Goal: Information Seeking & Learning: Learn about a topic

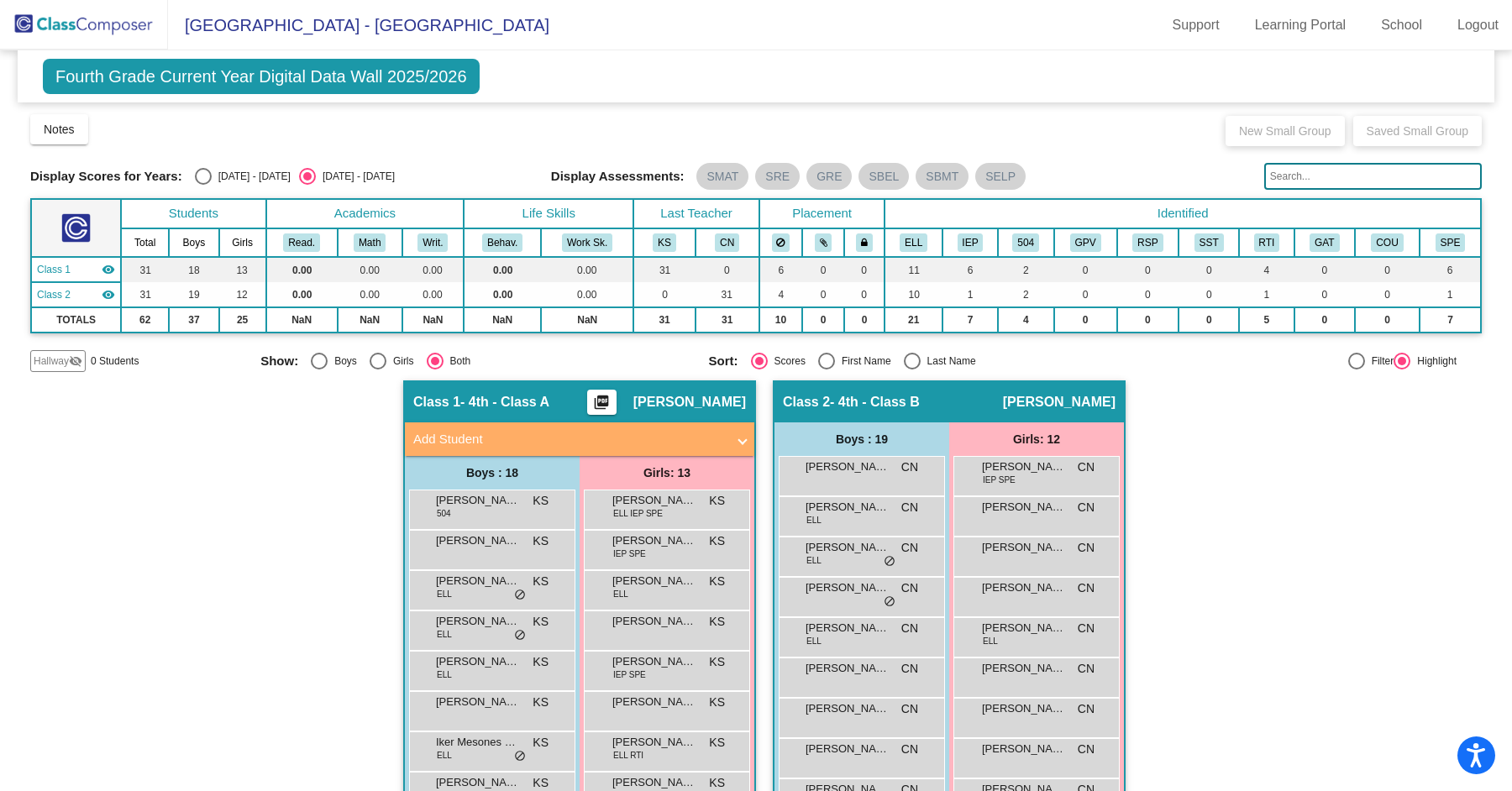
click at [229, 79] on span "Fourth Grade Current Year Digital Data Wall 2025/2026" at bounding box center [261, 77] width 437 height 35
click at [204, 176] on div "Select an option" at bounding box center [203, 175] width 16 height 16
click at [204, 185] on input "[DATE] - [DATE]" at bounding box center [203, 185] width 1 height 1
radio input "true"
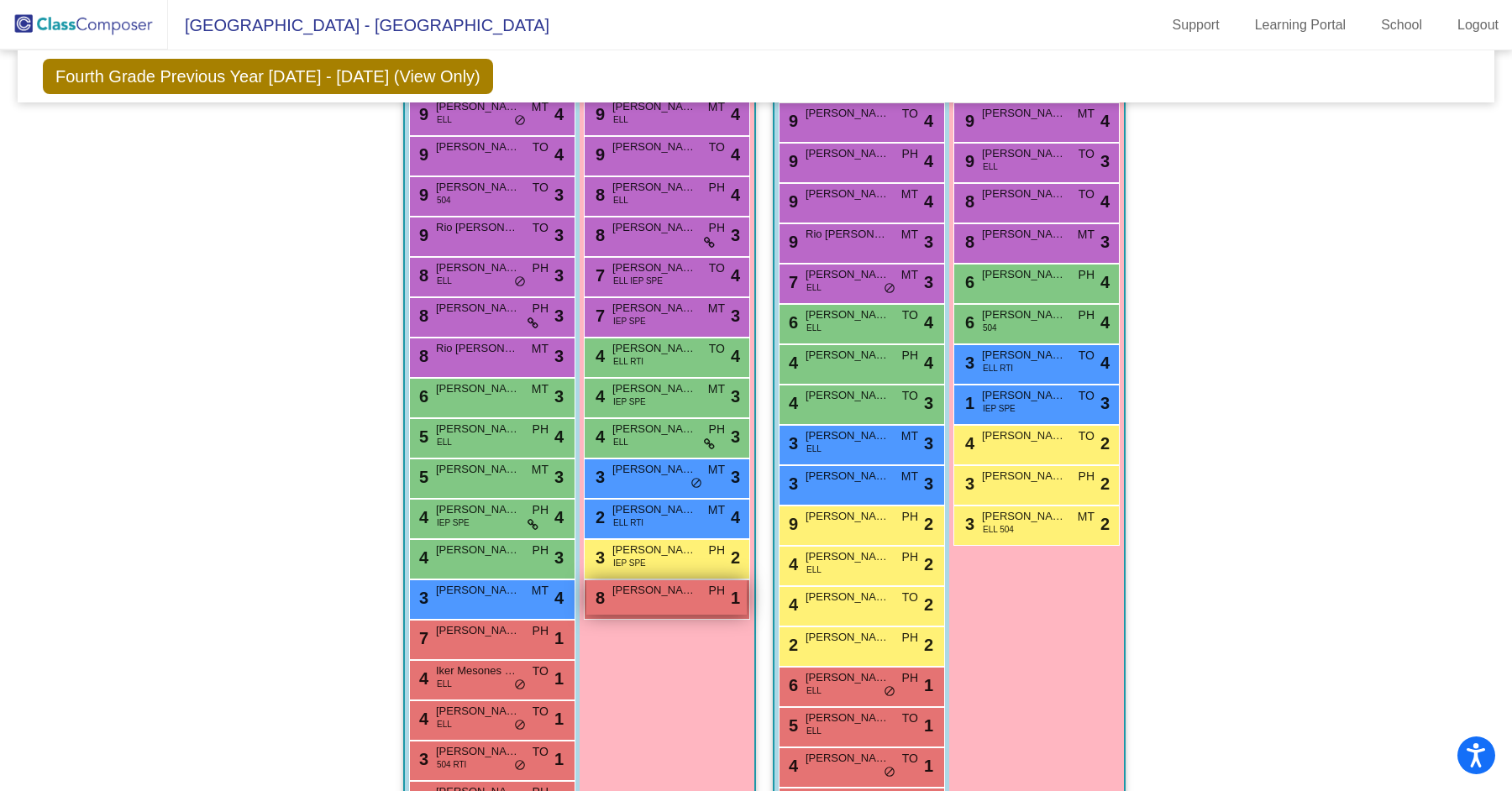
scroll to position [386, 0]
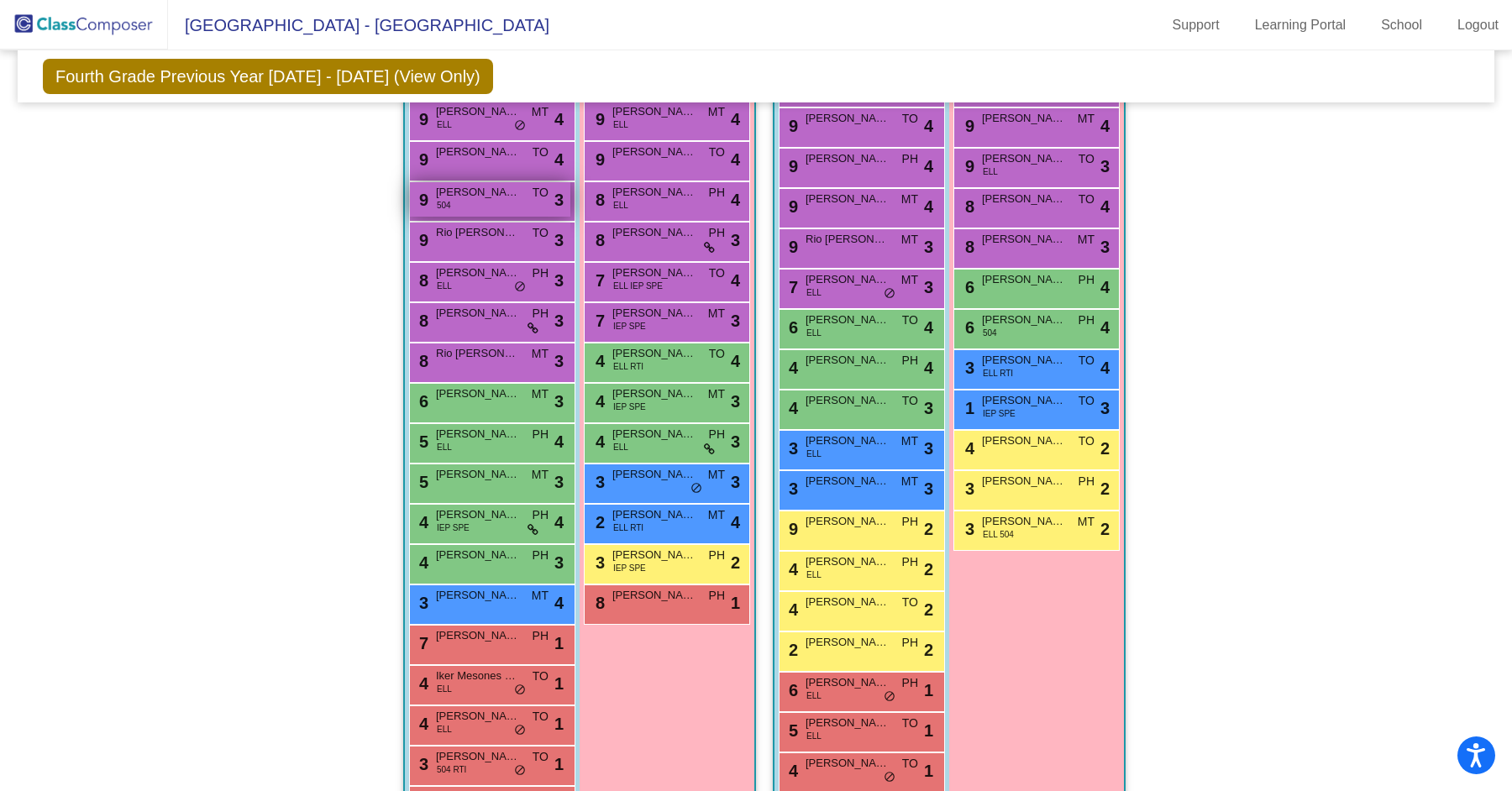
click at [453, 210] on div "9 [PERSON_NAME] 504 TO lock do_not_disturb_alt 3" at bounding box center [490, 200] width 161 height 35
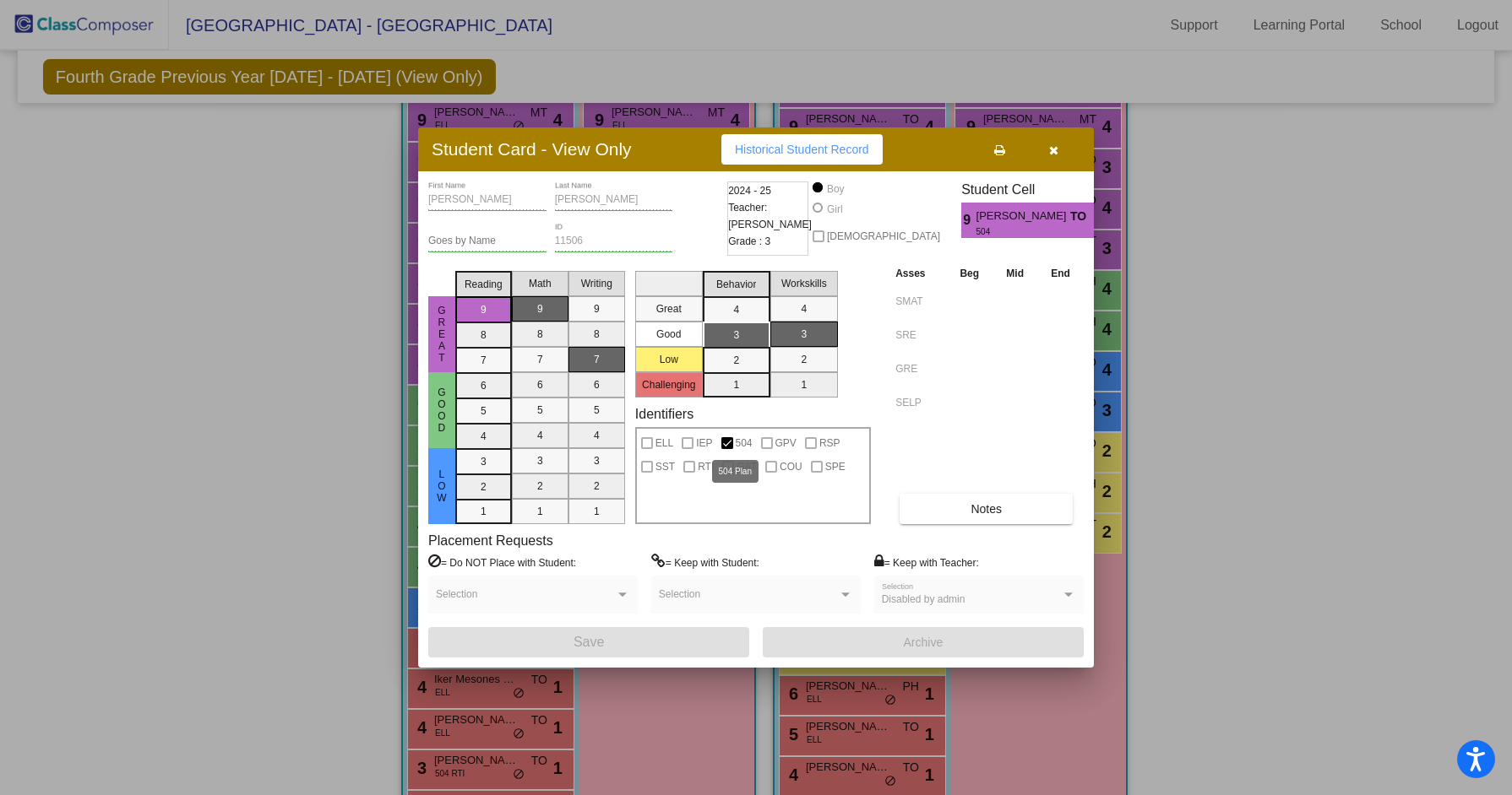
click at [725, 440] on div at bounding box center [727, 443] width 12 height 12
click at [943, 497] on button "Notes" at bounding box center [987, 509] width 174 height 30
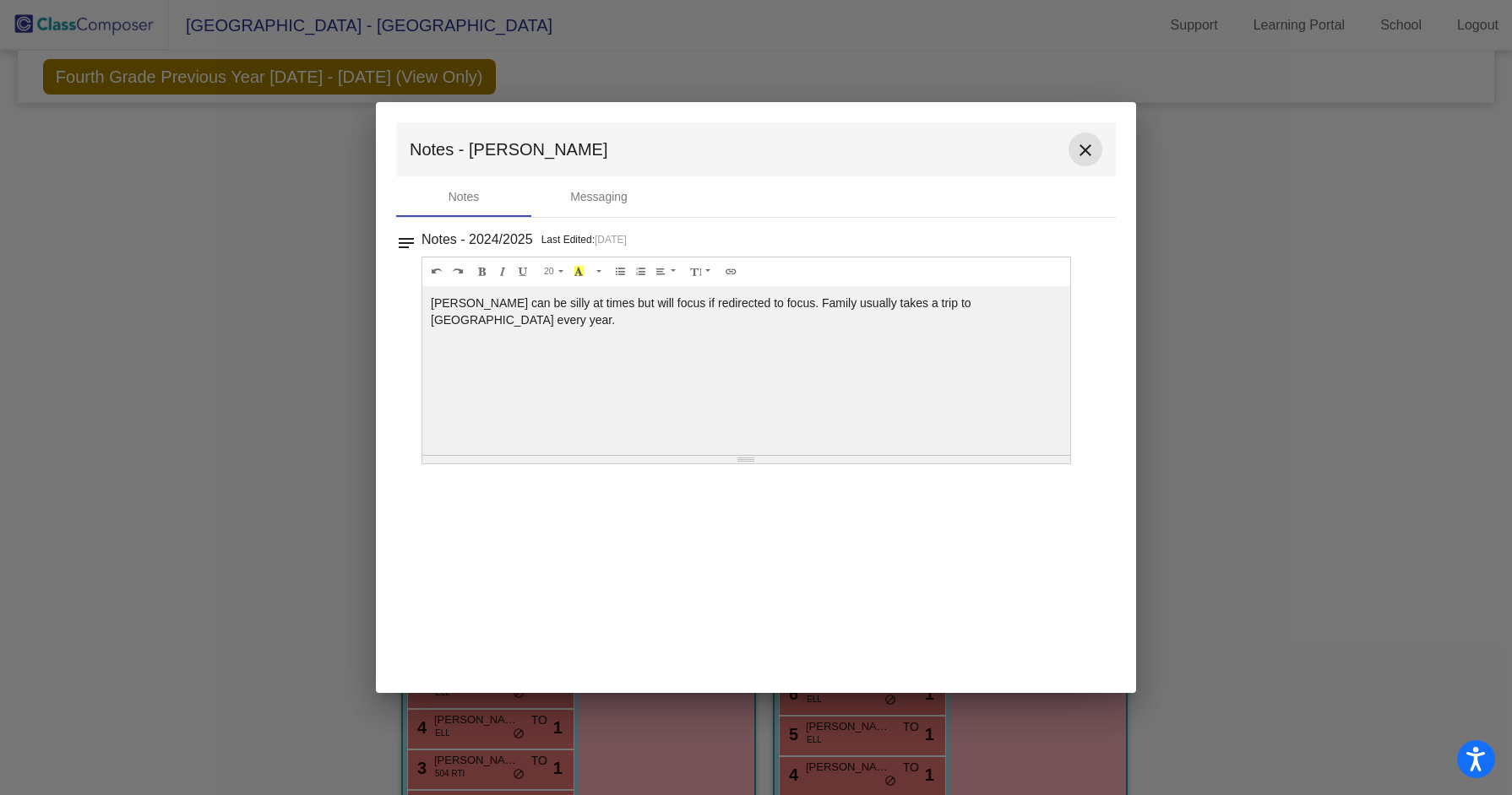
click at [1087, 158] on mat-icon "close" at bounding box center [1085, 150] width 20 height 20
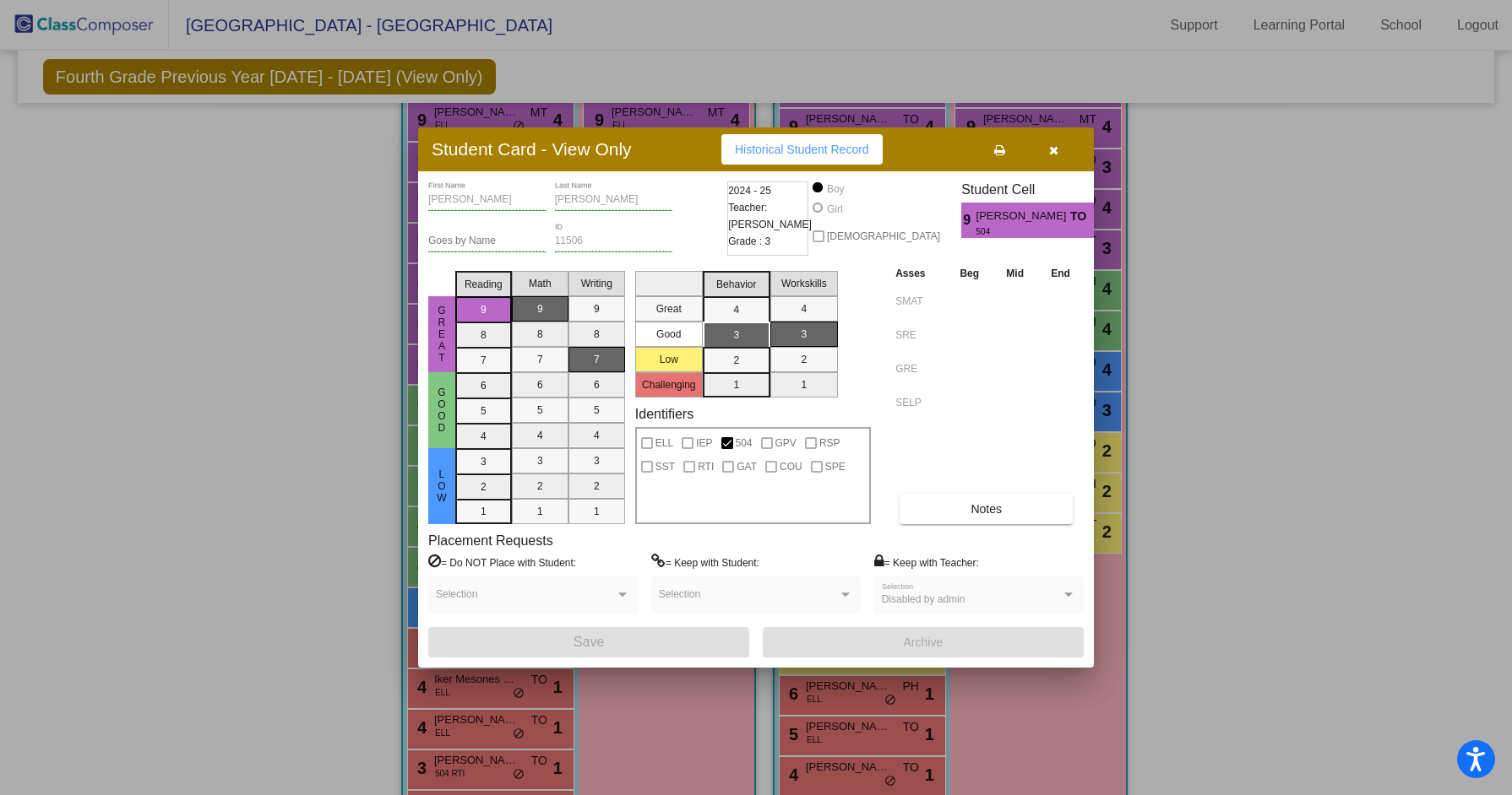
click at [1055, 154] on icon "button" at bounding box center [1054, 150] width 10 height 12
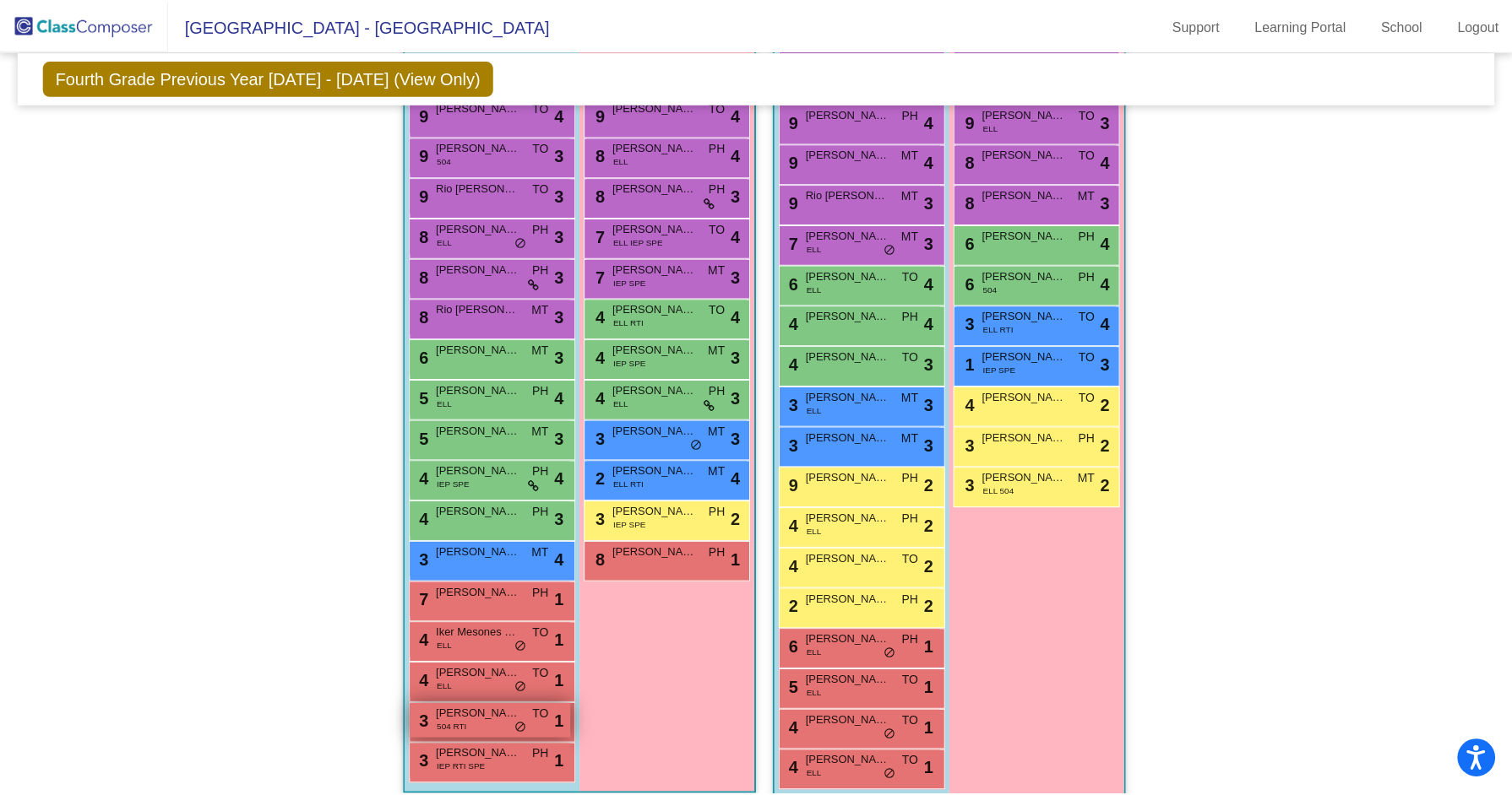
scroll to position [454, 0]
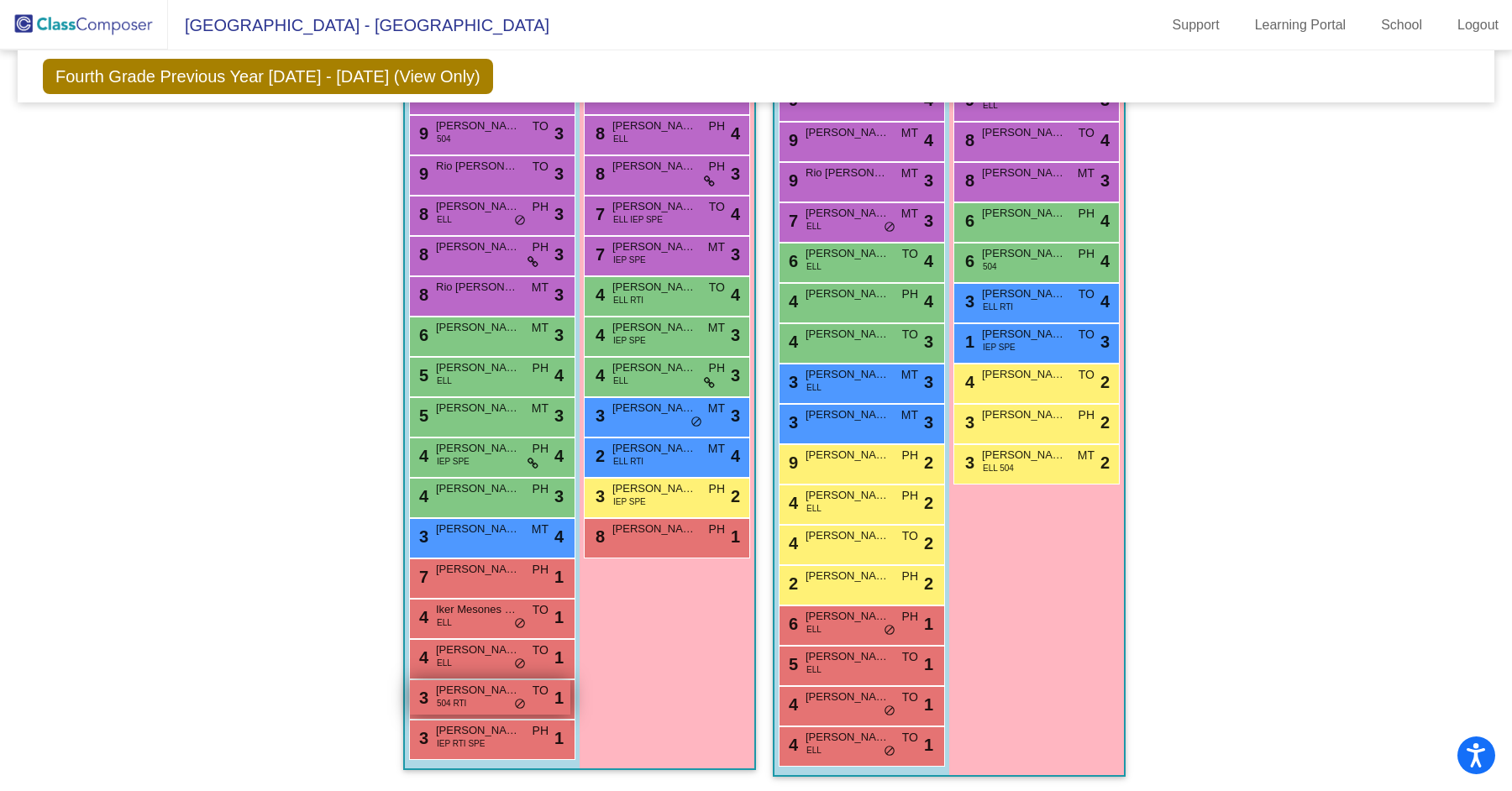
click at [469, 711] on div "3 [PERSON_NAME] 504 RTI TO lock do_not_disturb_alt 1" at bounding box center [490, 698] width 161 height 35
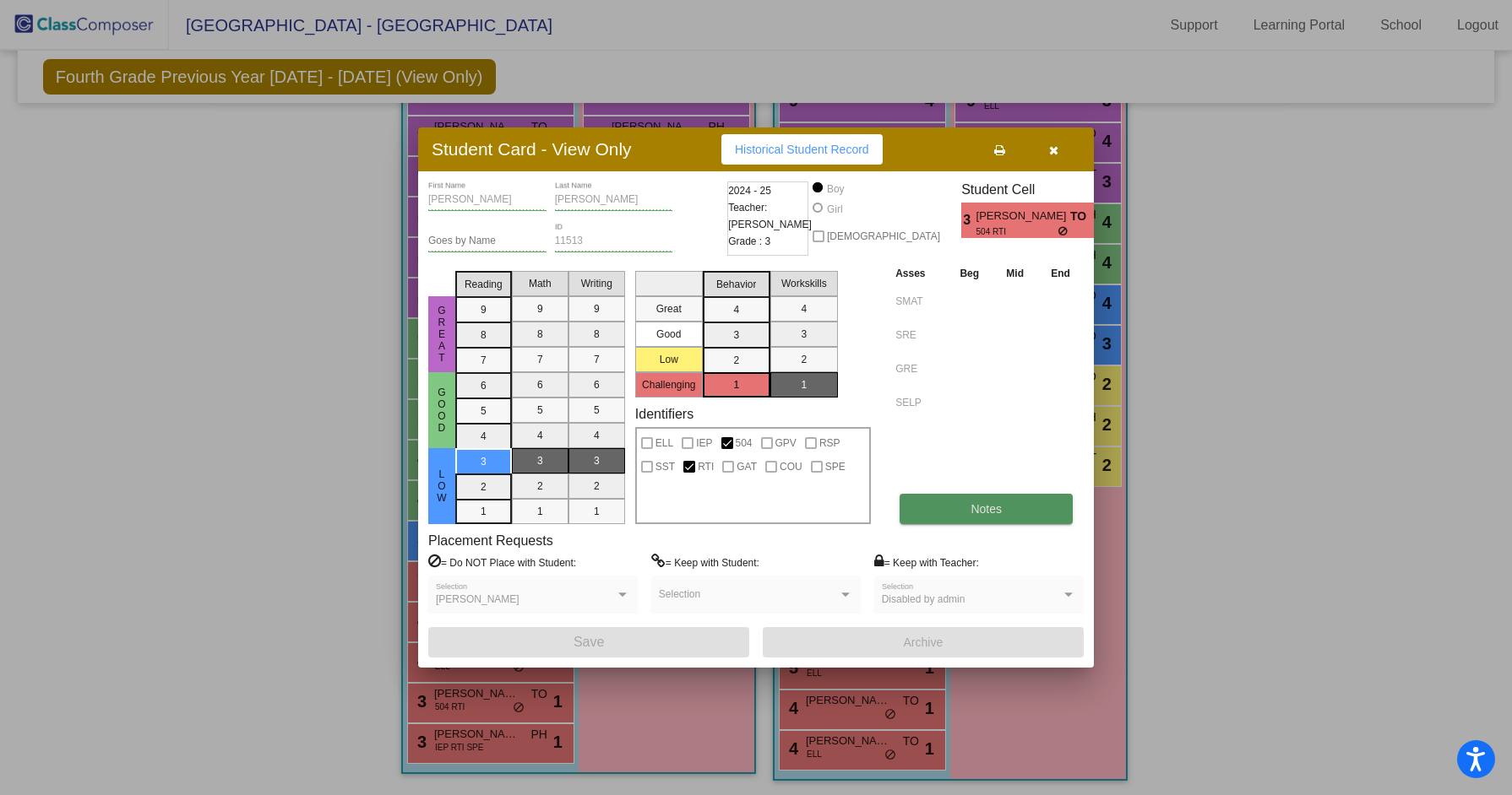
click at [978, 505] on span "Notes" at bounding box center [987, 510] width 31 height 14
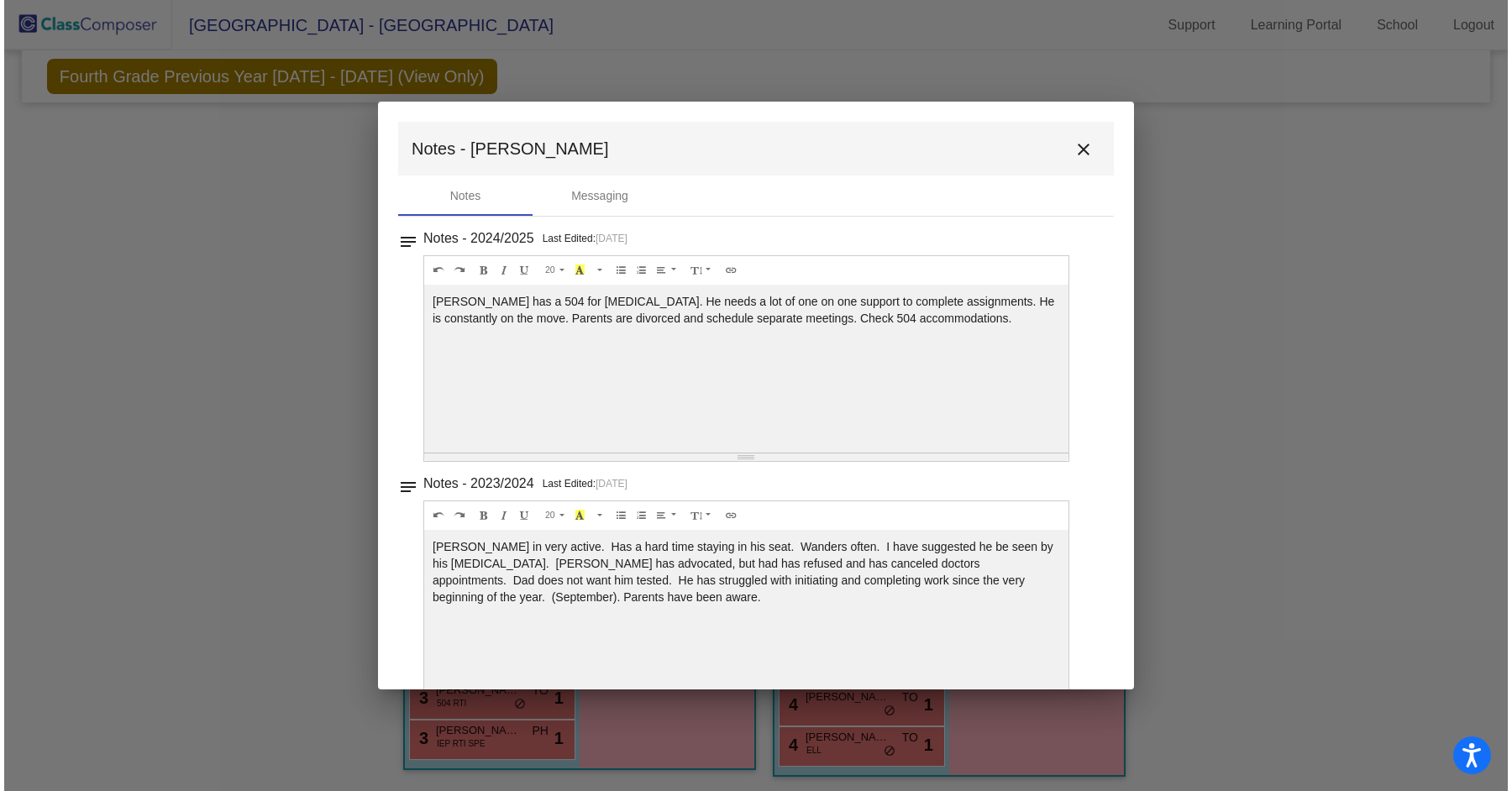
scroll to position [35, 0]
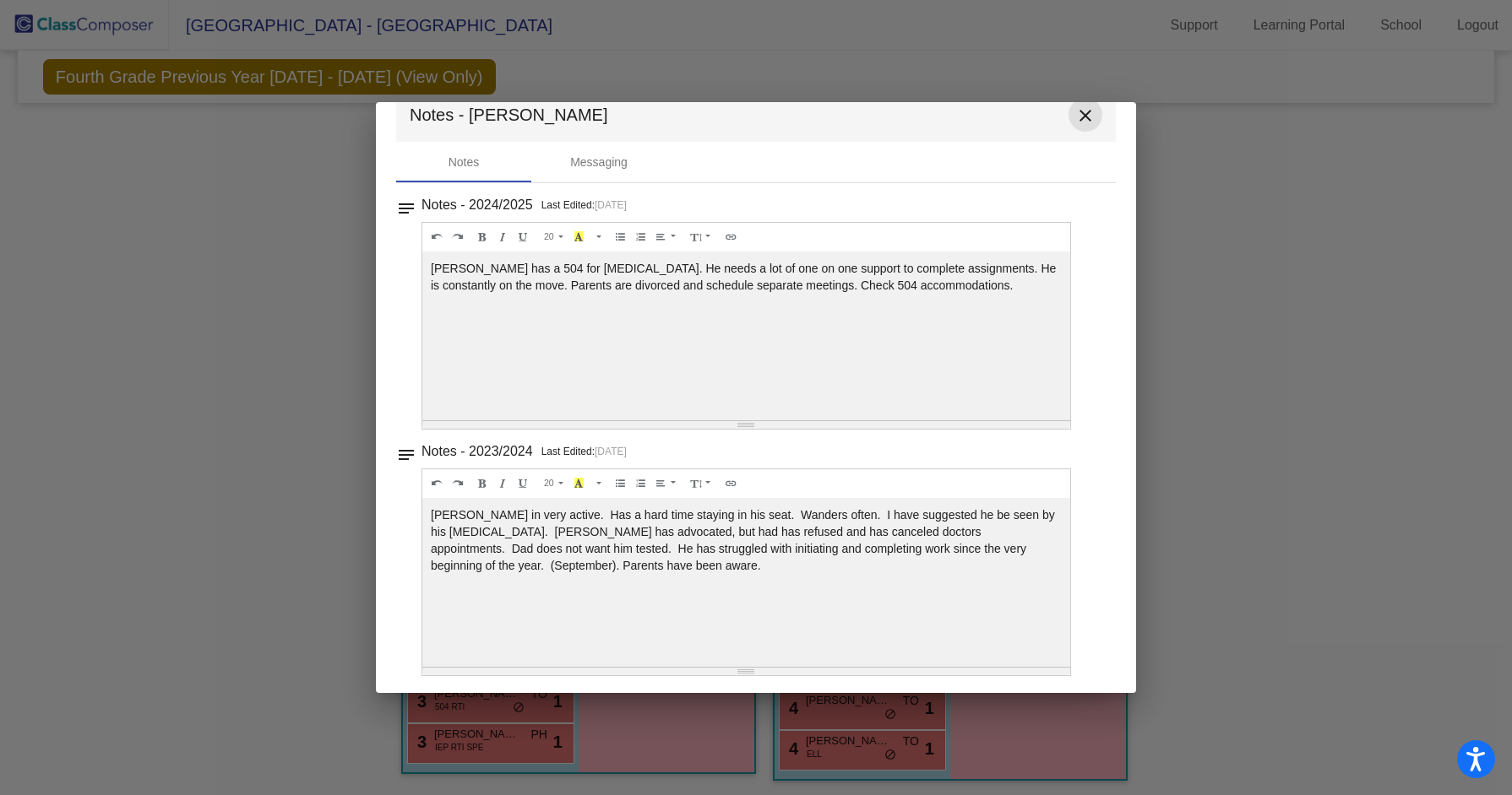
click at [1082, 113] on mat-icon "close" at bounding box center [1085, 115] width 20 height 20
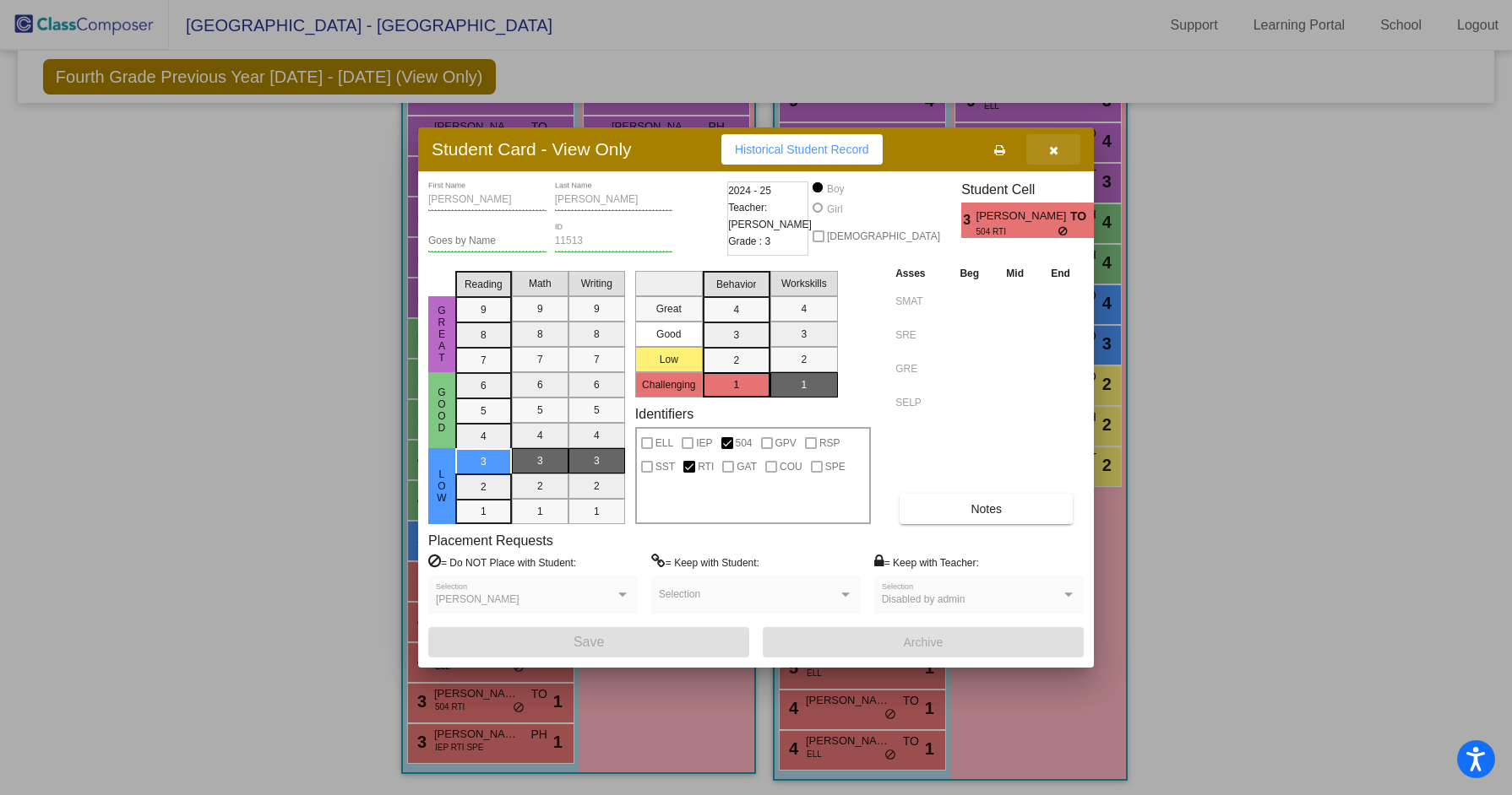
click at [1053, 155] on icon "button" at bounding box center [1054, 150] width 10 height 12
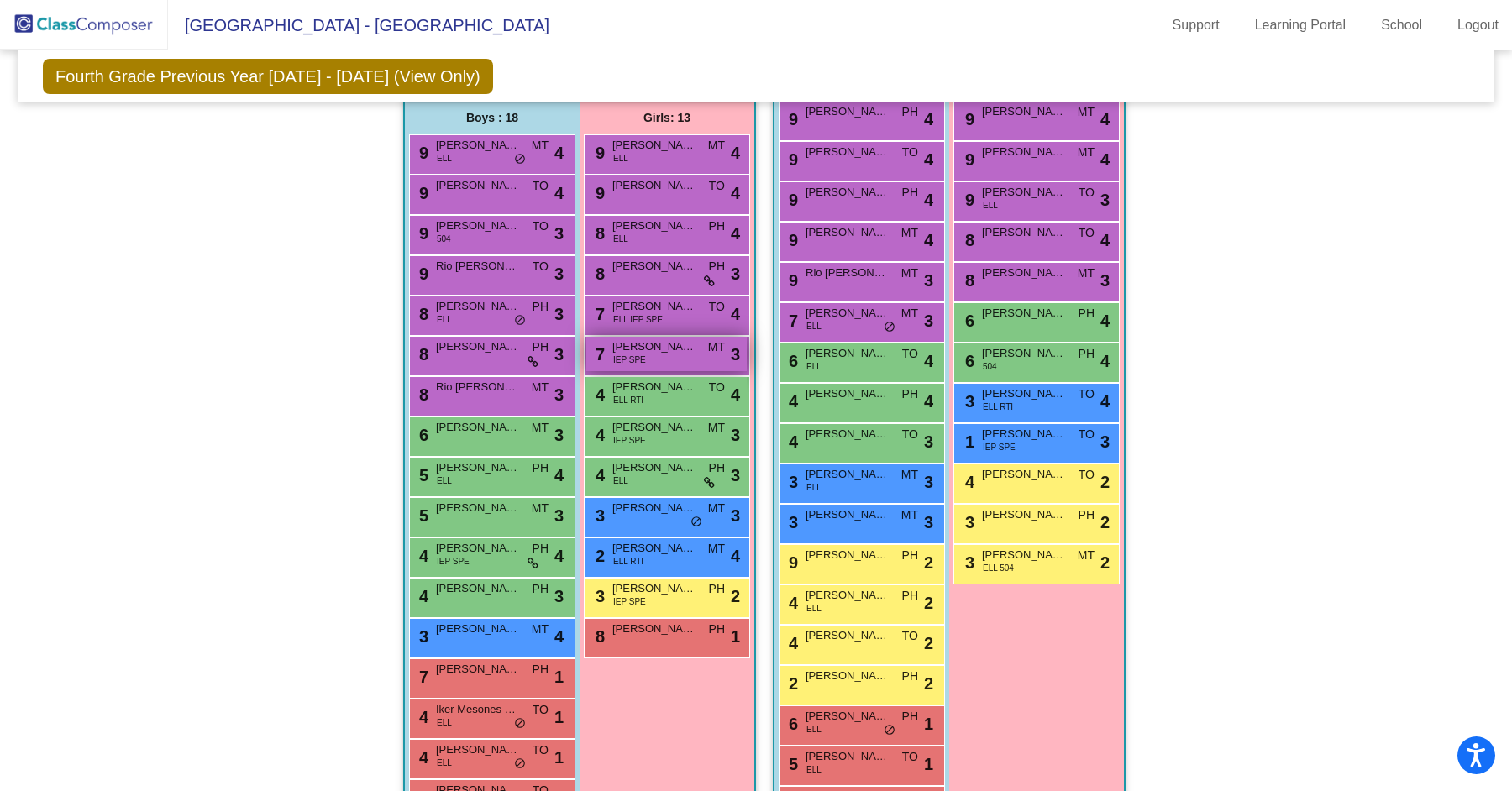
scroll to position [348, 0]
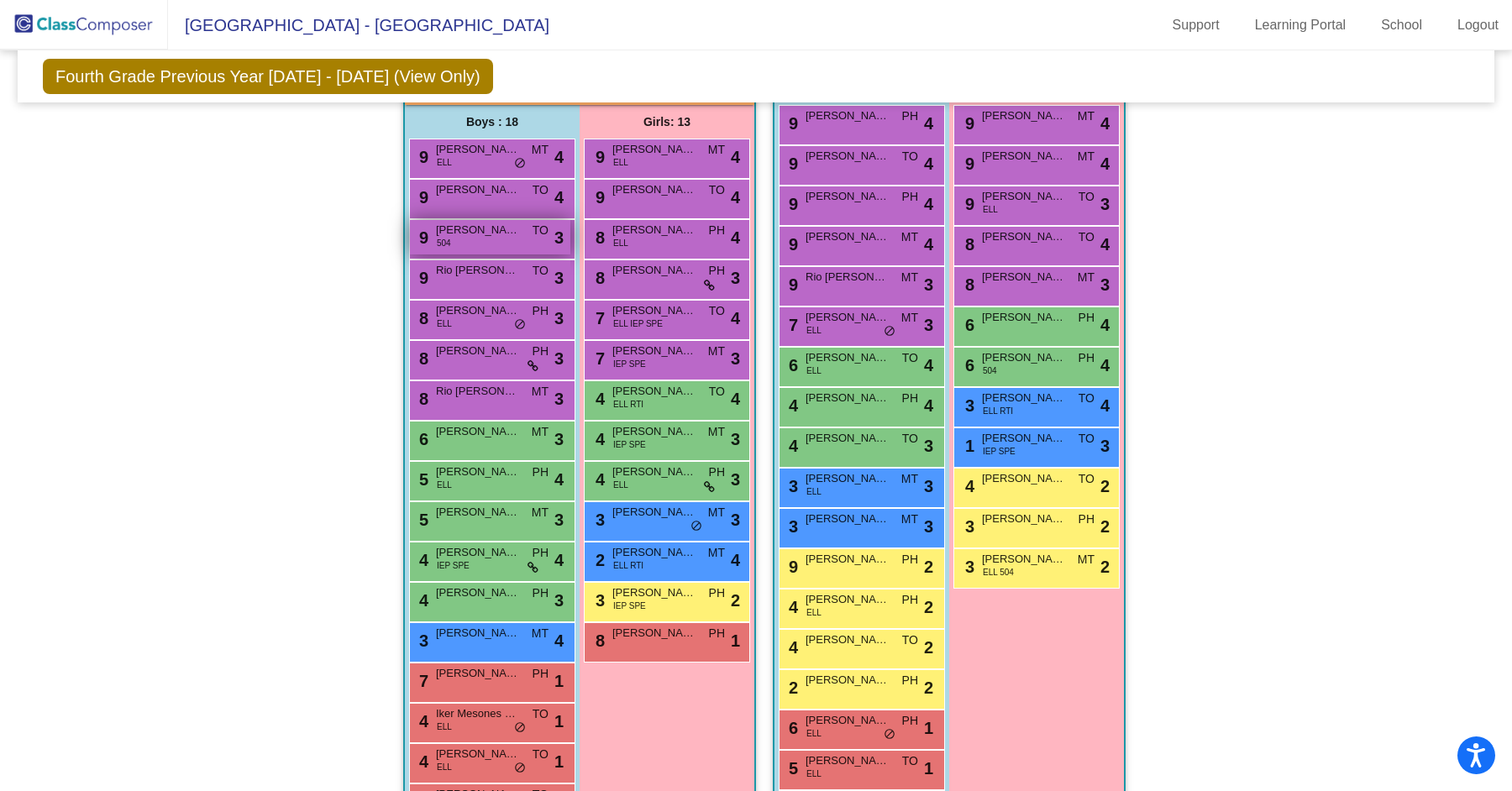
click at [449, 237] on div "9 [PERSON_NAME] 504 TO lock do_not_disturb_alt 3" at bounding box center [490, 237] width 161 height 35
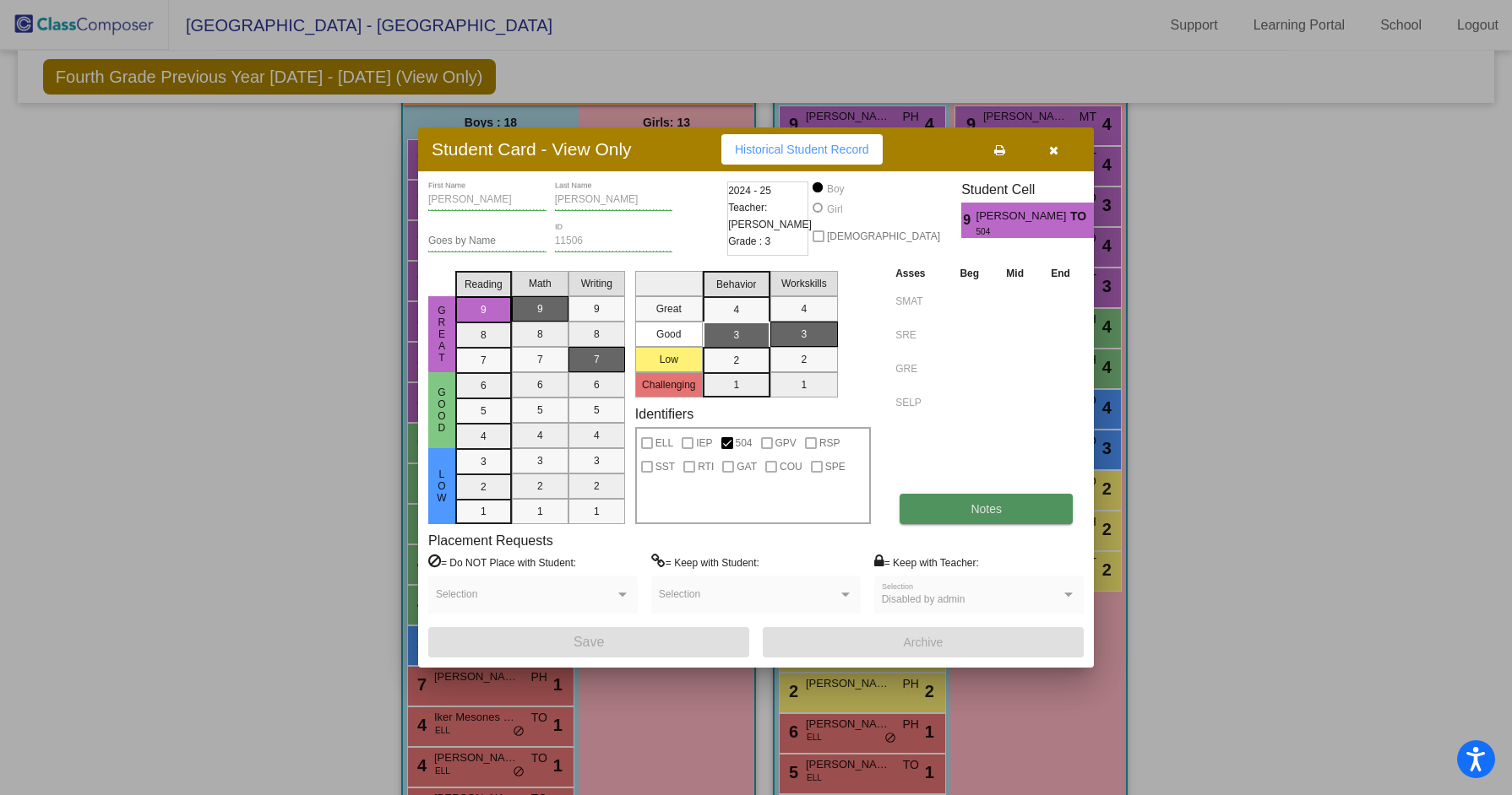
click at [1004, 521] on button "Notes" at bounding box center [987, 509] width 174 height 30
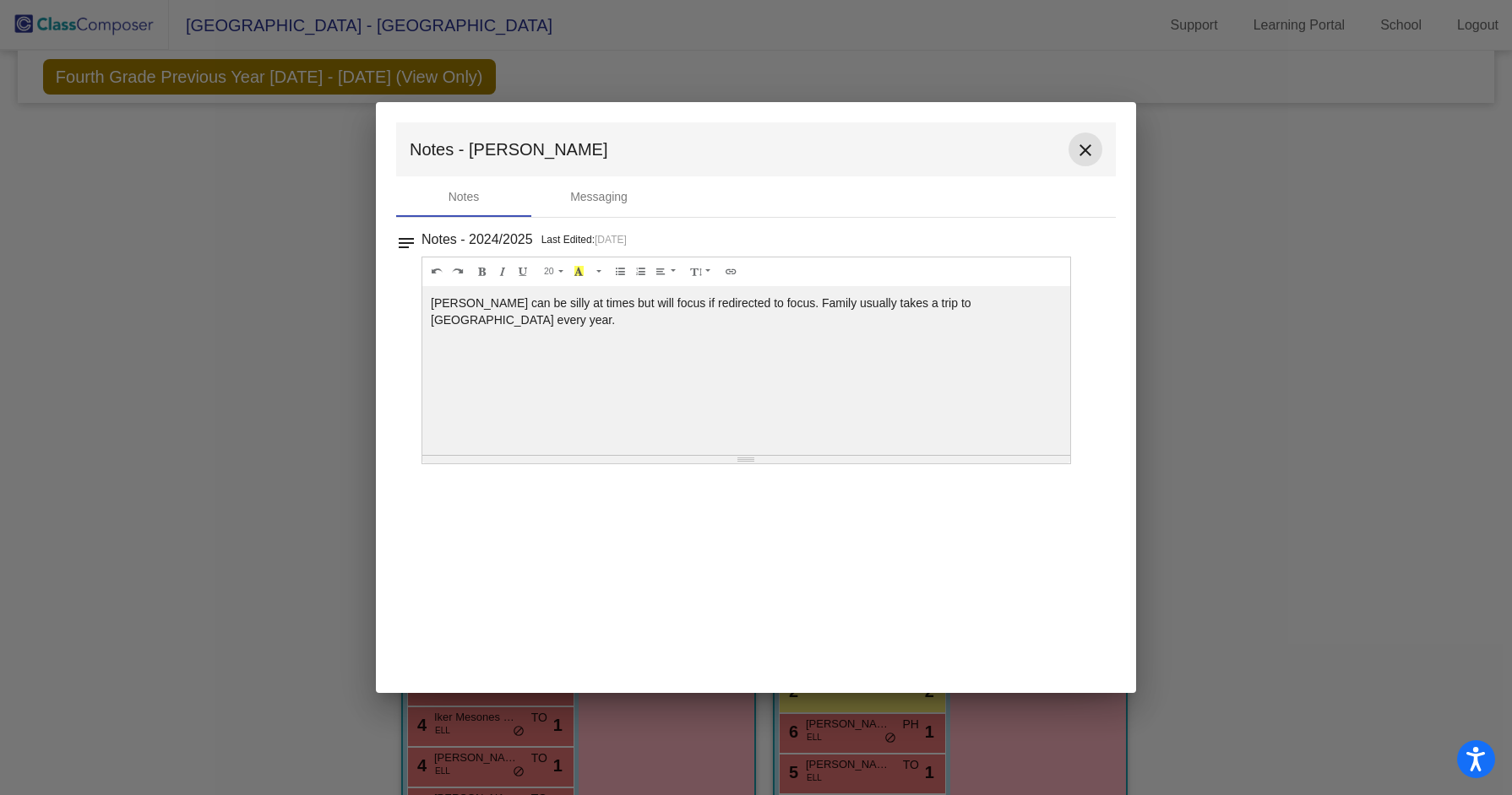
click at [1080, 162] on button "close" at bounding box center [1085, 149] width 34 height 34
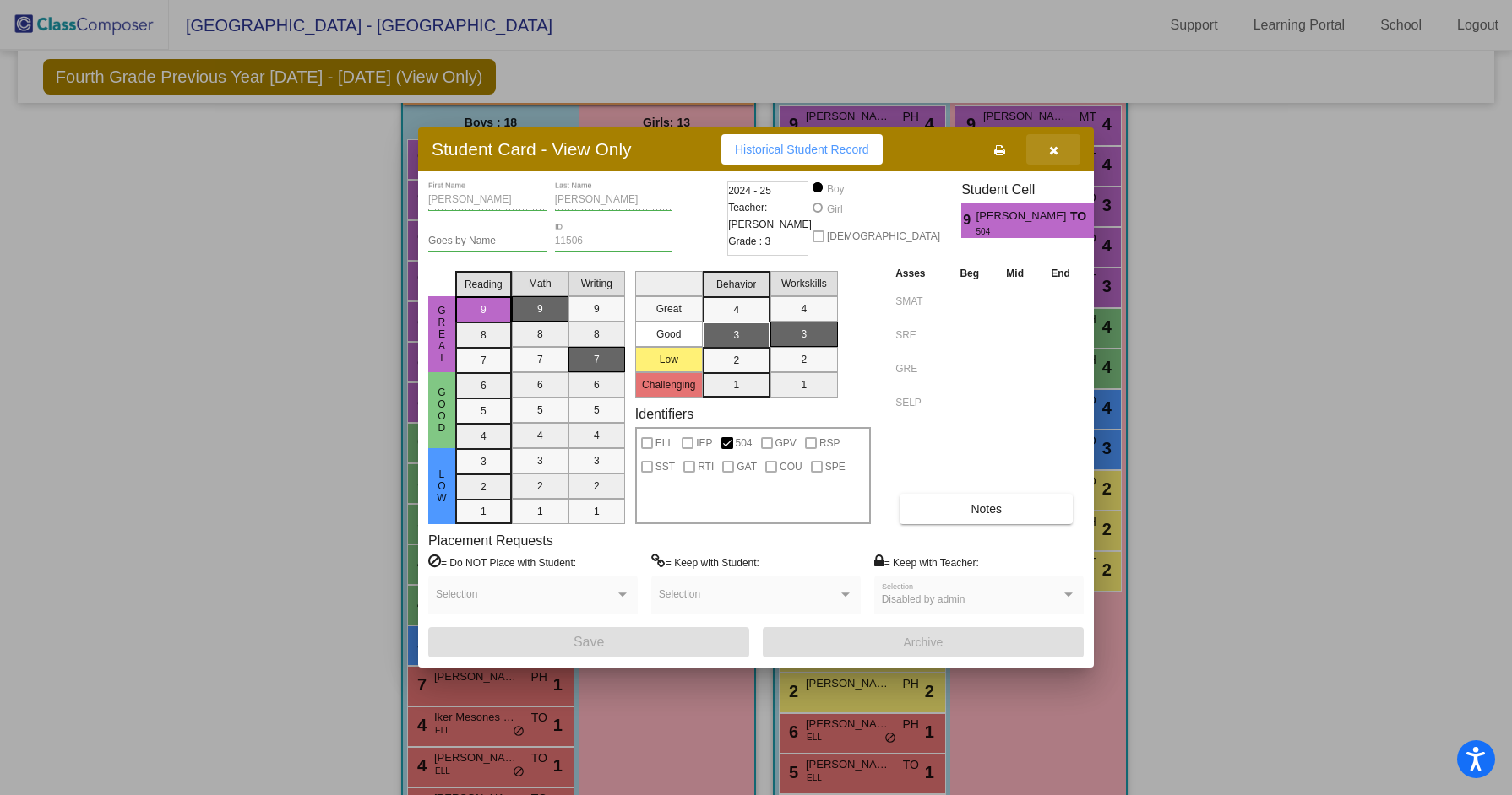
click at [1061, 155] on button "button" at bounding box center [1053, 149] width 54 height 30
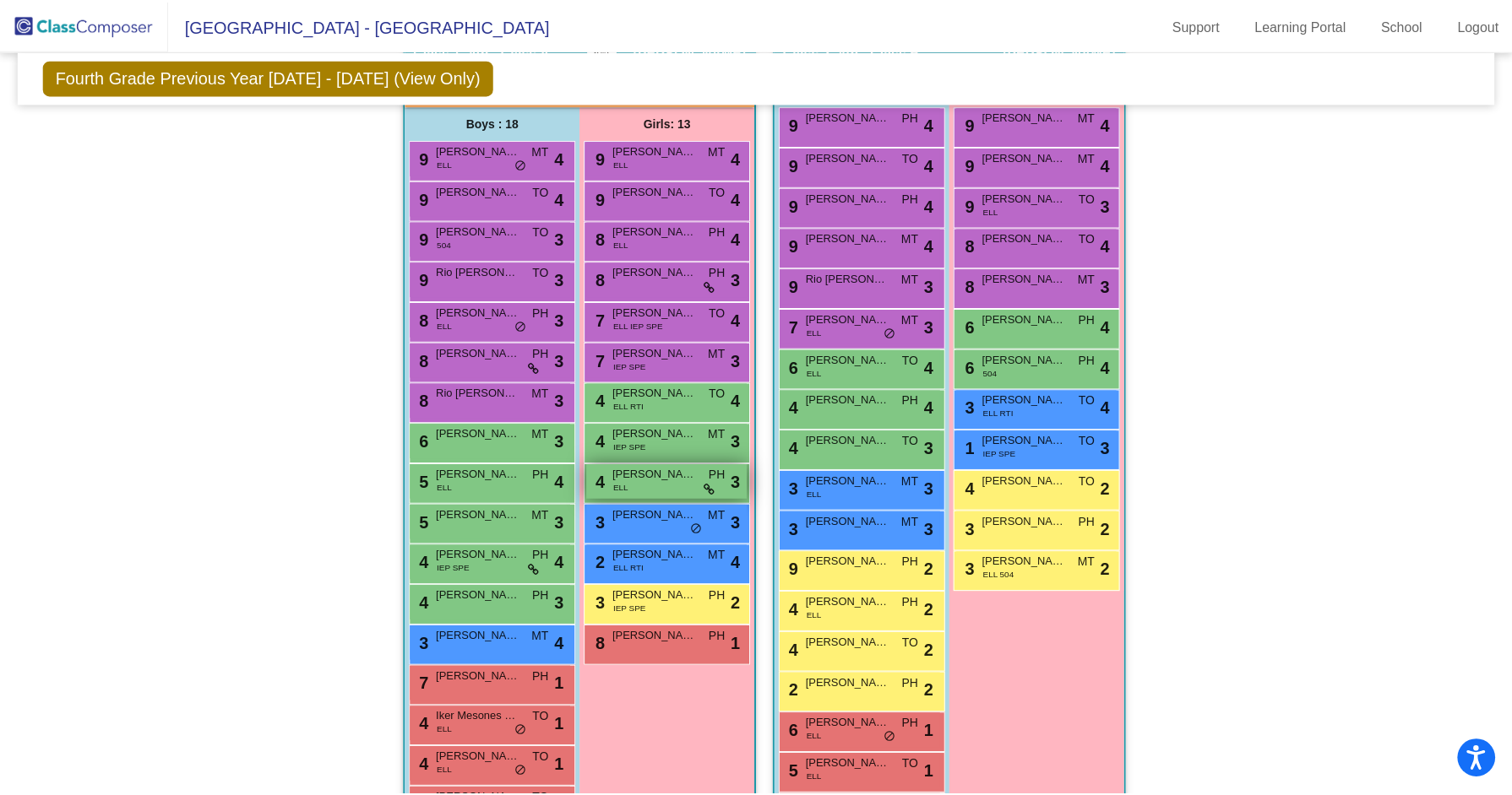
scroll to position [326, 0]
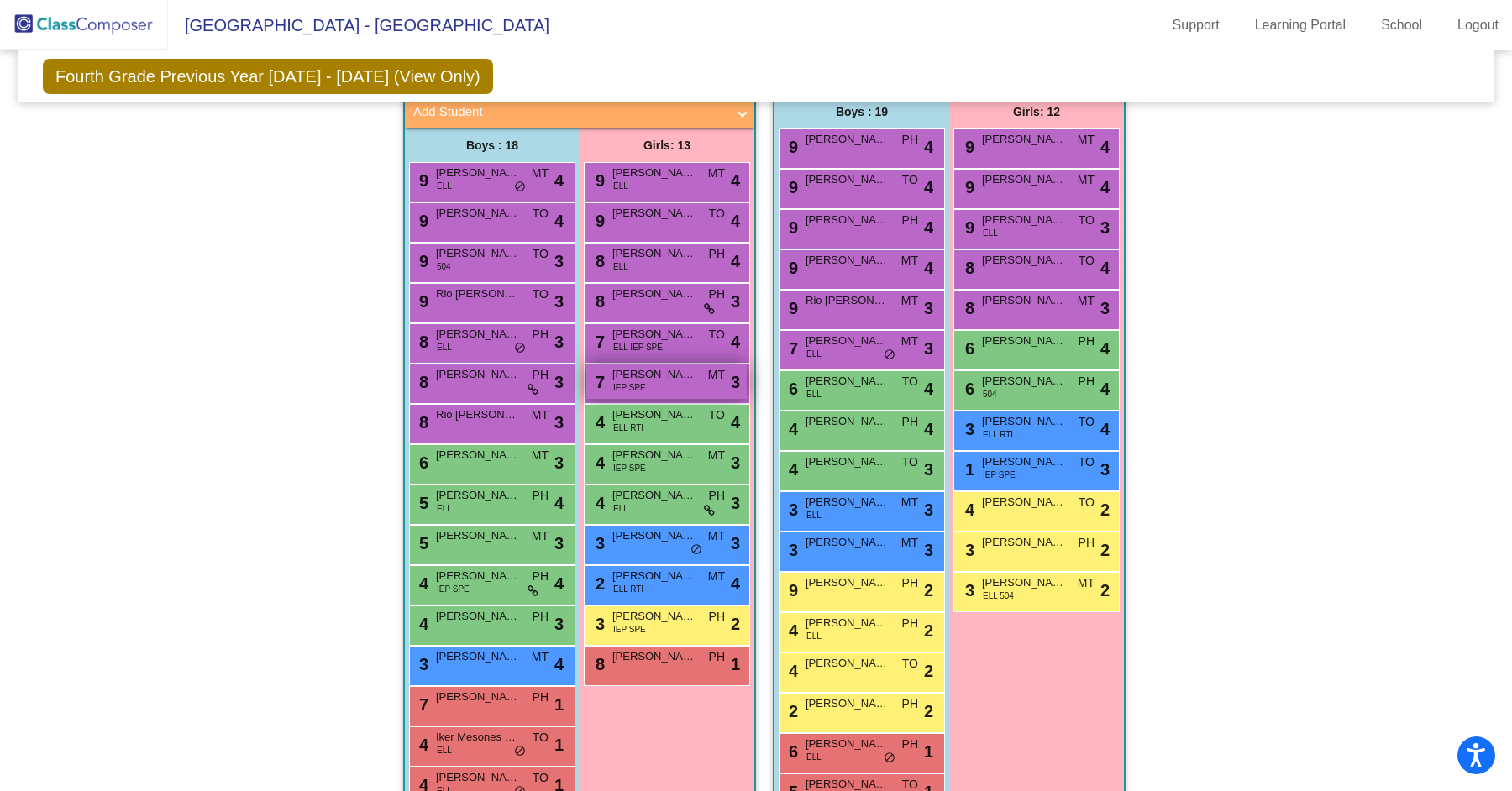
click at [631, 388] on span "IEP SPE" at bounding box center [630, 387] width 33 height 13
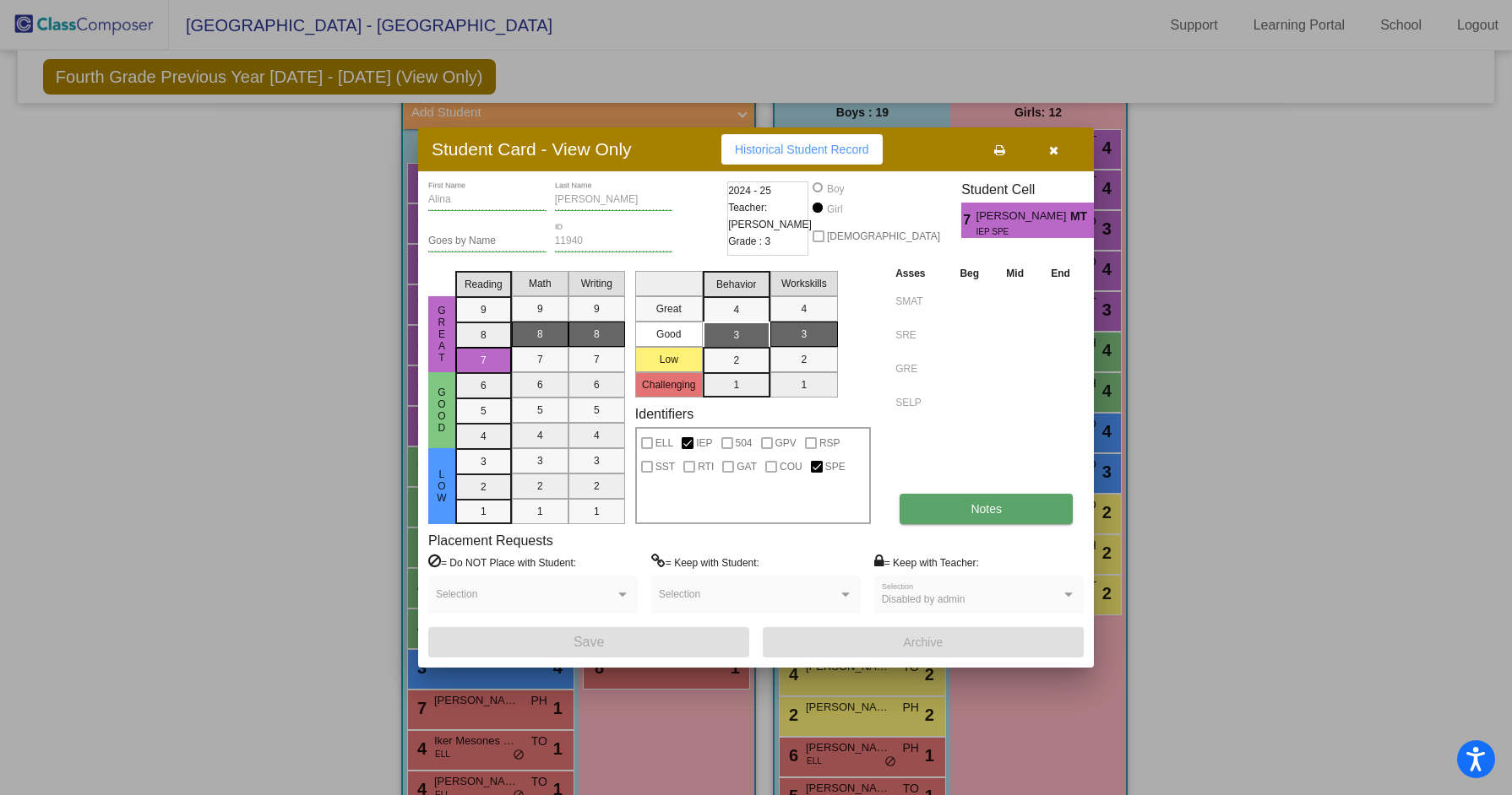
click at [990, 505] on span "Notes" at bounding box center [987, 510] width 31 height 14
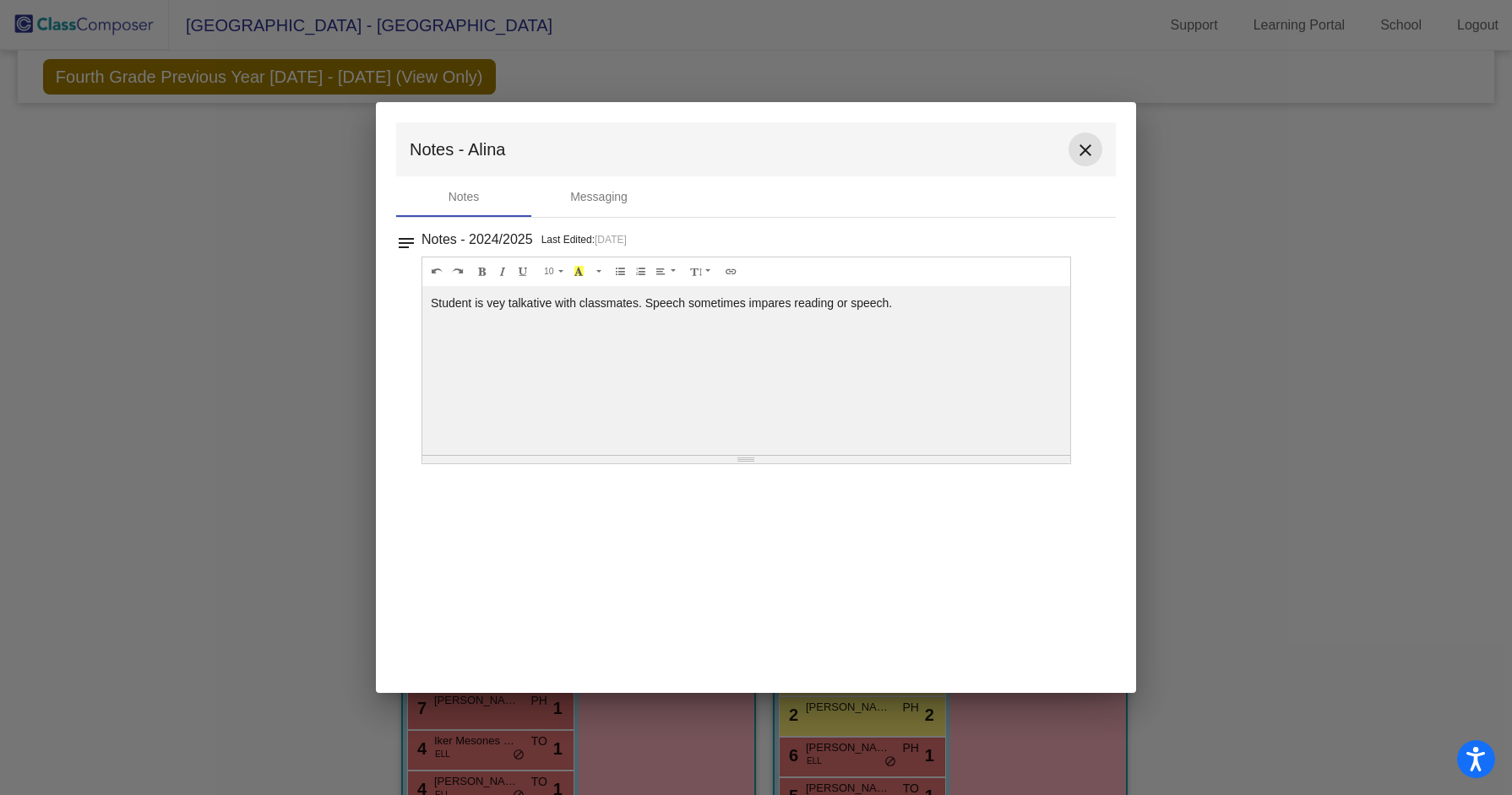
click at [1090, 151] on mat-icon "close" at bounding box center [1085, 150] width 20 height 20
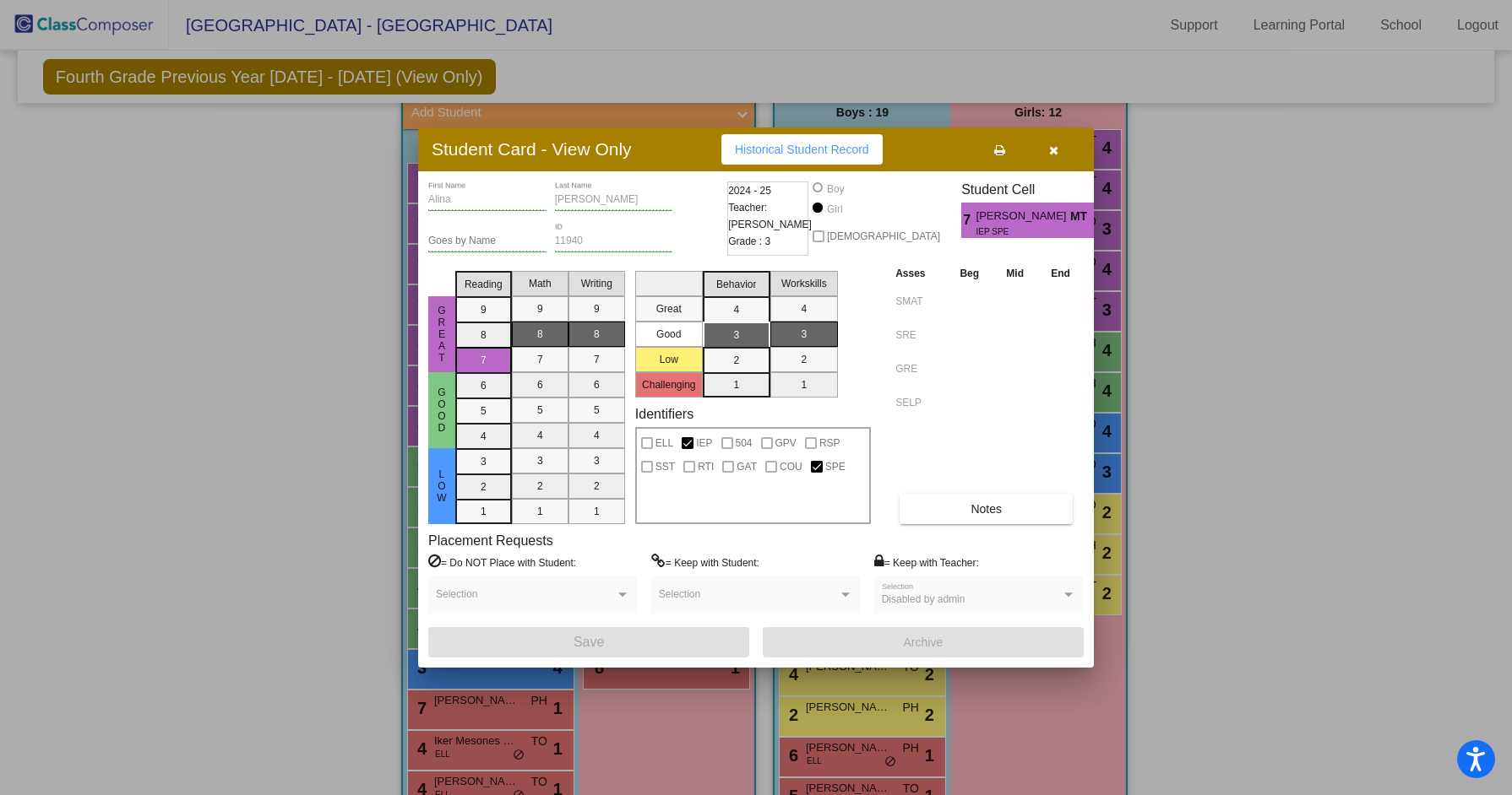
click at [1055, 147] on icon "button" at bounding box center [1054, 150] width 10 height 12
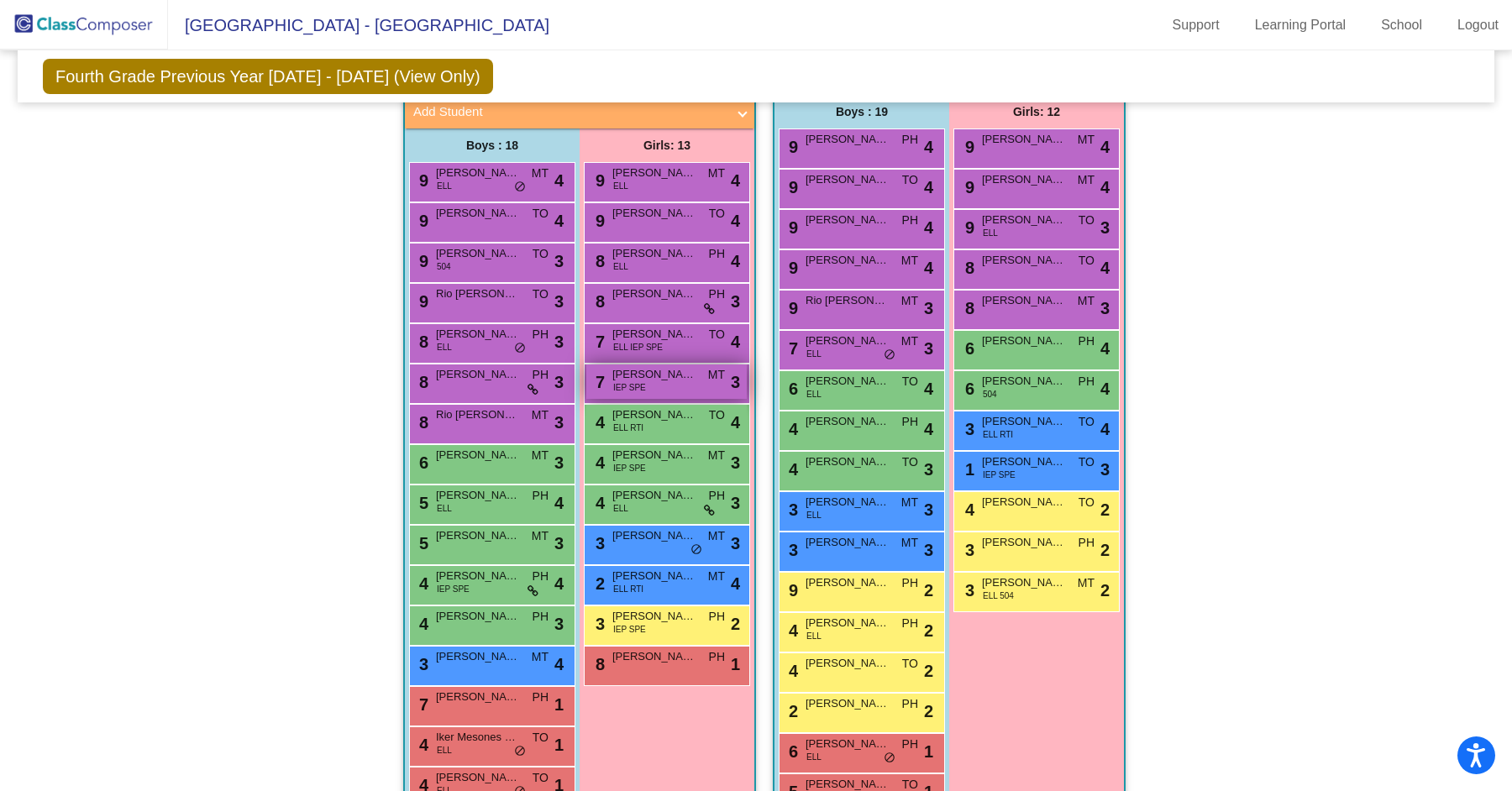
click at [650, 388] on div "7 [PERSON_NAME] IEP SPE MT lock do_not_disturb_alt 3" at bounding box center [667, 382] width 161 height 35
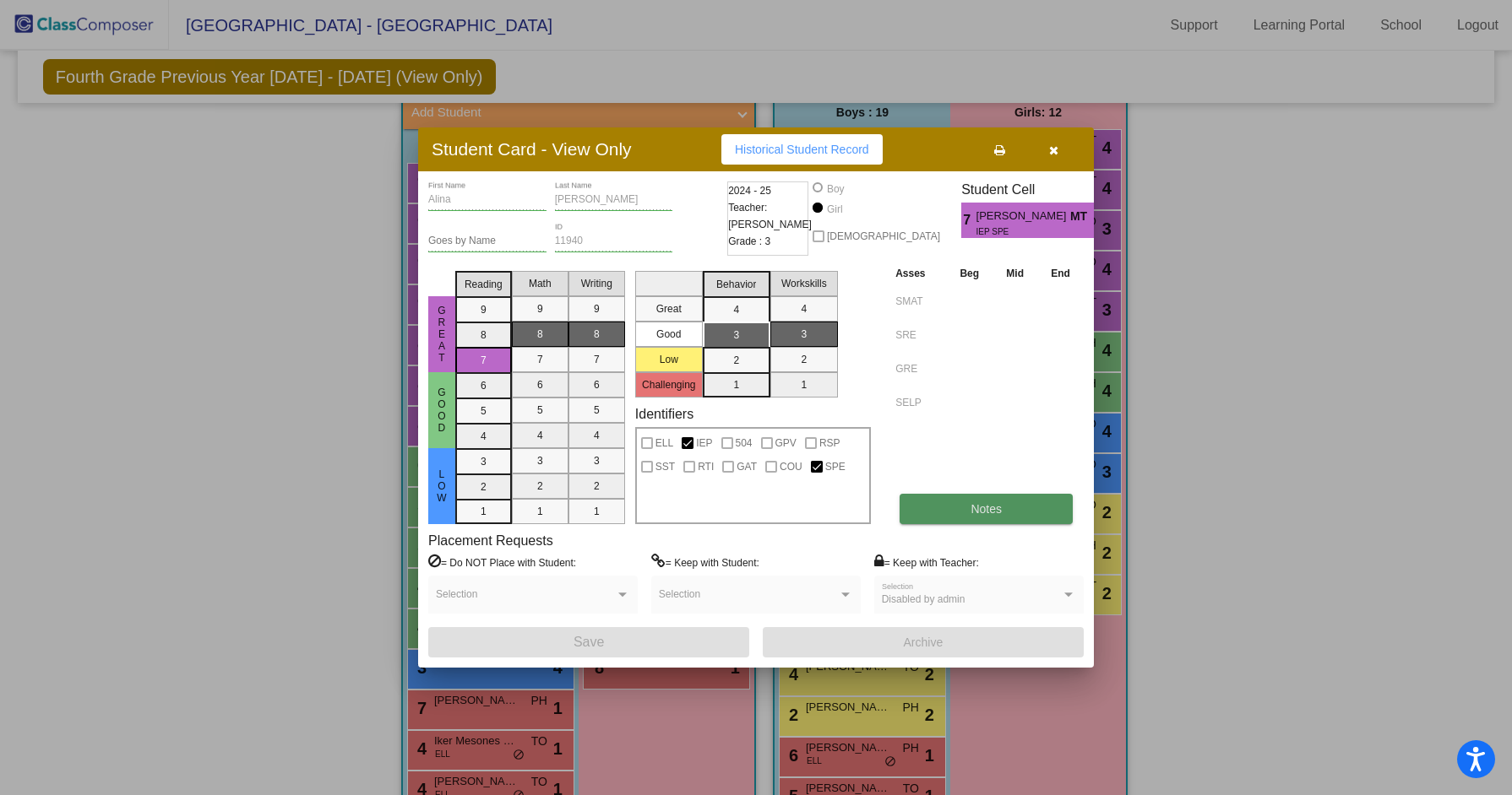
click at [991, 515] on span "Notes" at bounding box center [987, 510] width 31 height 14
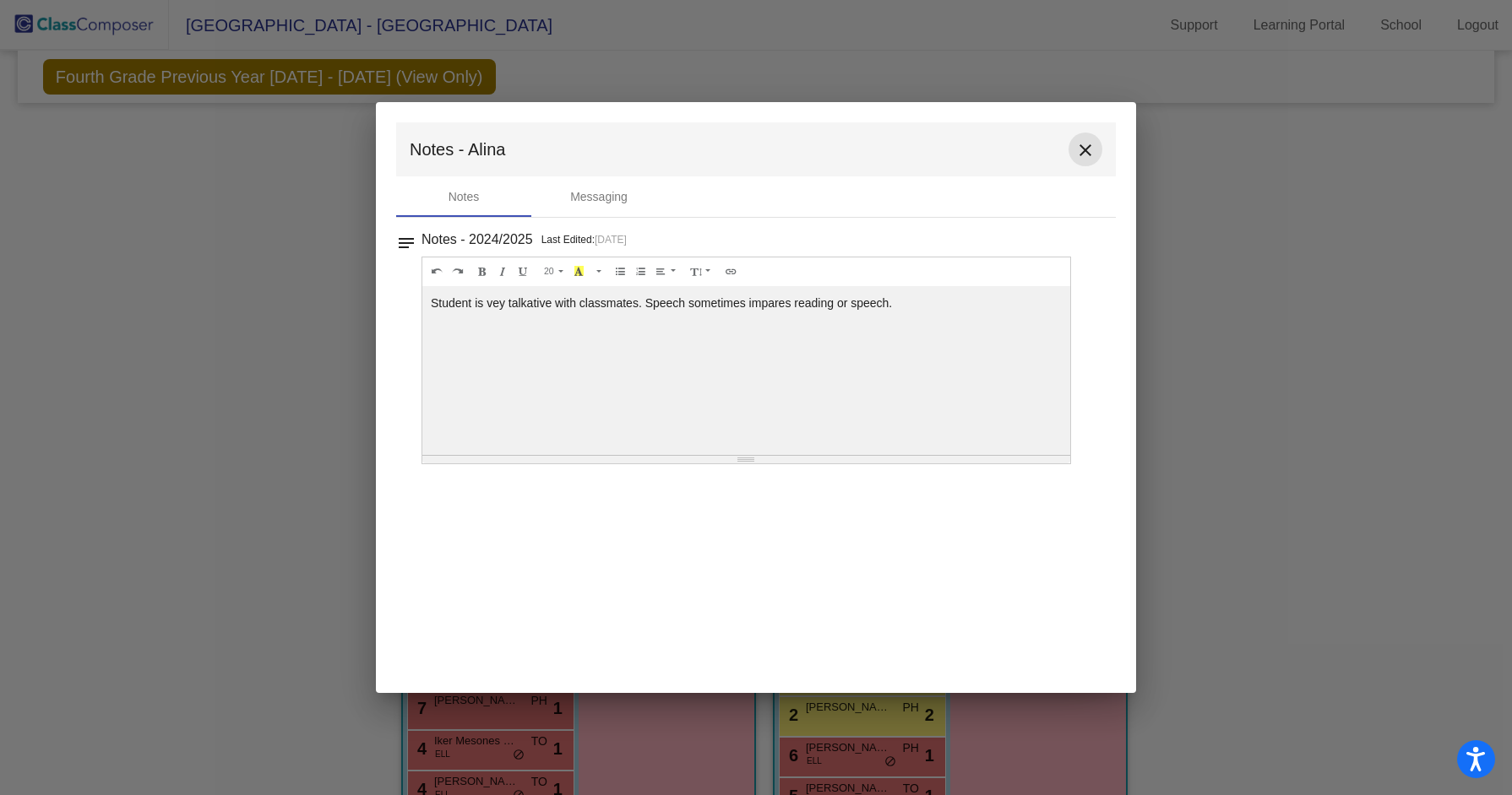
click at [1086, 142] on mat-icon "close" at bounding box center [1085, 150] width 20 height 20
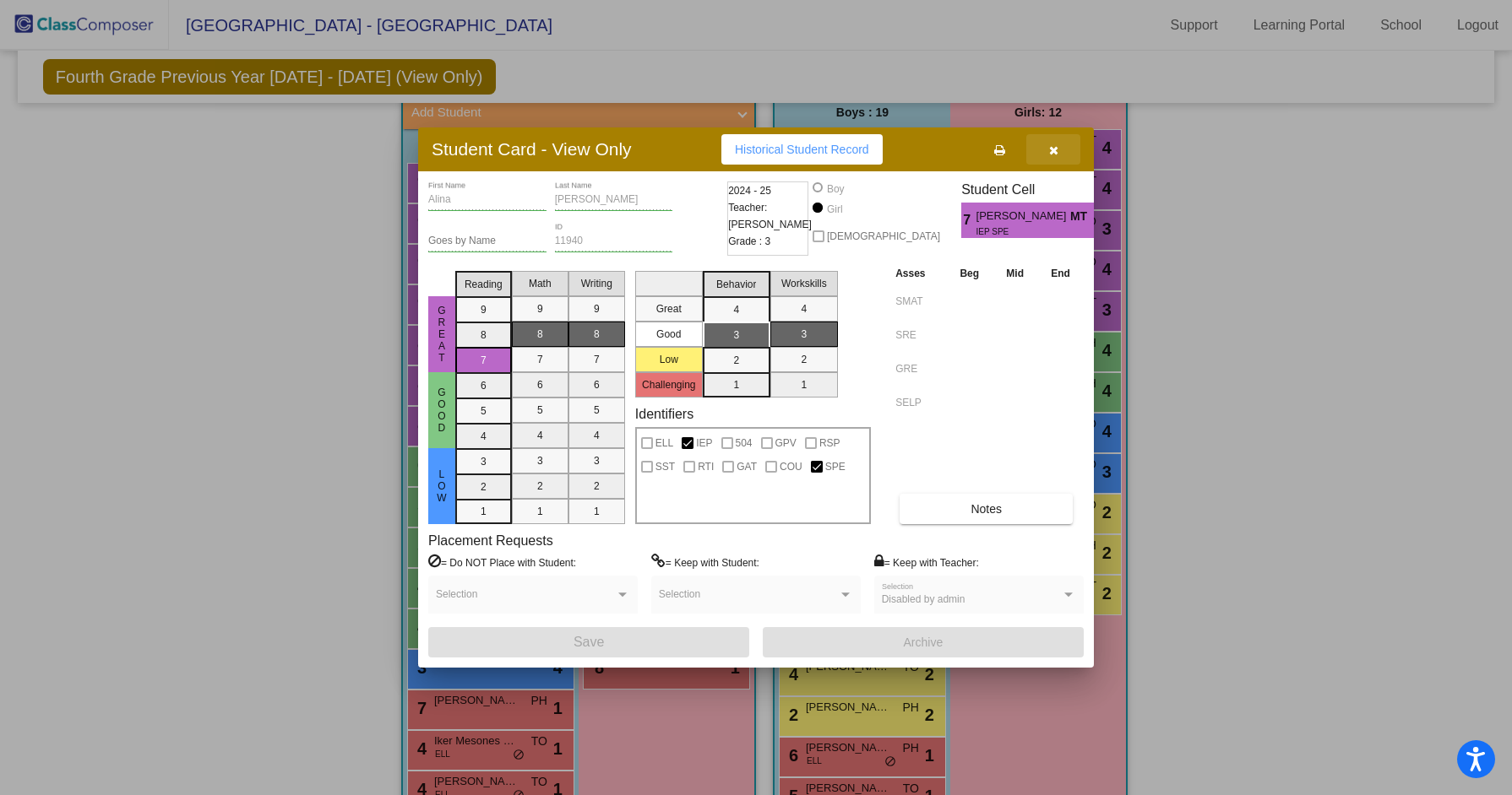
click at [1061, 149] on button "button" at bounding box center [1053, 149] width 54 height 30
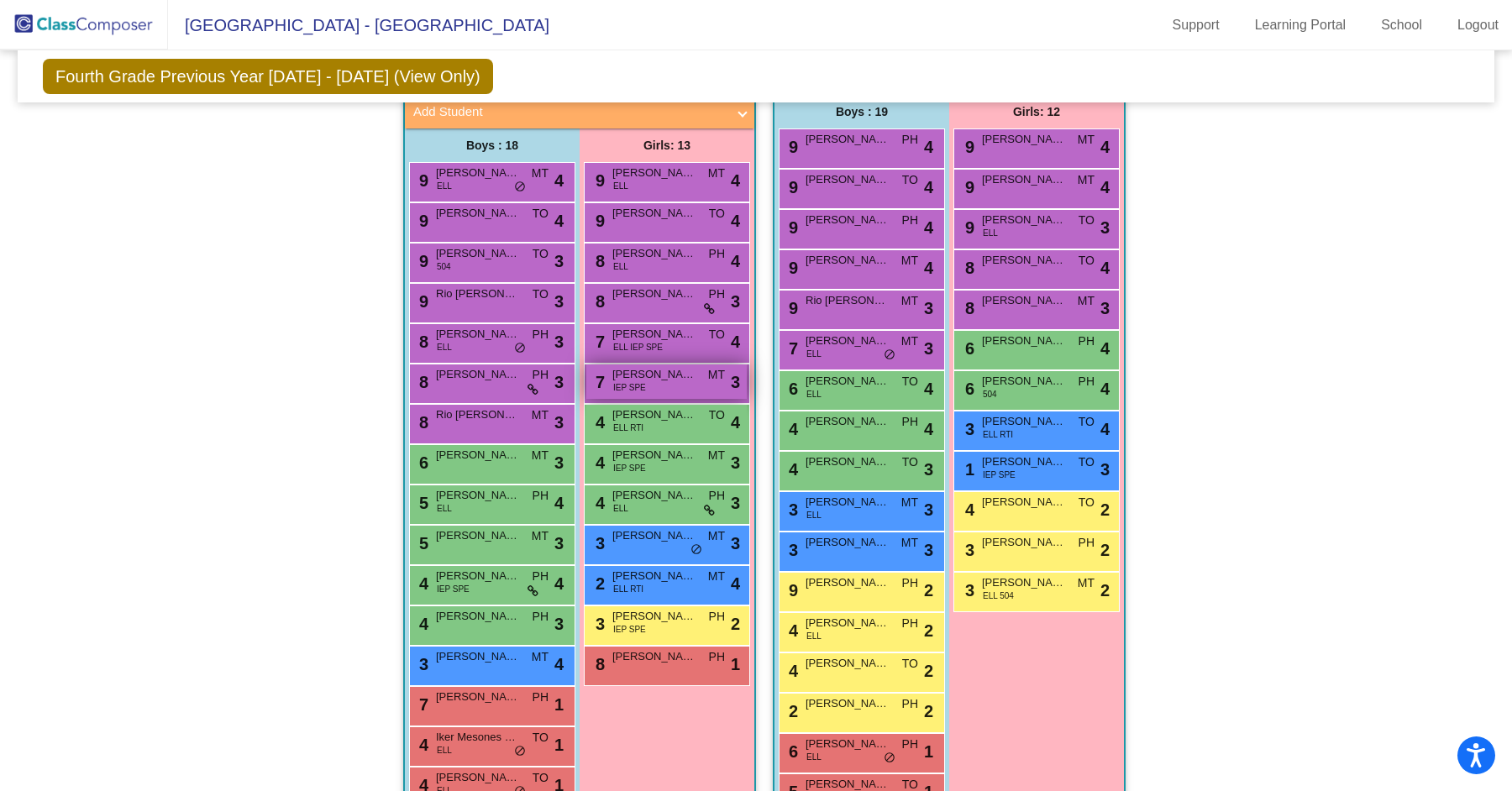
click at [635, 385] on span "IEP SPE" at bounding box center [630, 387] width 33 height 13
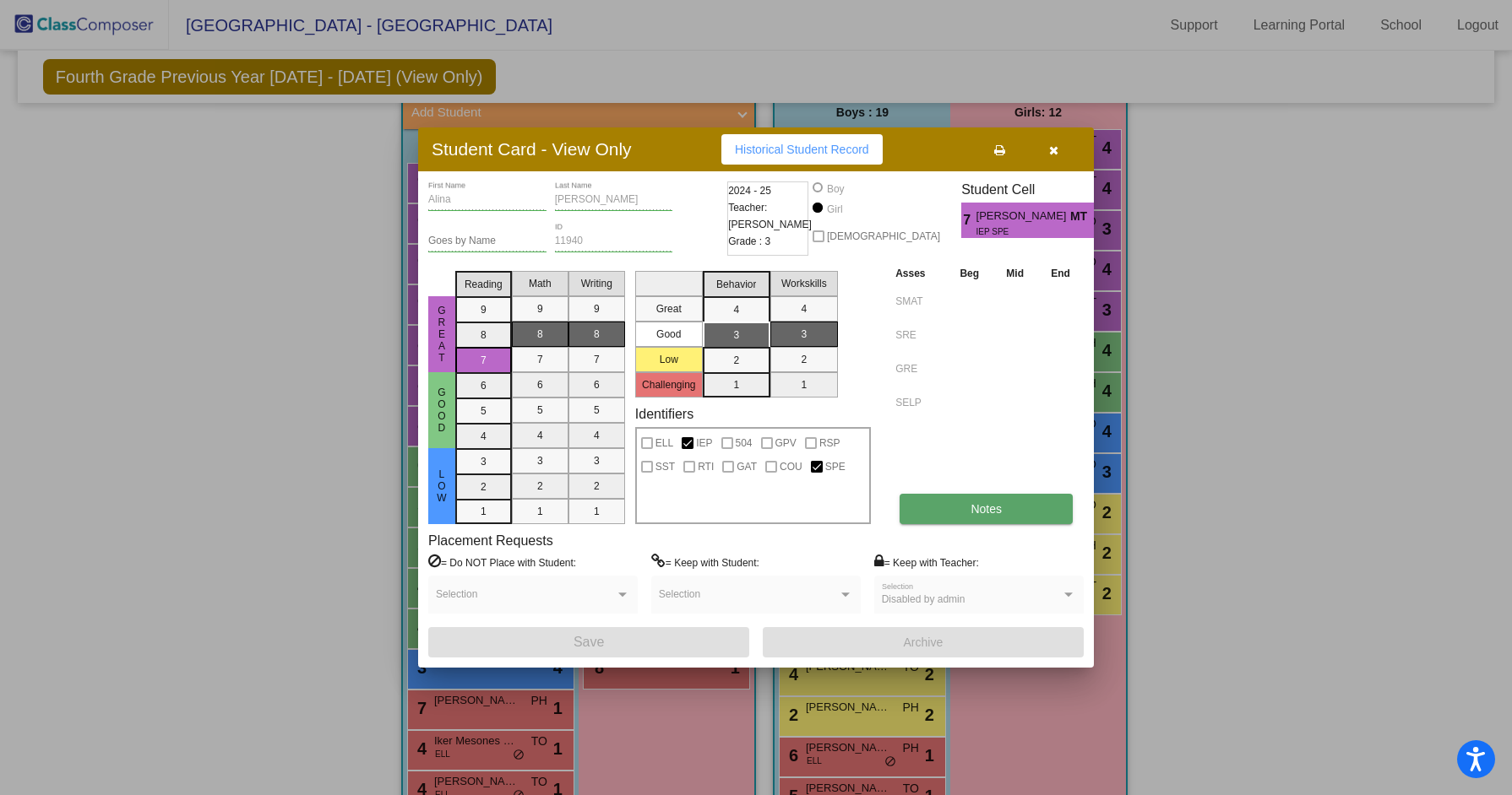
click at [978, 505] on span "Notes" at bounding box center [987, 510] width 31 height 14
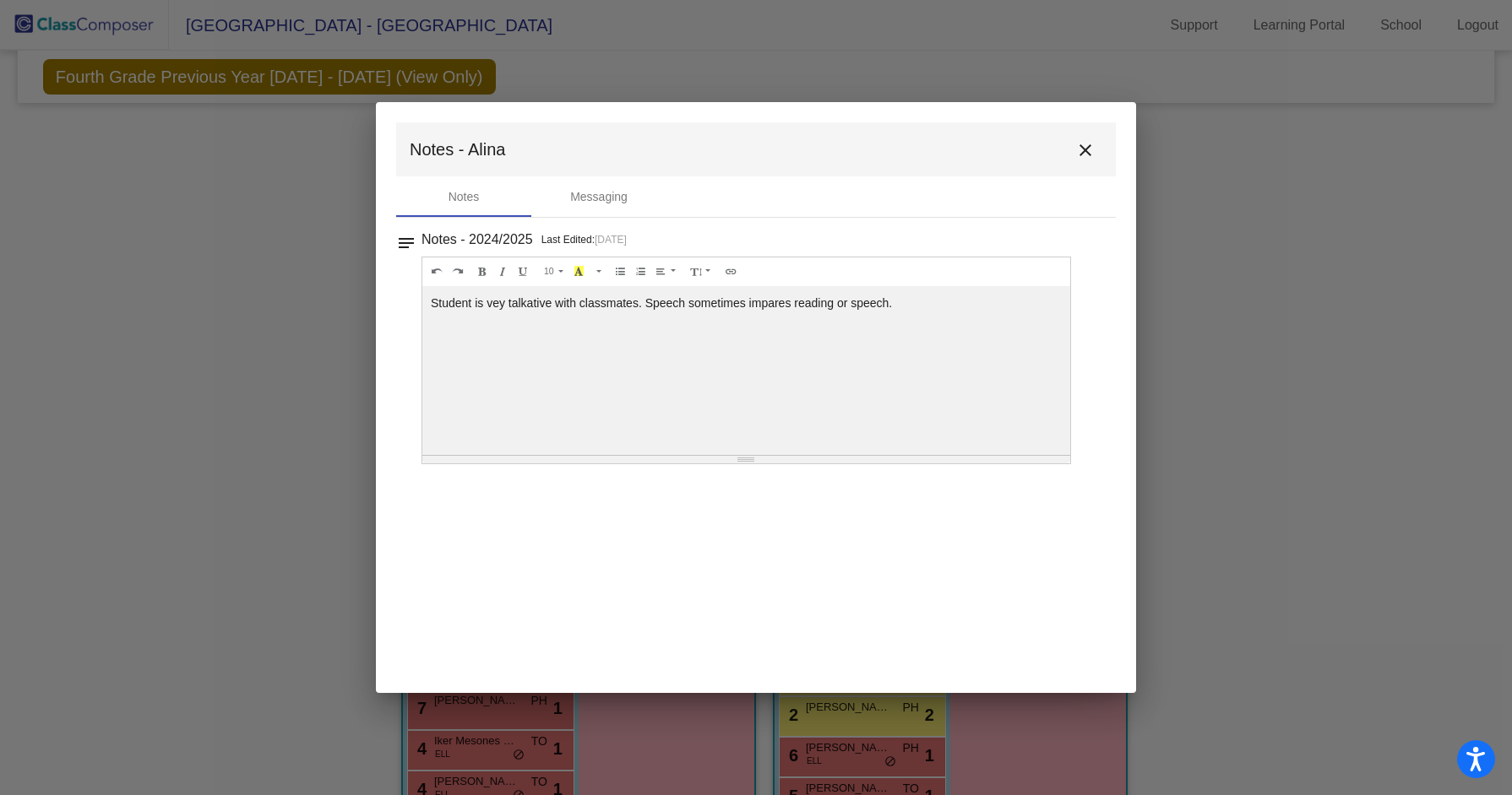
click at [1090, 150] on mat-icon "close" at bounding box center [1085, 150] width 20 height 20
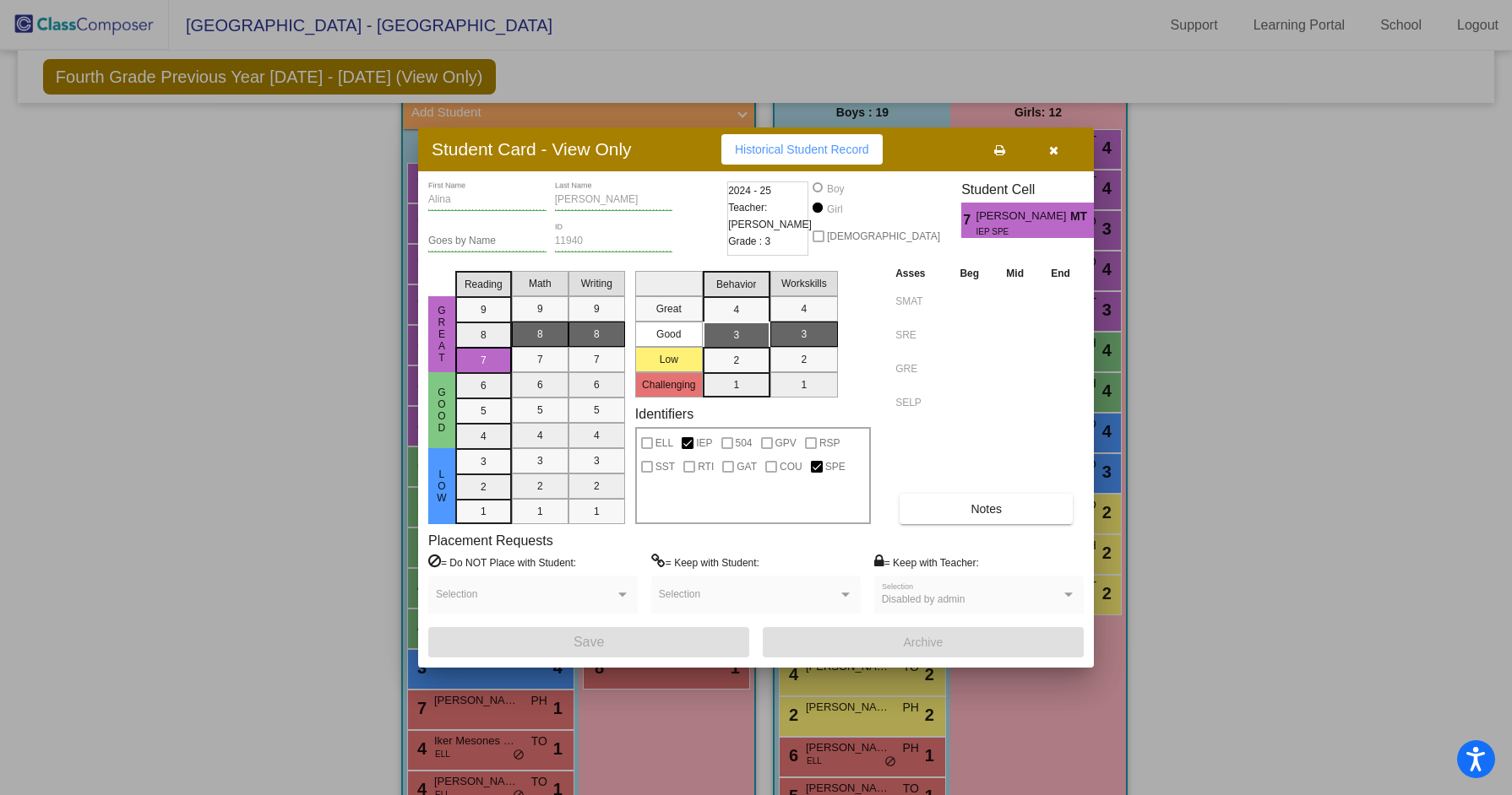
click at [1057, 159] on button "button" at bounding box center [1053, 149] width 54 height 30
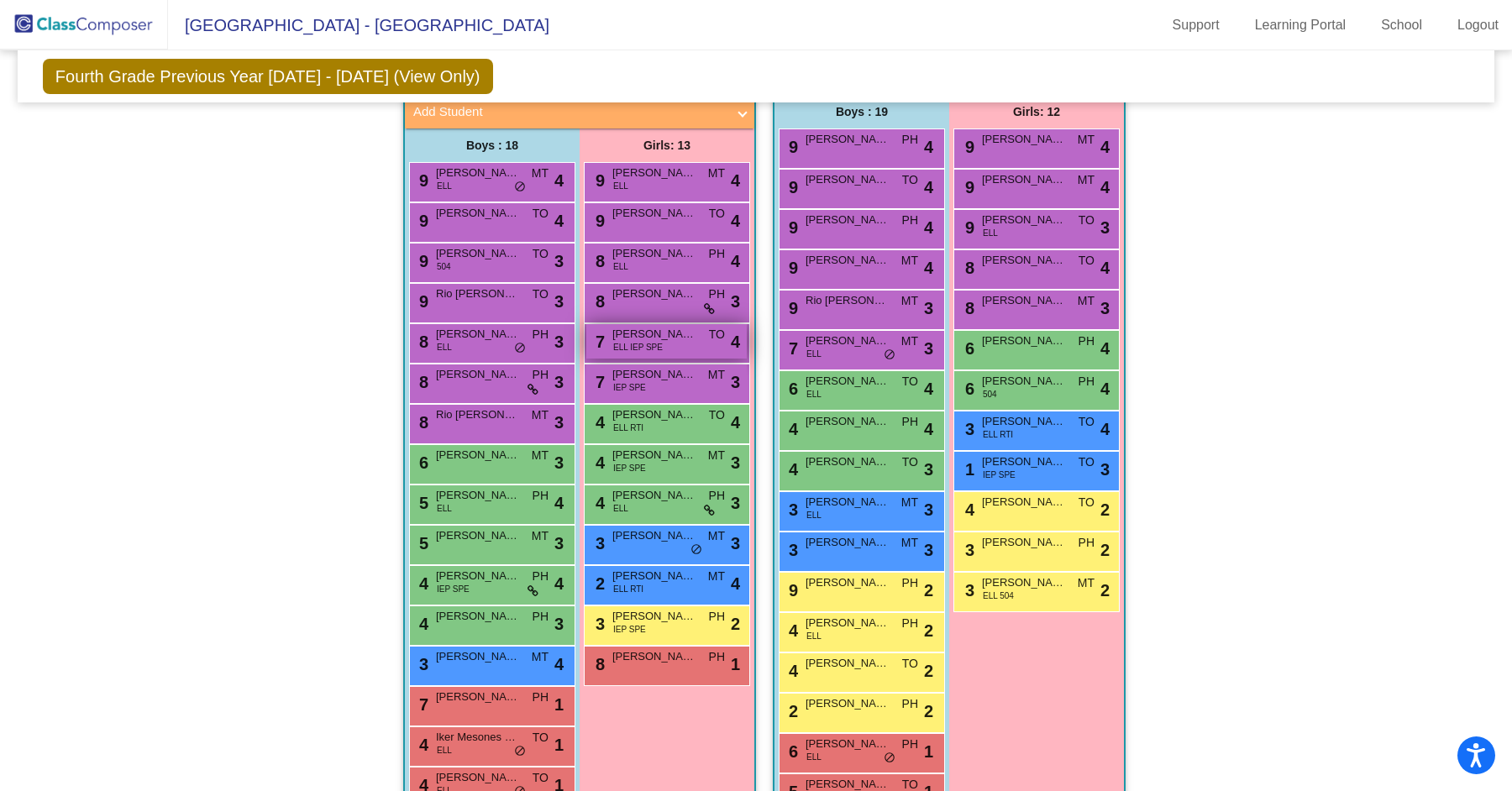
click at [633, 341] on span "ELL IEP SPE" at bounding box center [638, 347] width 49 height 13
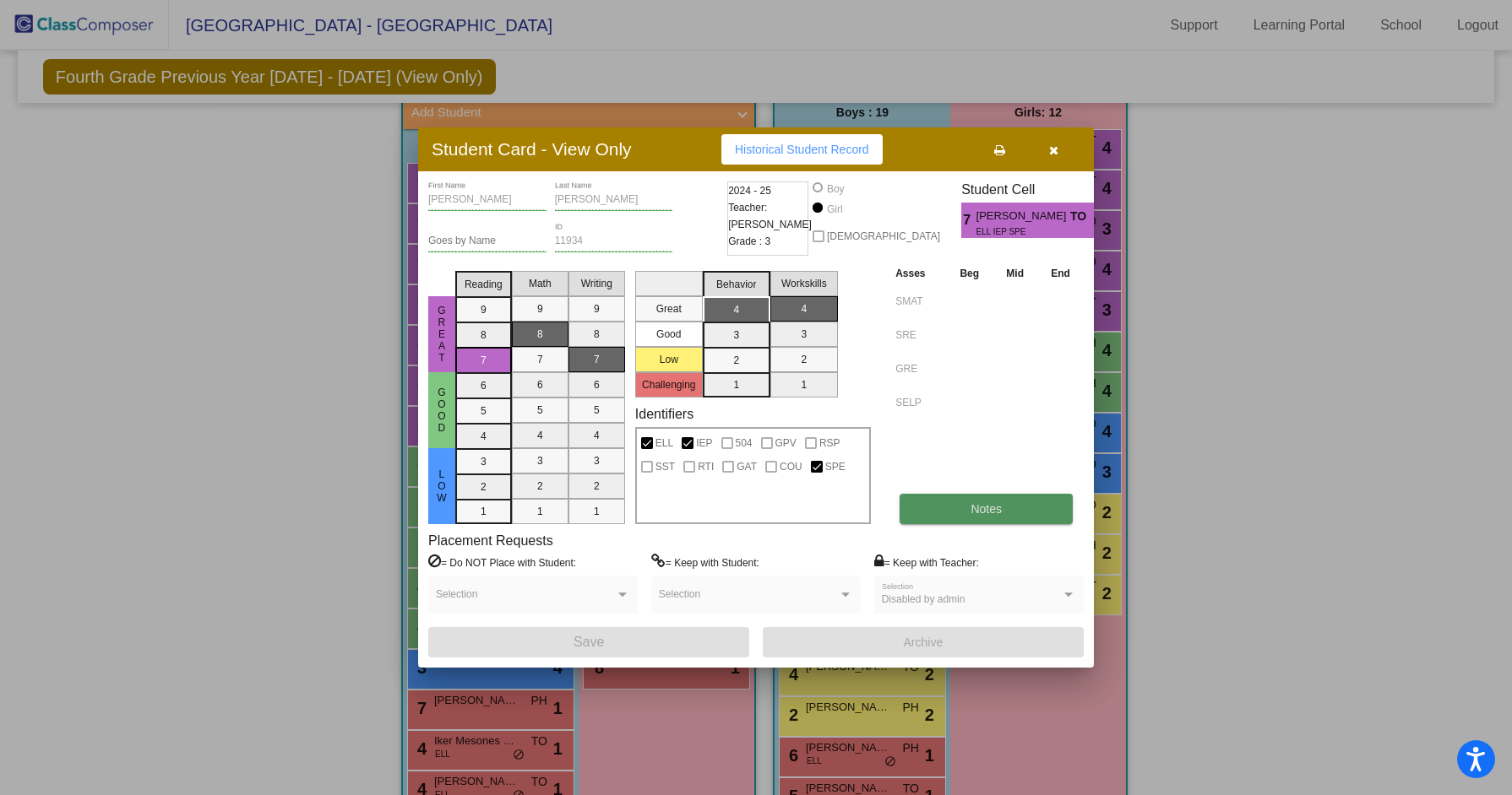
click at [966, 517] on button "Notes" at bounding box center [987, 509] width 174 height 30
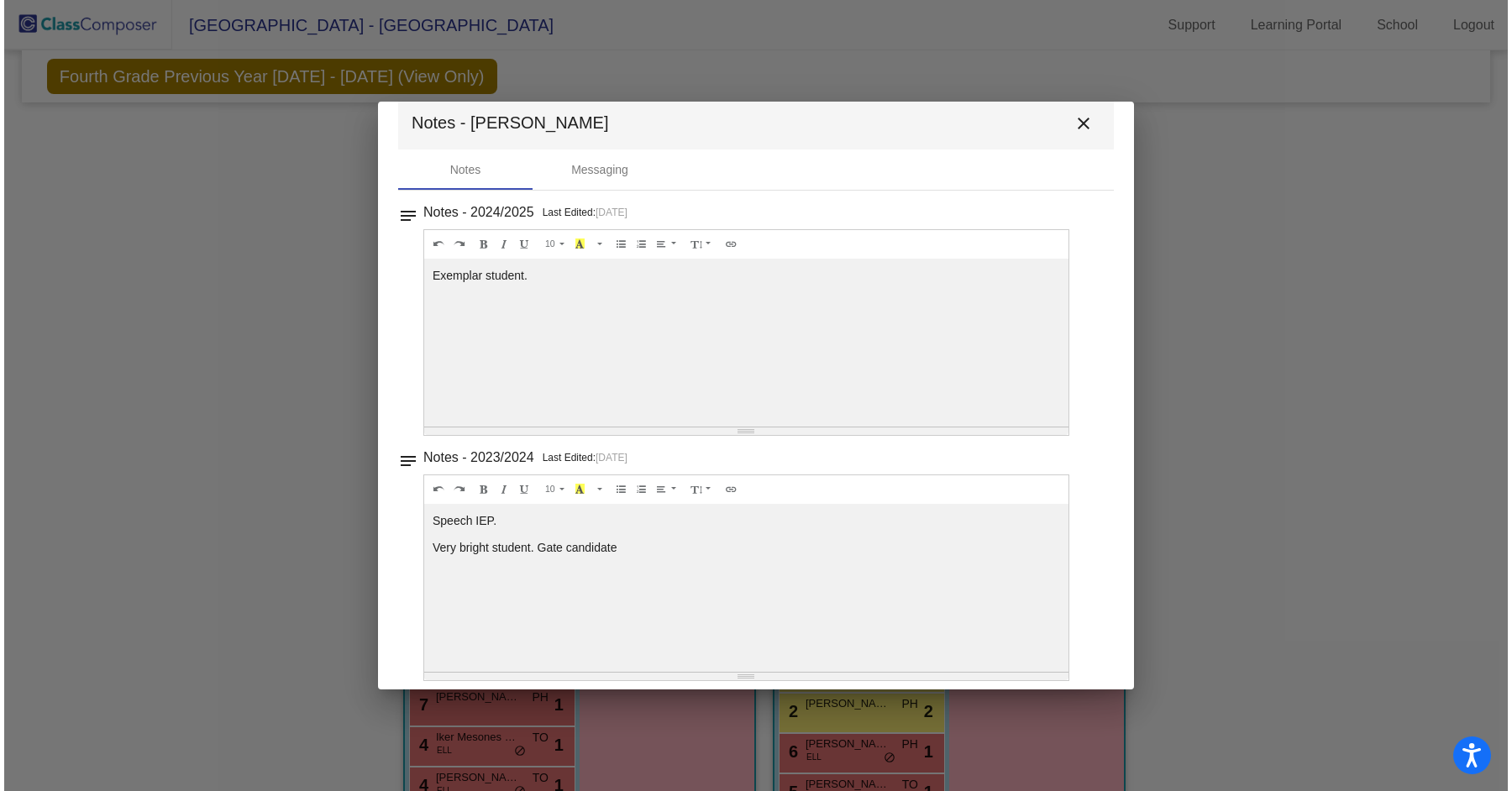
scroll to position [35, 0]
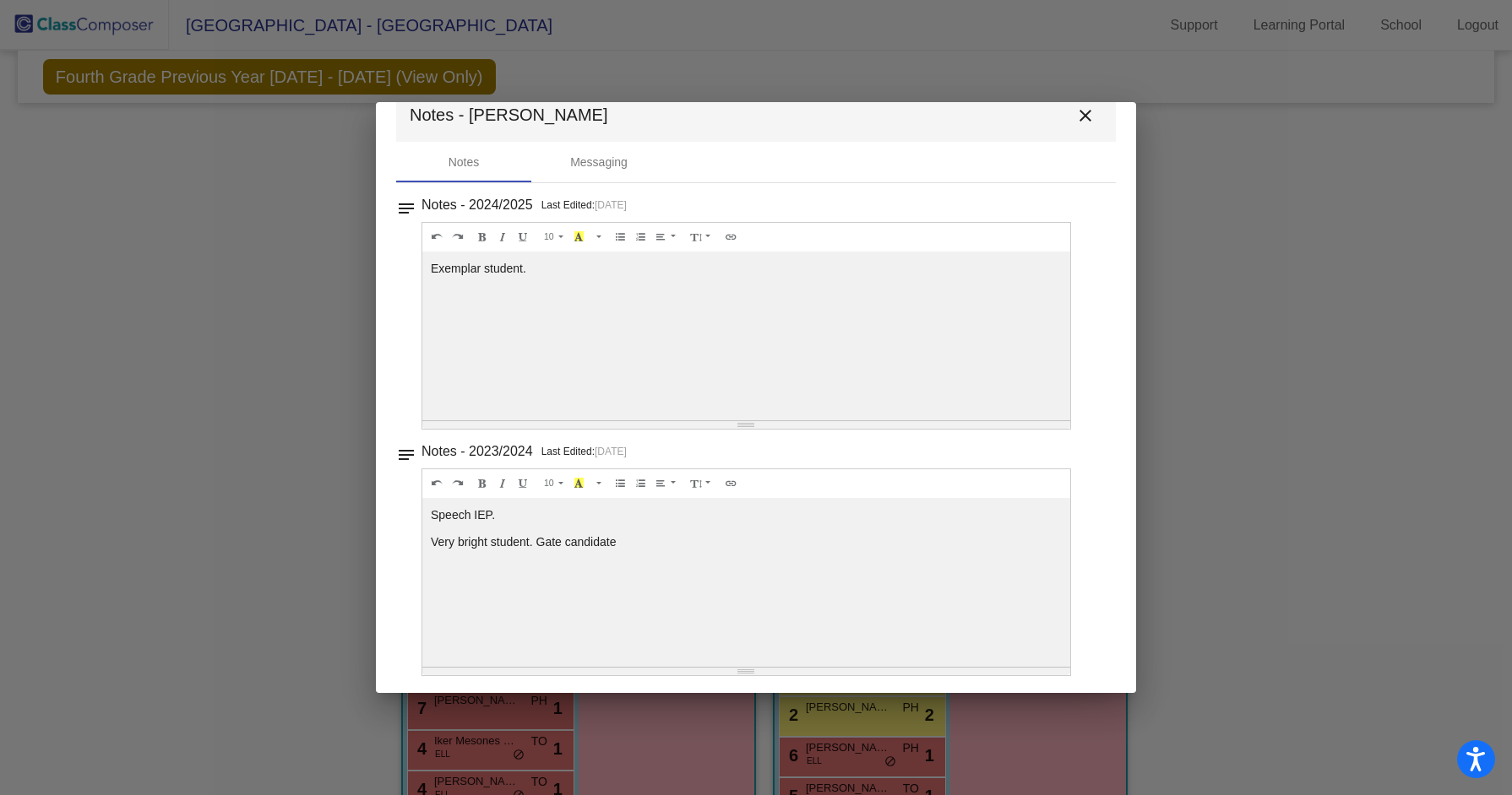
click at [1083, 117] on mat-icon "close" at bounding box center [1085, 115] width 20 height 20
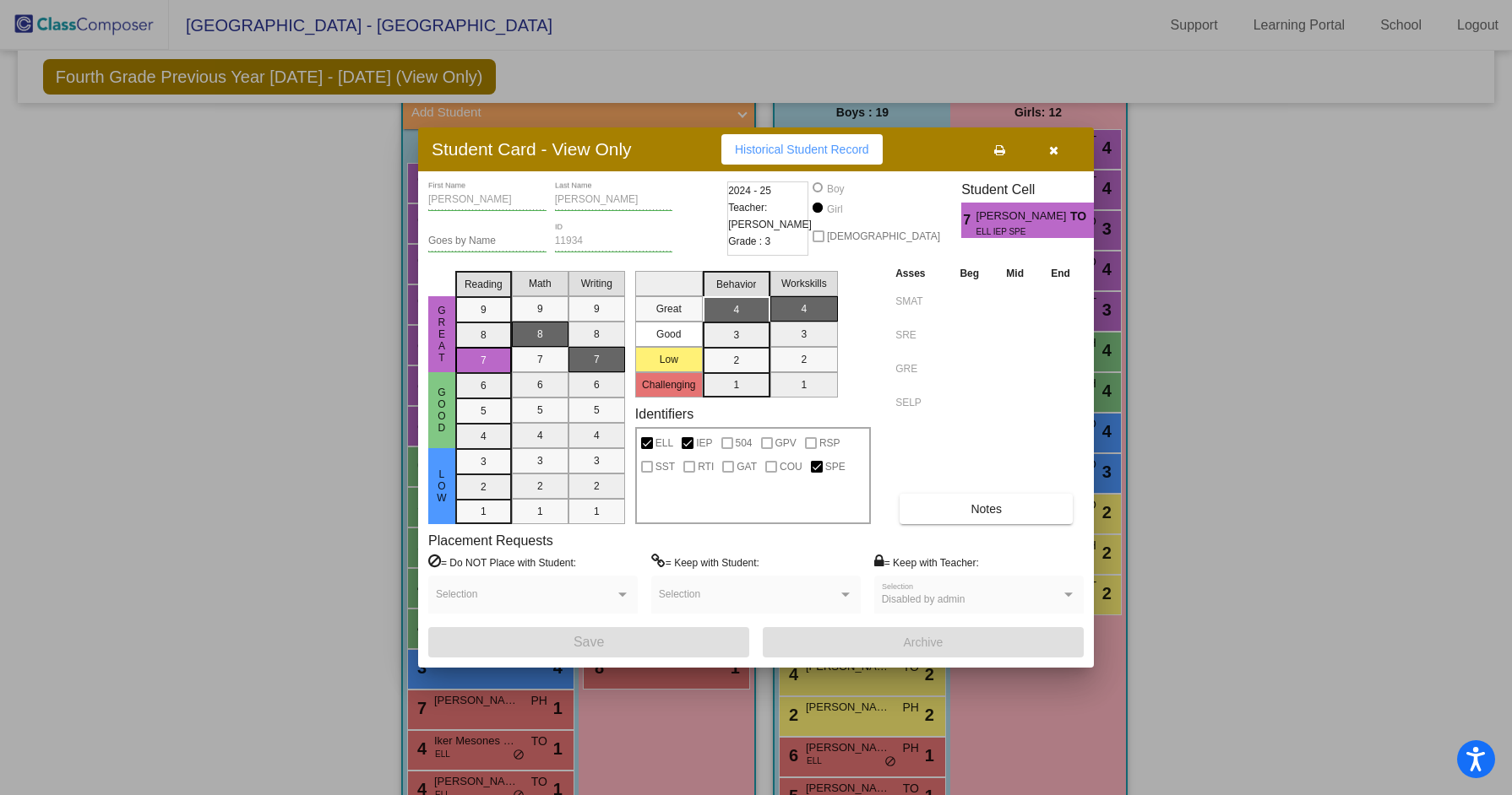
click at [1060, 147] on button "button" at bounding box center [1053, 149] width 54 height 30
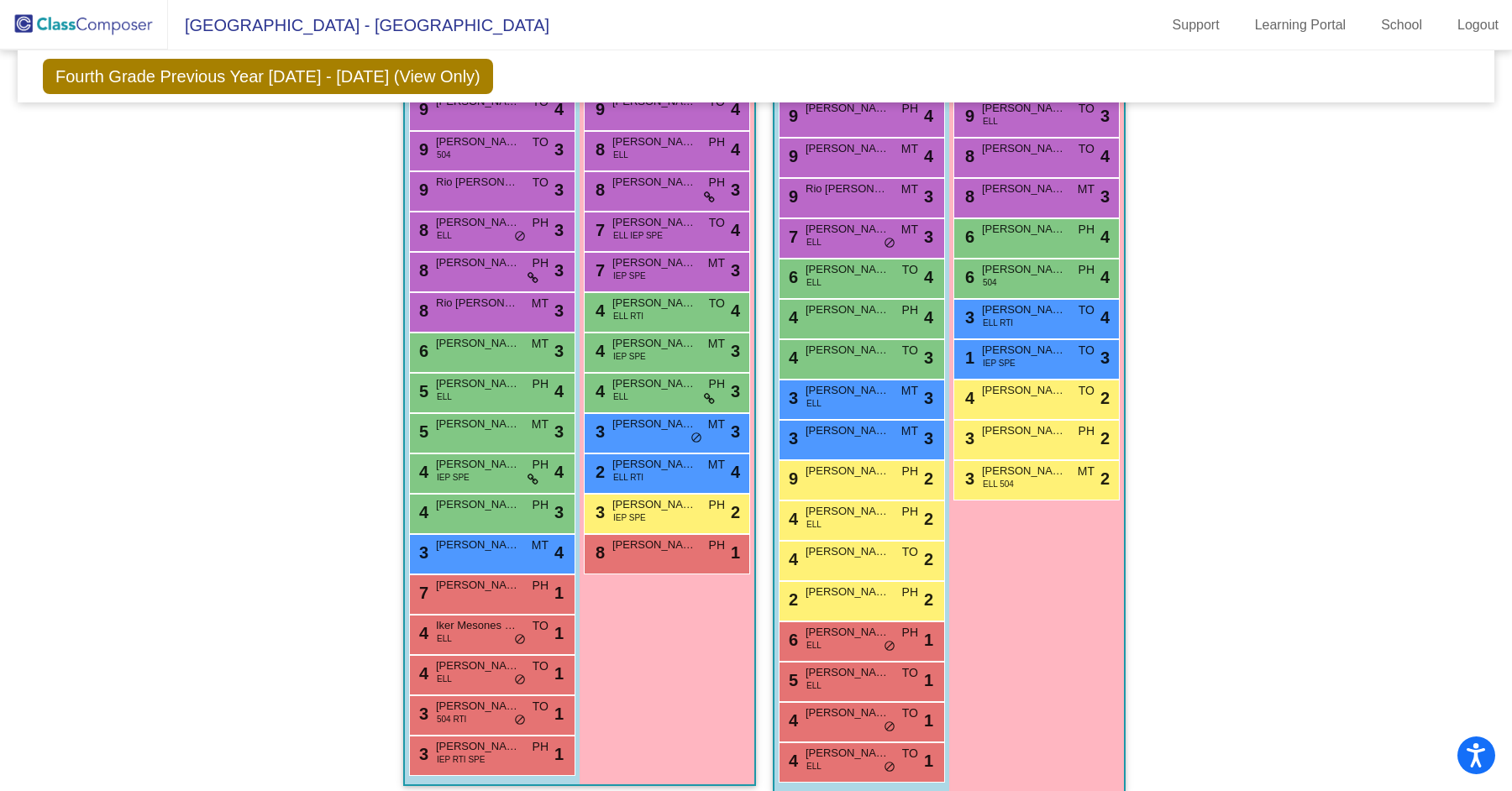
scroll to position [452, 0]
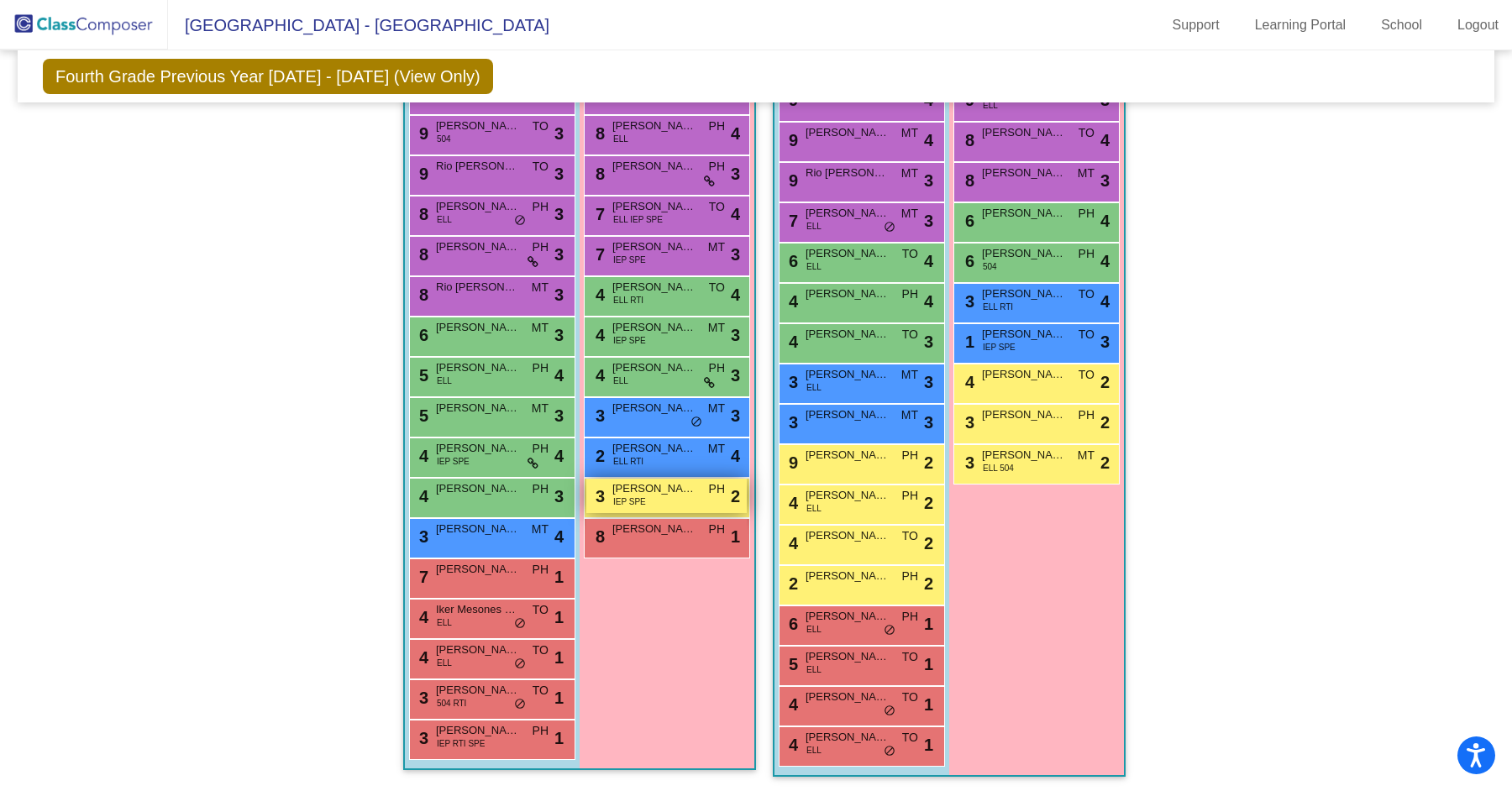
click at [639, 495] on span "IEP SPE" at bounding box center [630, 501] width 33 height 13
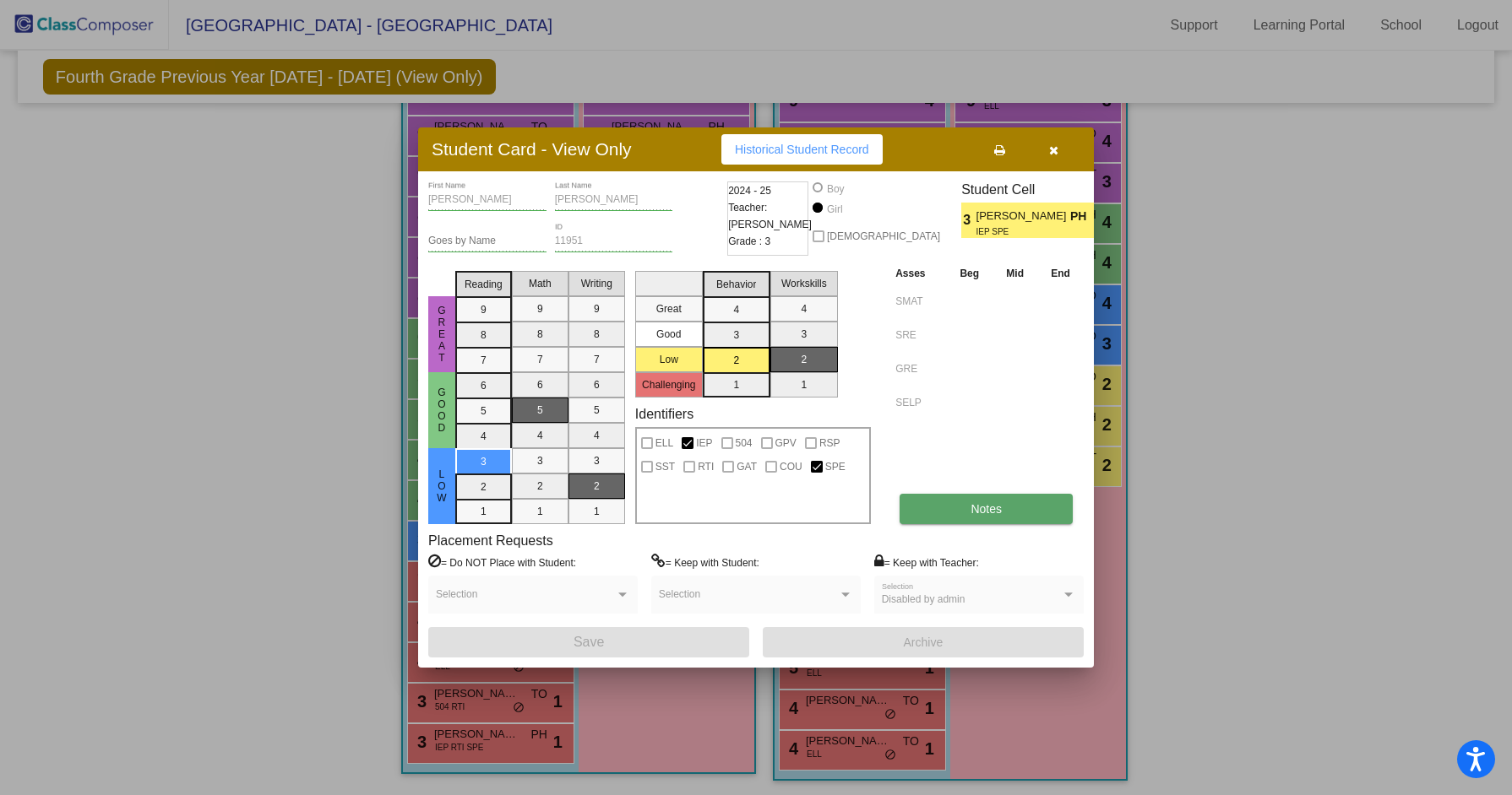
click at [1006, 504] on button "Notes" at bounding box center [987, 509] width 174 height 30
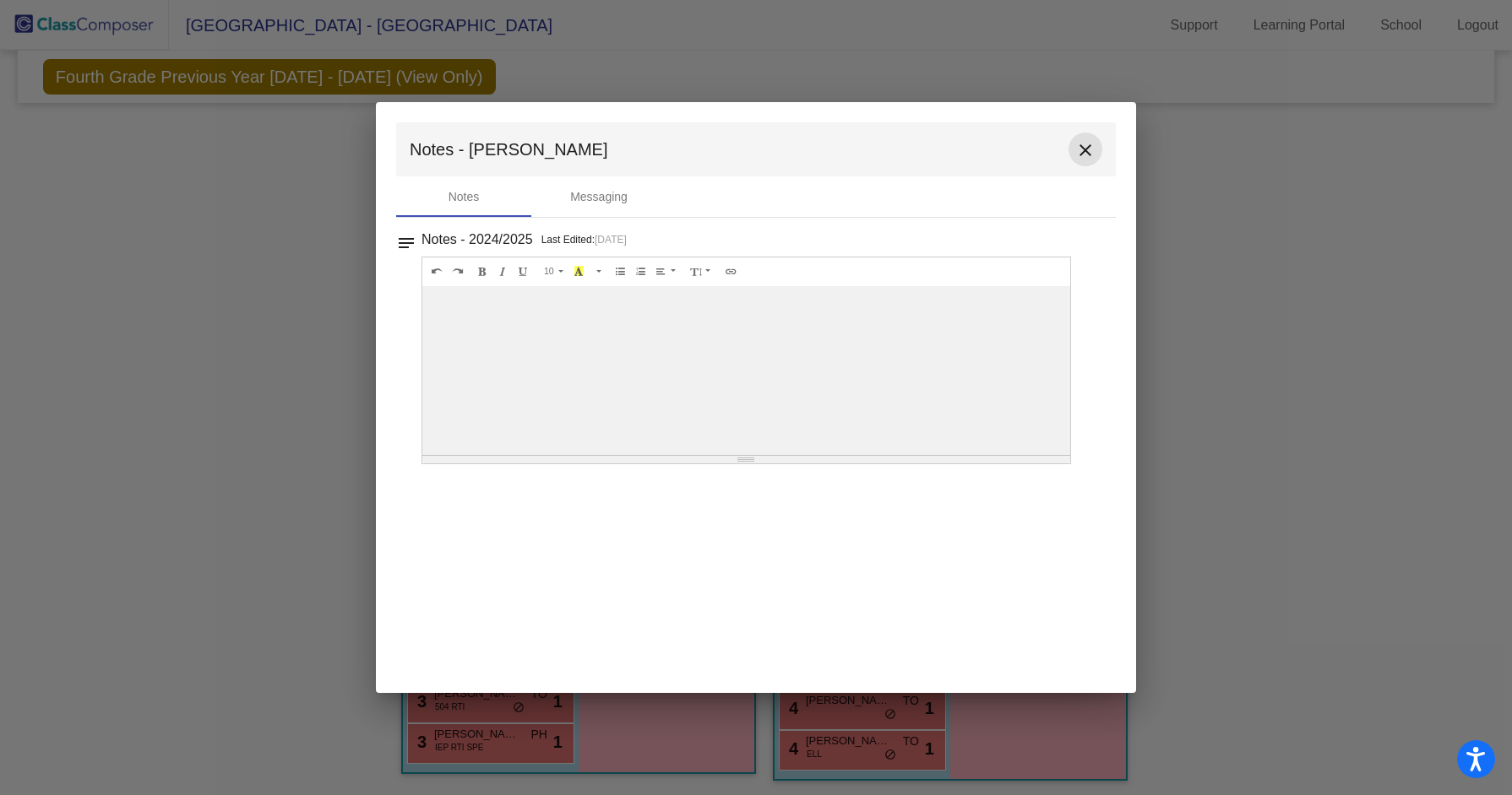
click at [1089, 154] on mat-icon "close" at bounding box center [1085, 150] width 20 height 20
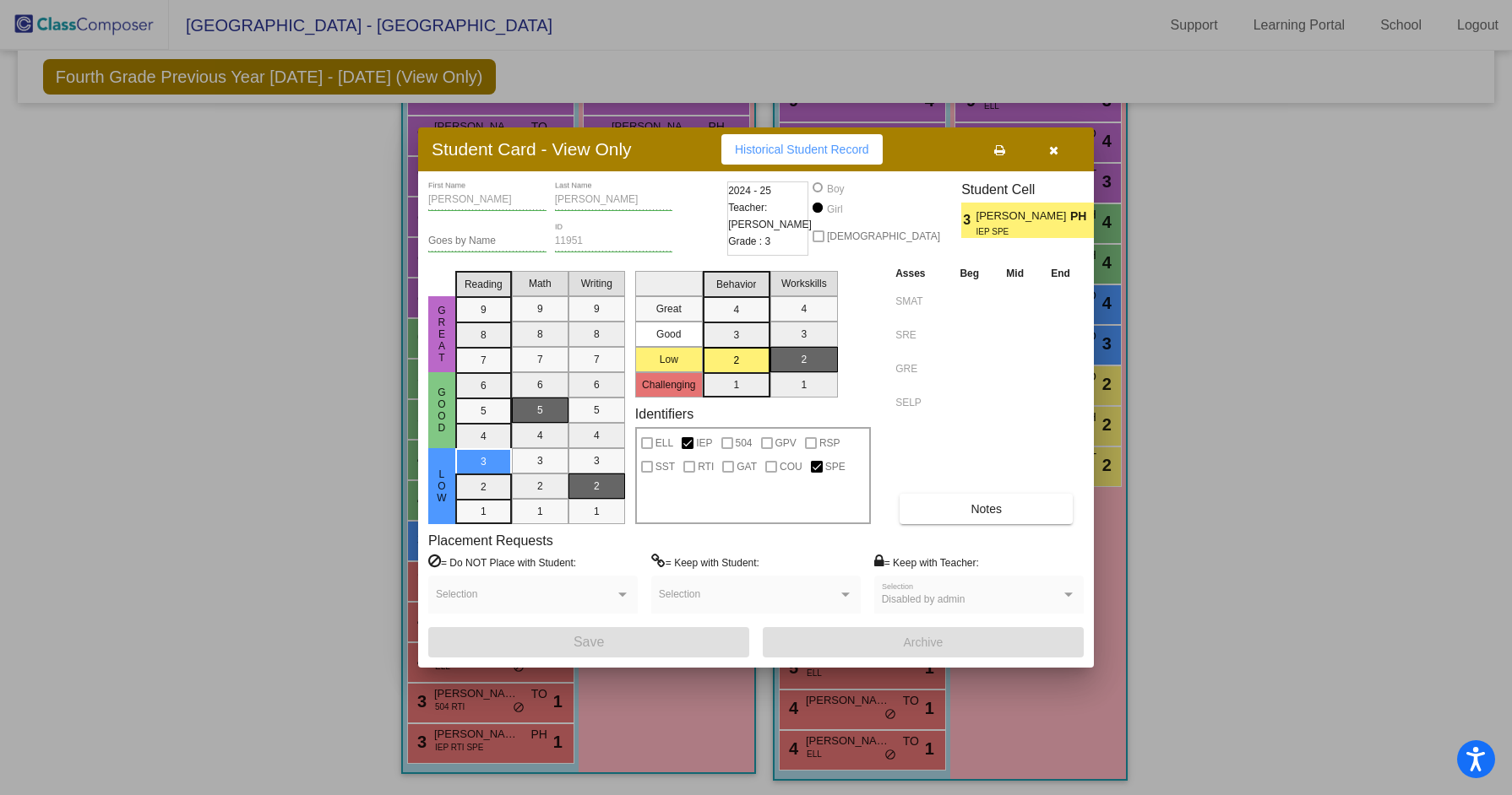
click at [1053, 145] on icon "button" at bounding box center [1054, 150] width 10 height 12
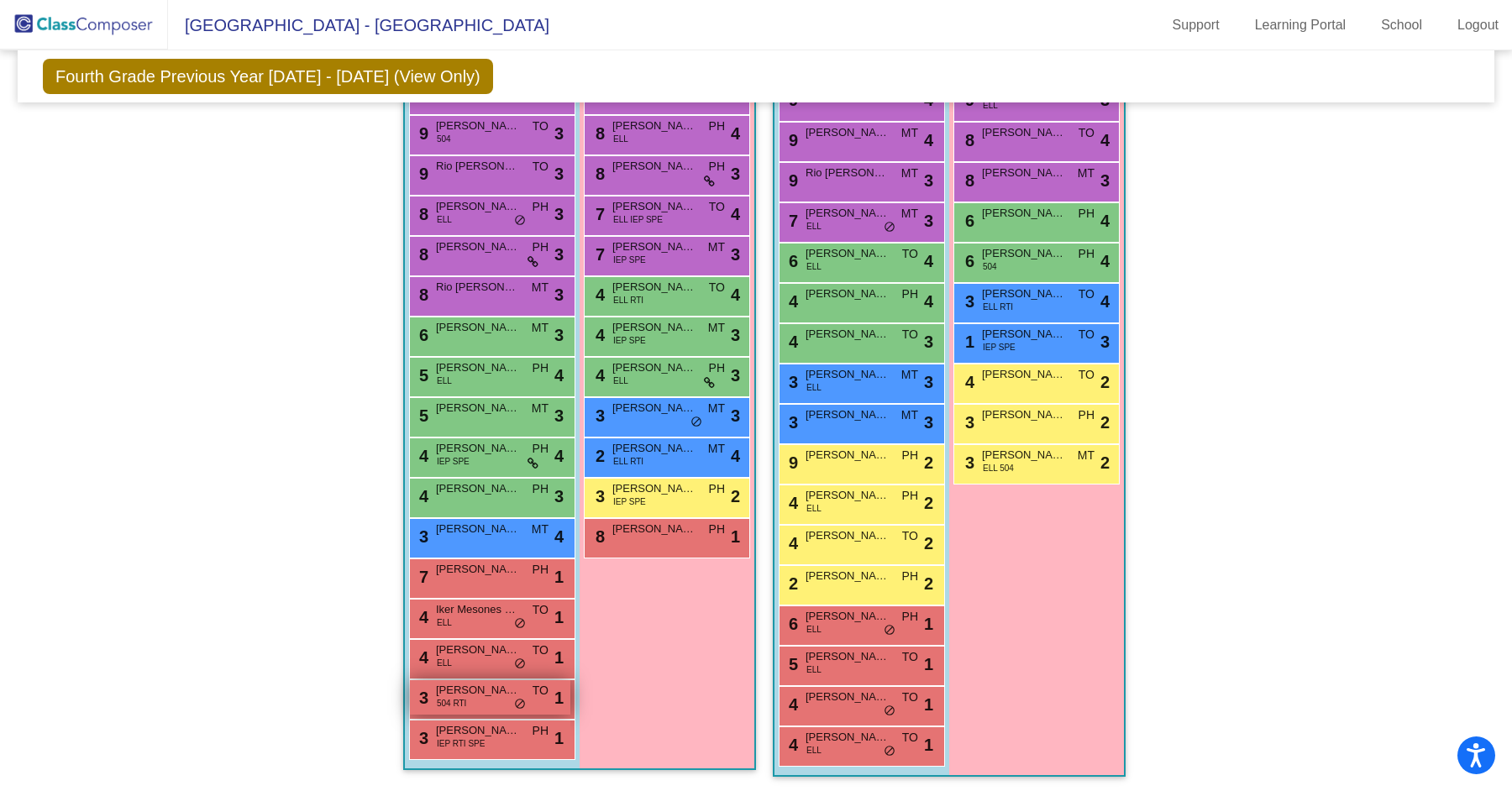
click at [446, 709] on div "3 [PERSON_NAME] 504 RTI TO lock do_not_disturb_alt 1" at bounding box center [490, 698] width 161 height 35
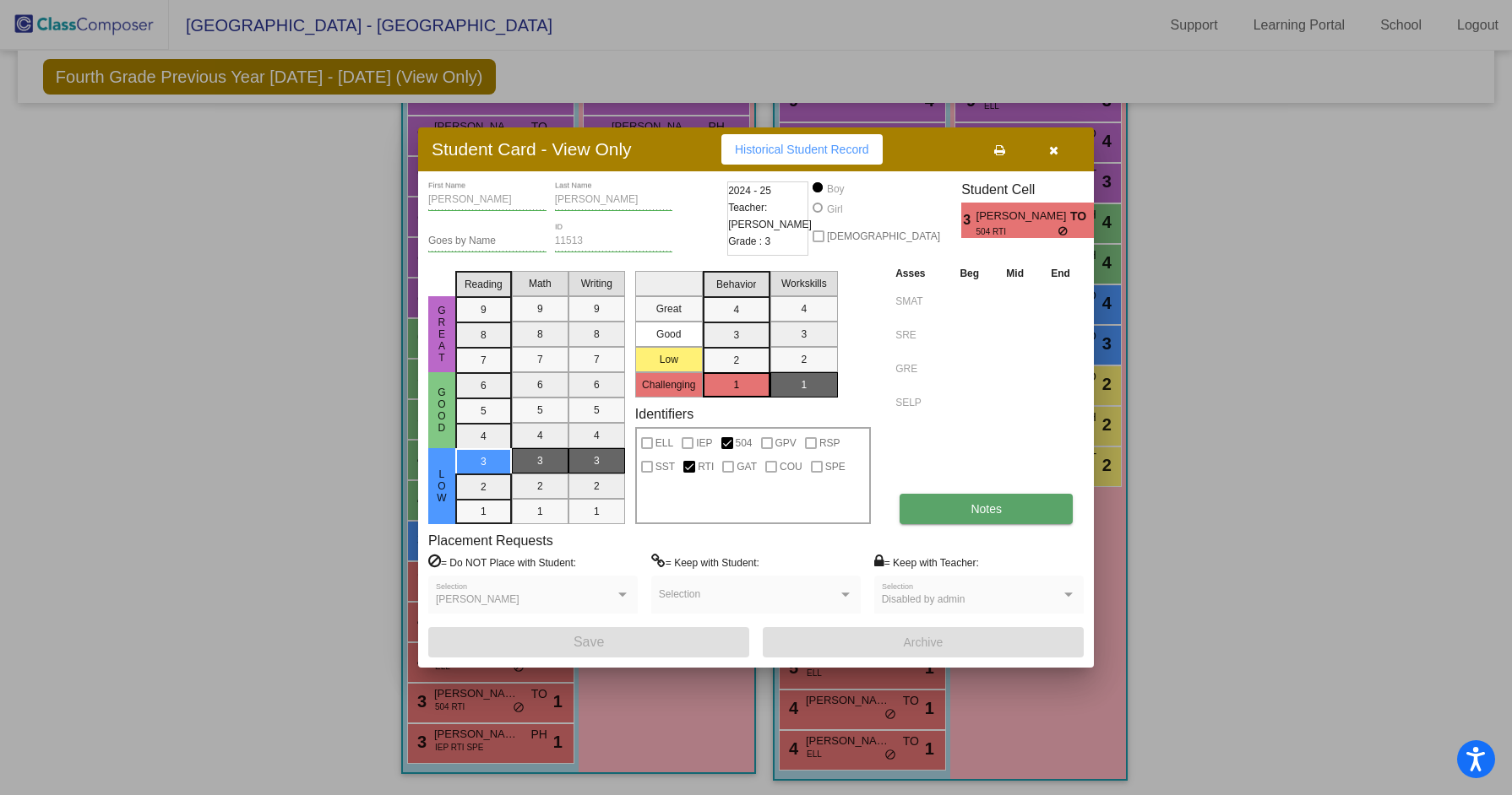
click at [964, 510] on button "Notes" at bounding box center [987, 509] width 174 height 30
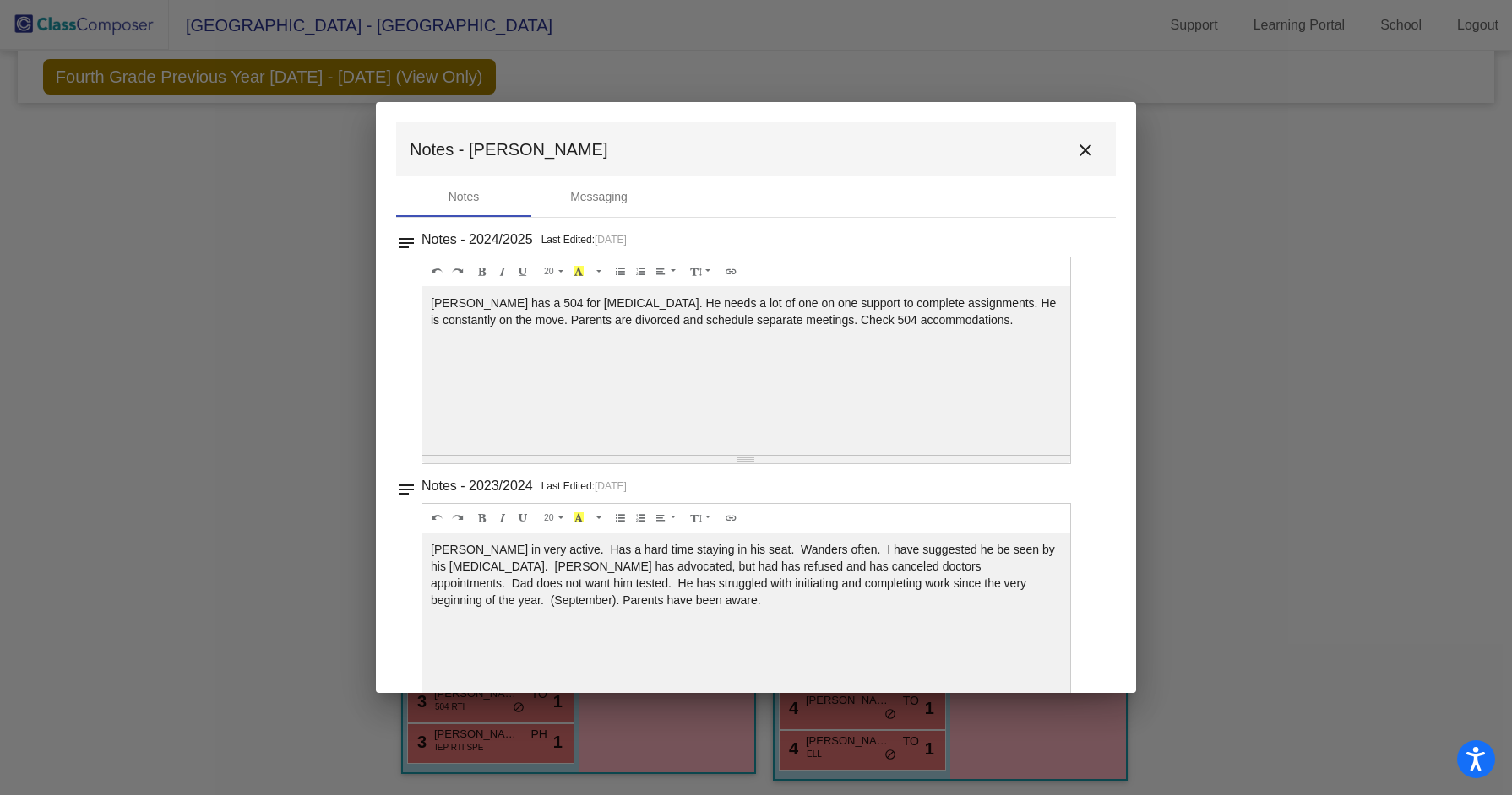
click at [1084, 149] on mat-icon "close" at bounding box center [1085, 150] width 20 height 20
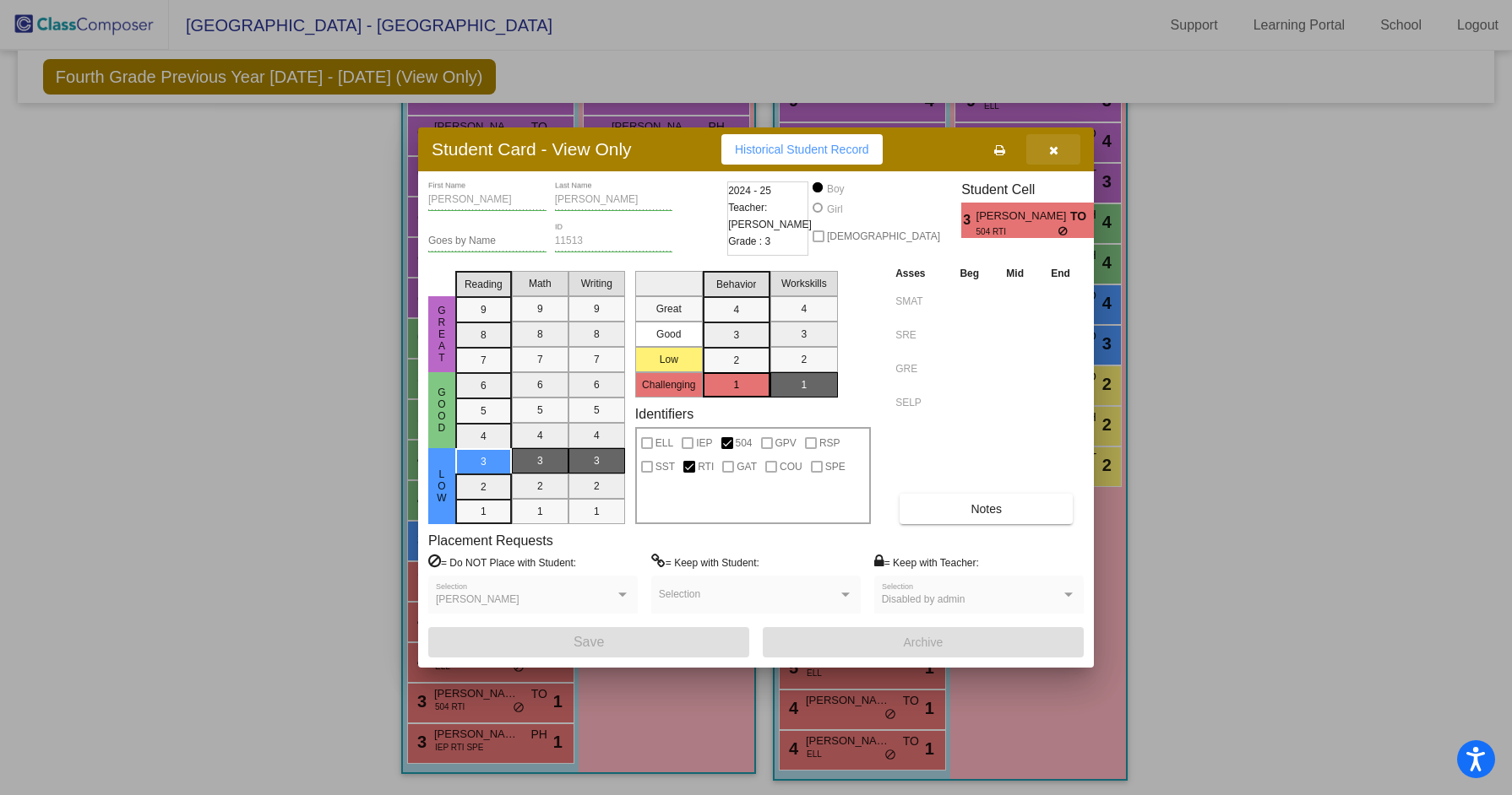
click at [1048, 149] on button "button" at bounding box center [1053, 149] width 54 height 30
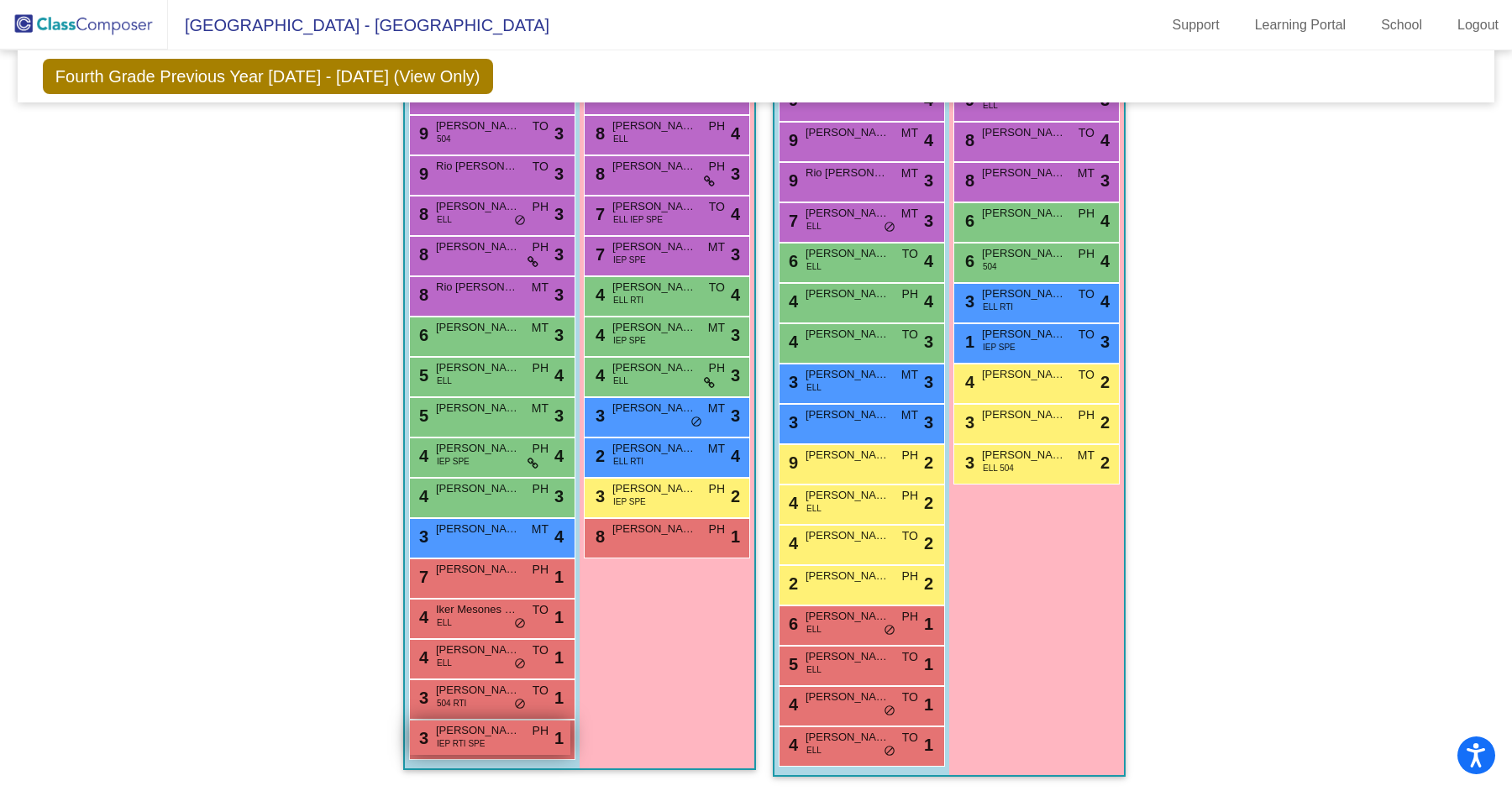
click at [457, 731] on span "[PERSON_NAME]" at bounding box center [478, 730] width 84 height 16
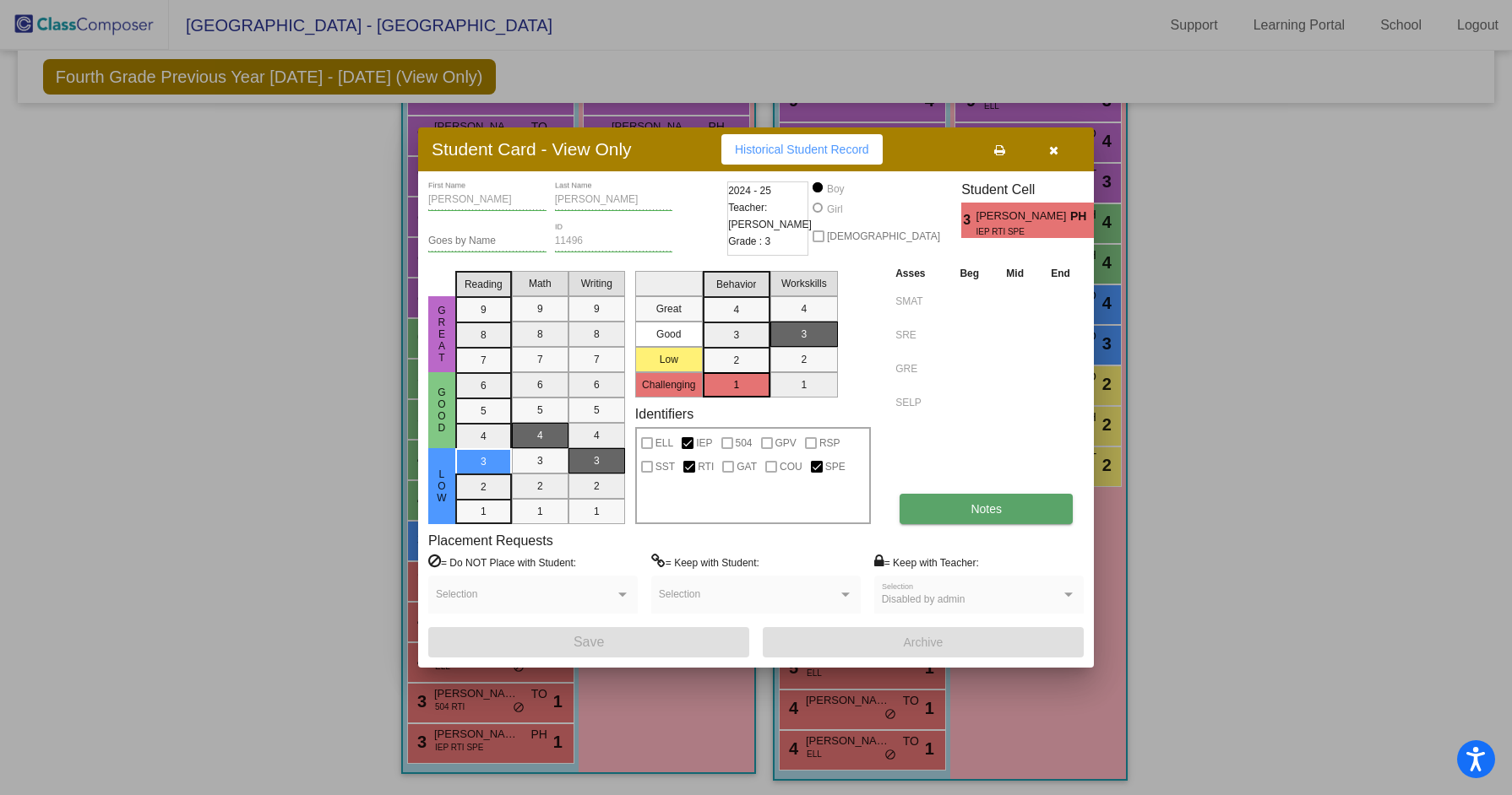
click at [973, 505] on span "Notes" at bounding box center [987, 510] width 31 height 14
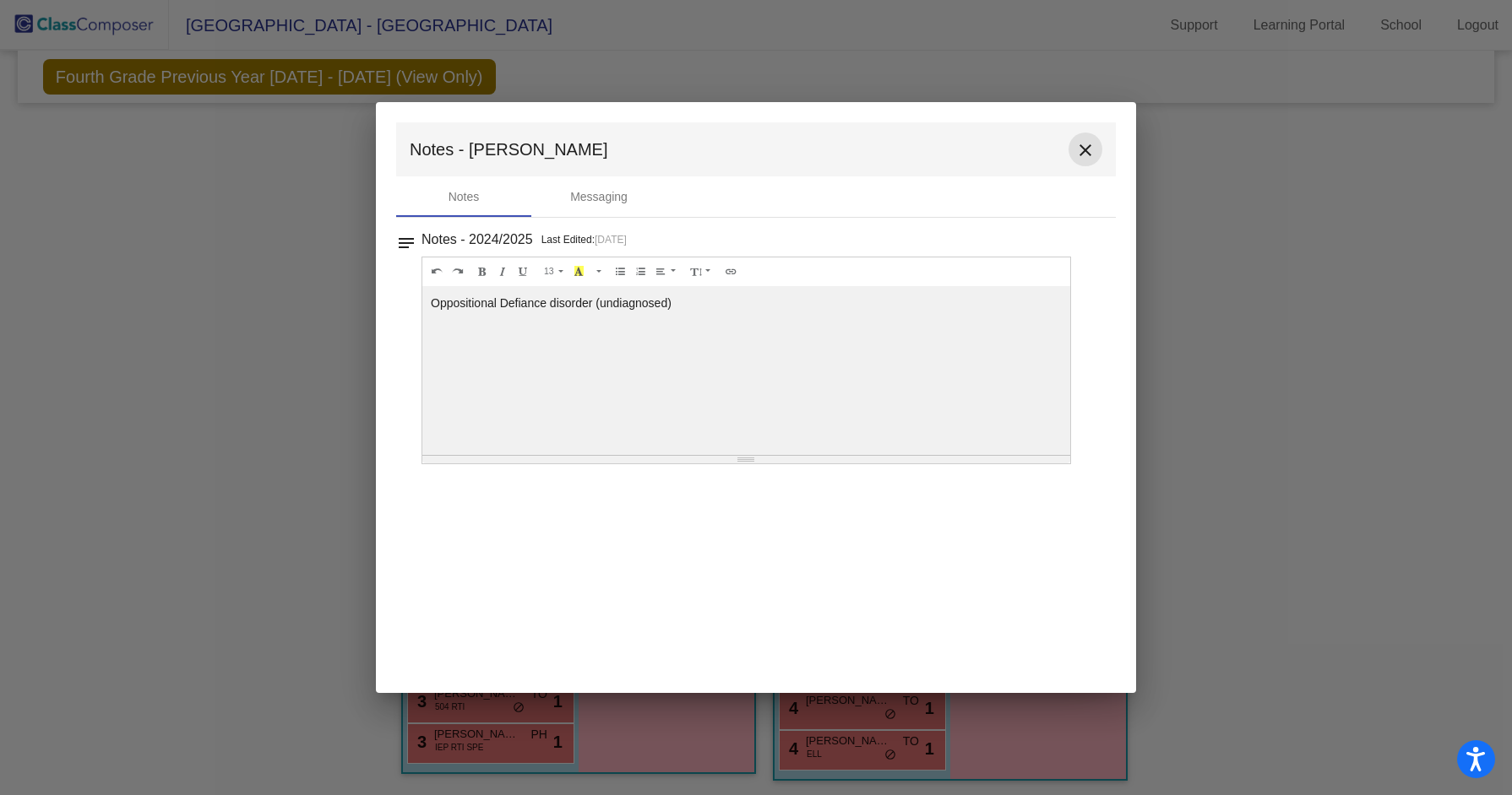
click at [1087, 147] on mat-icon "close" at bounding box center [1085, 150] width 20 height 20
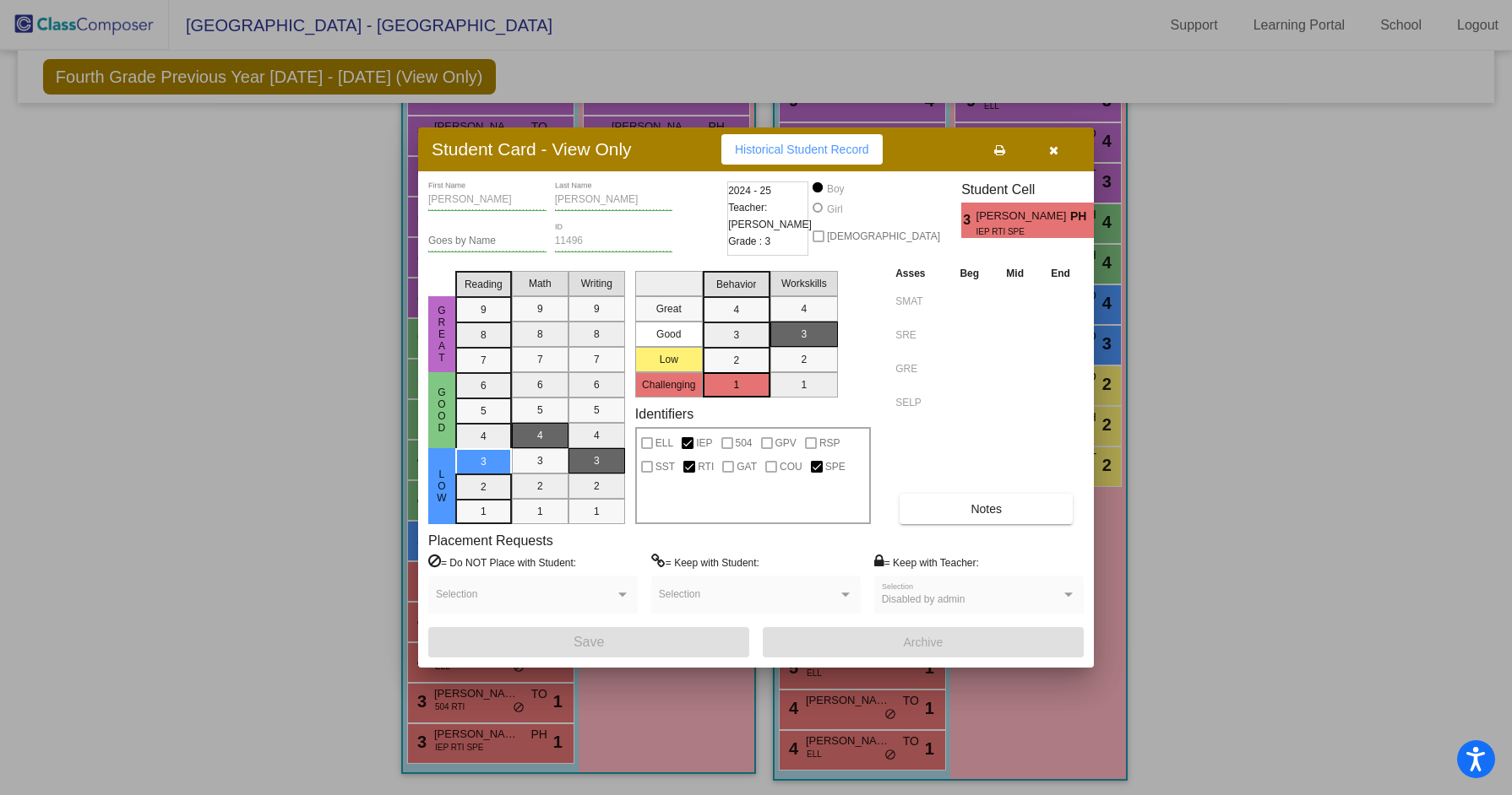
click at [1059, 149] on button "button" at bounding box center [1053, 149] width 54 height 30
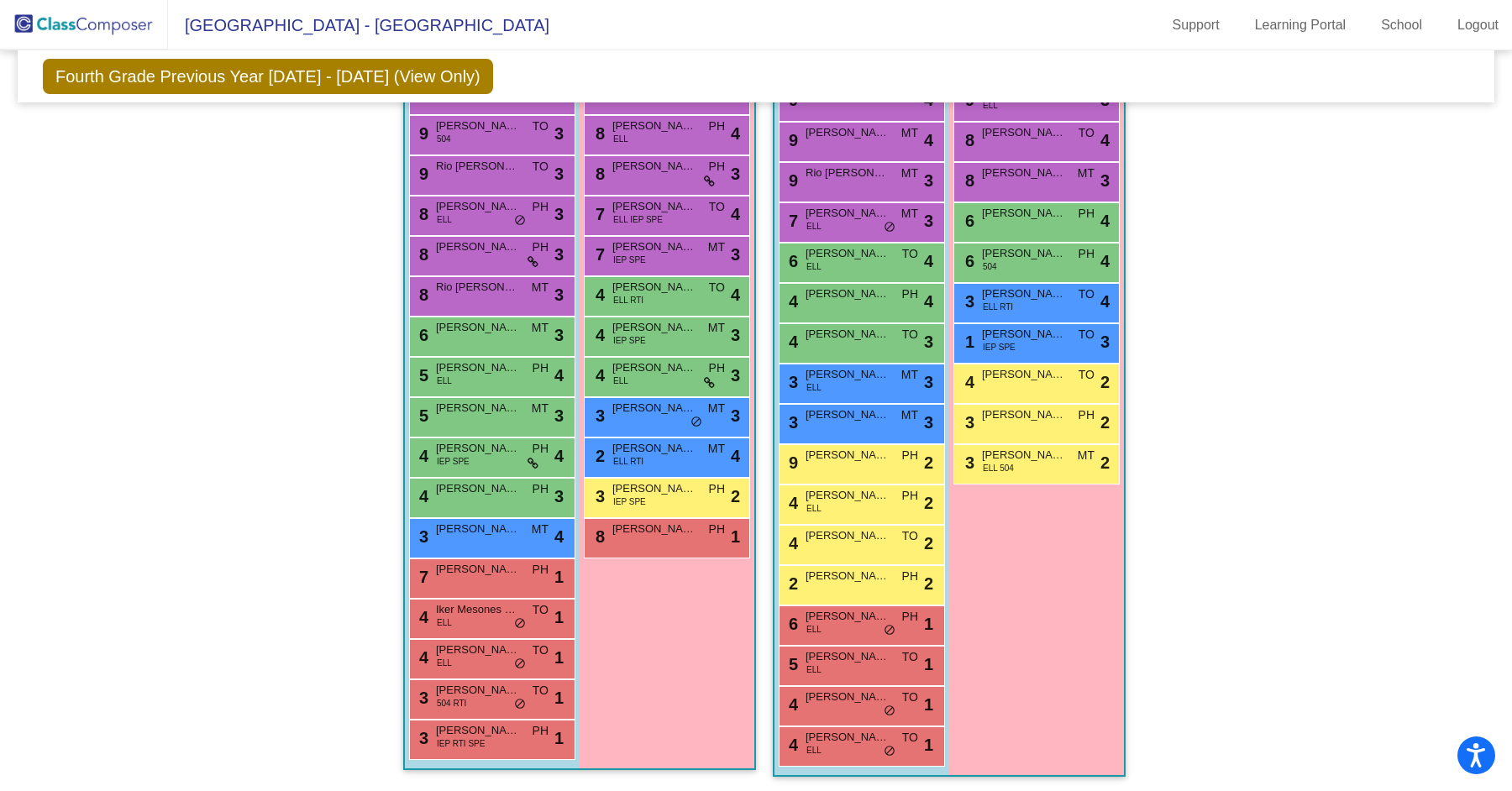
click at [0, 0] on div "Girls: 13 9 [PERSON_NAME] ELL MT lock do_not_disturb_alt 4 9 [PERSON_NAME] TO l…" at bounding box center [0, 0] width 0 height 0
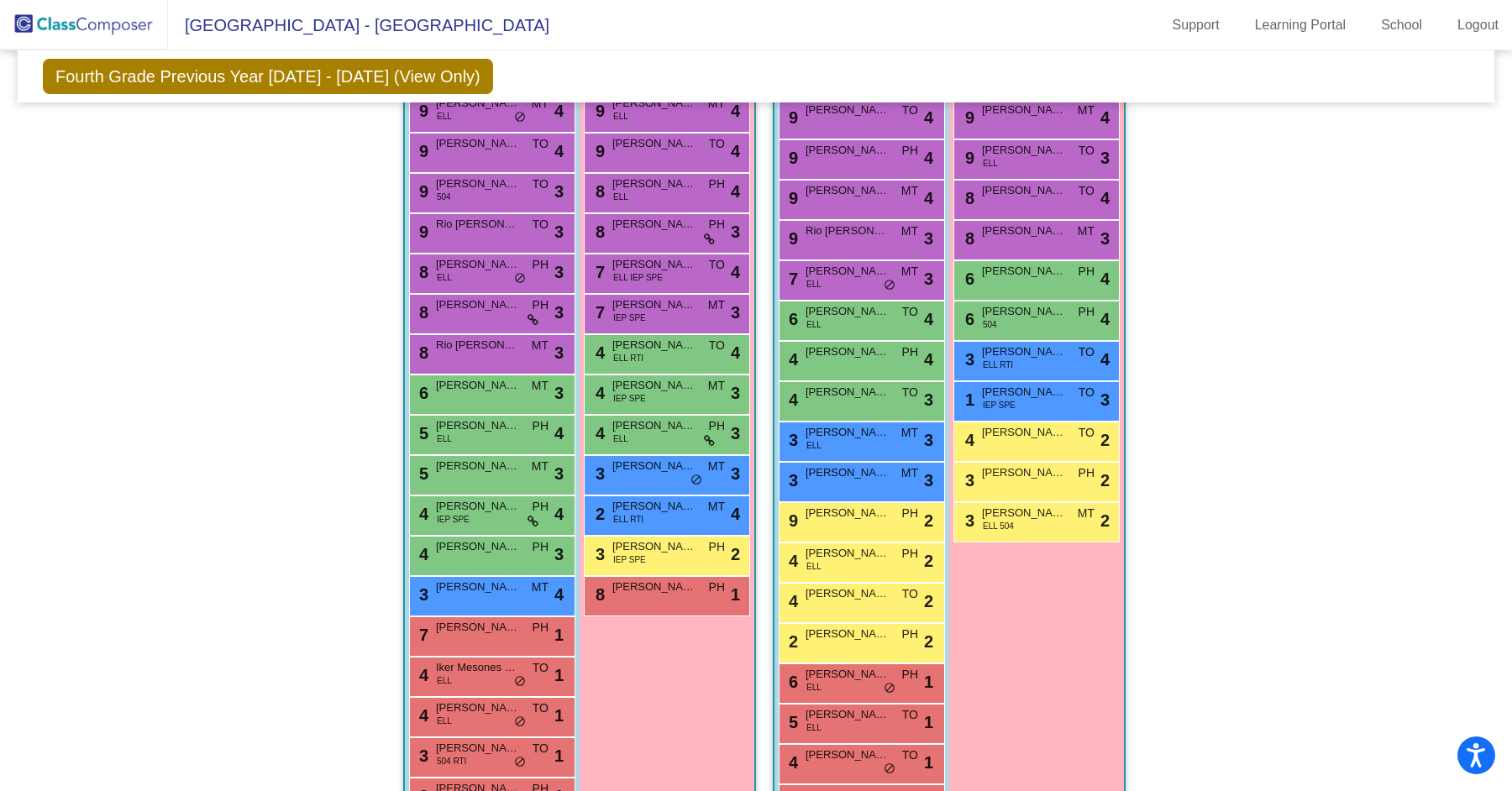
scroll to position [397, 0]
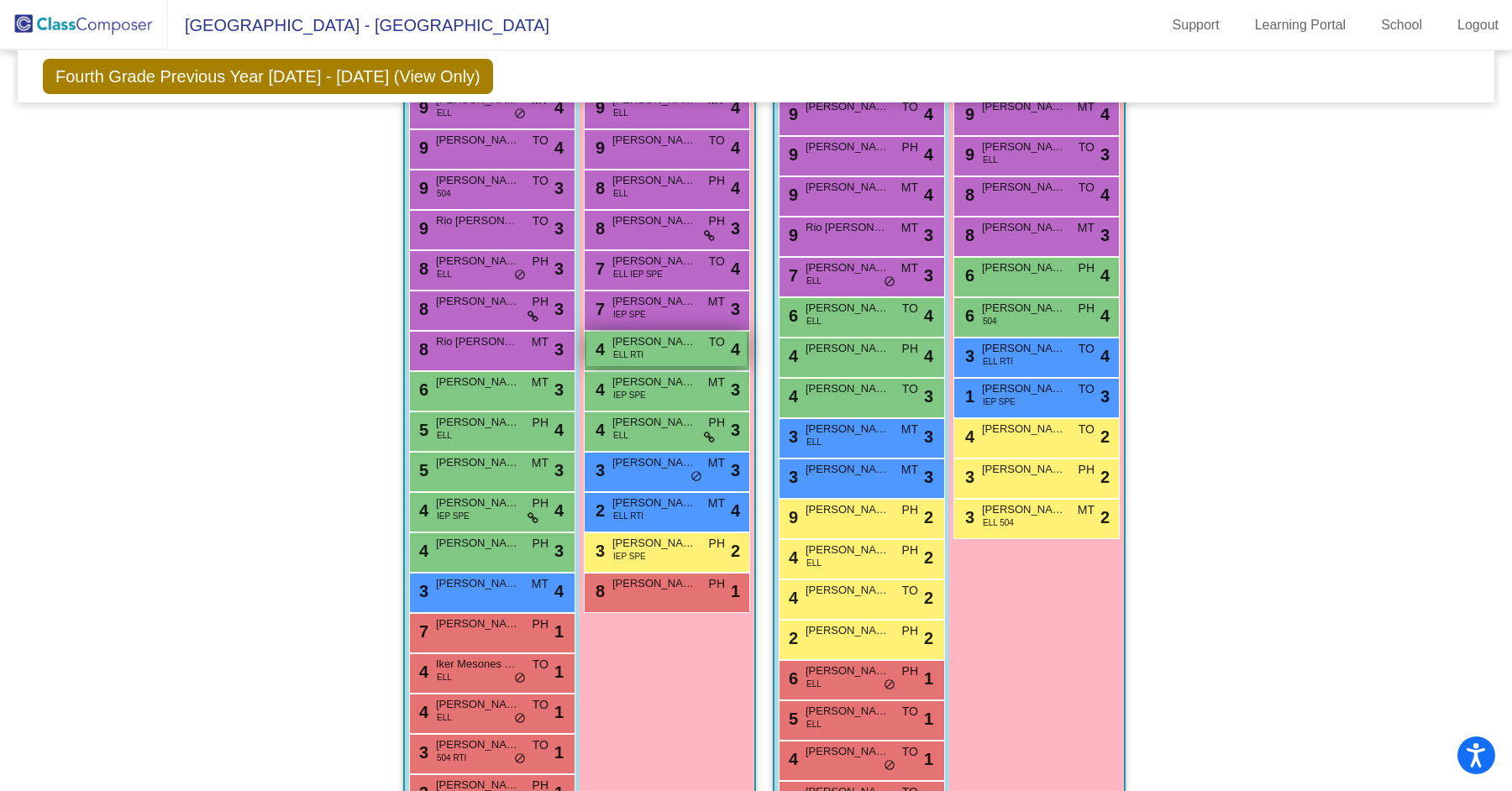
click at [661, 339] on span "[PERSON_NAME]" at bounding box center [654, 341] width 84 height 16
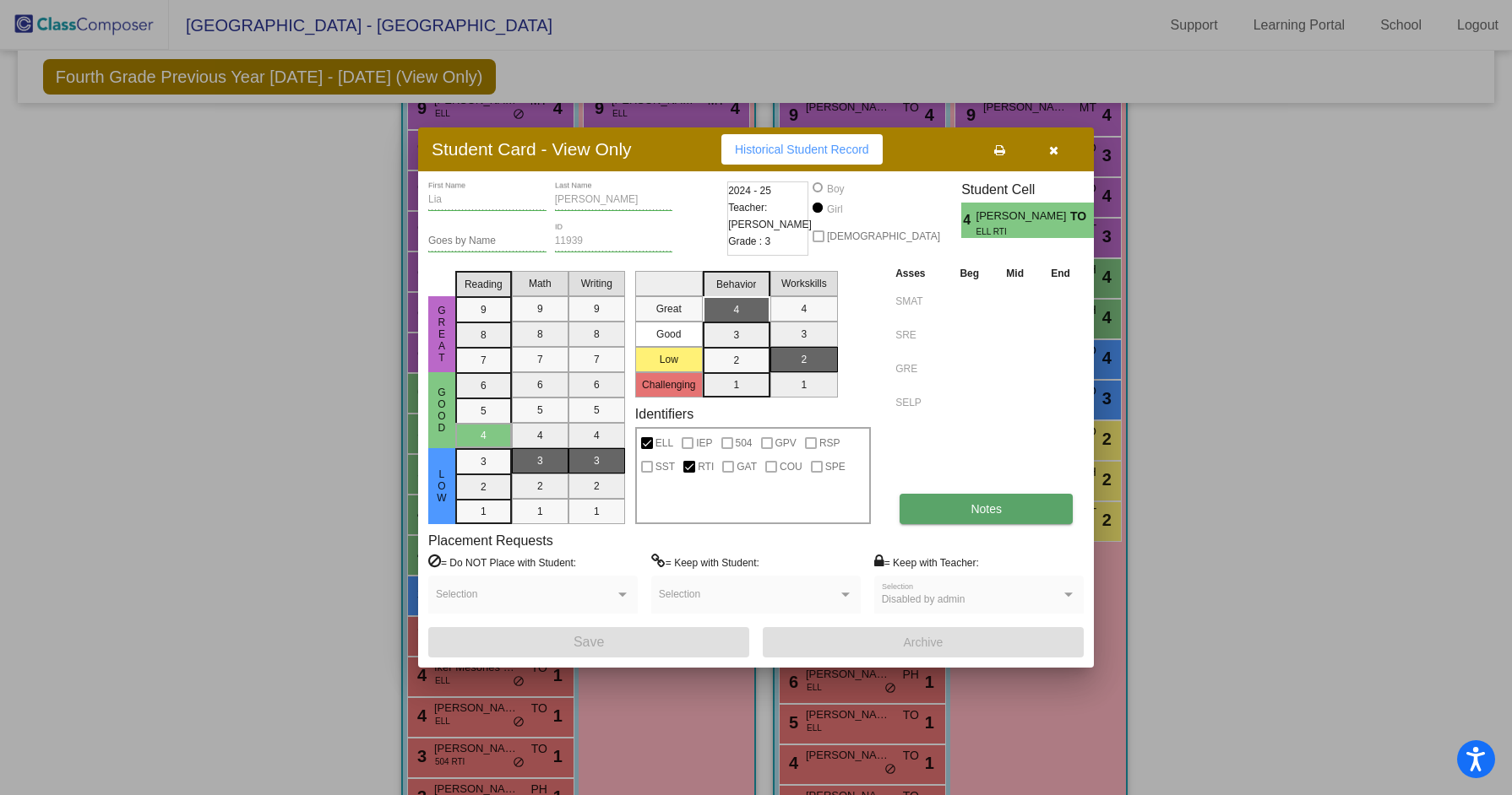
click at [981, 500] on button "Notes" at bounding box center [987, 509] width 174 height 30
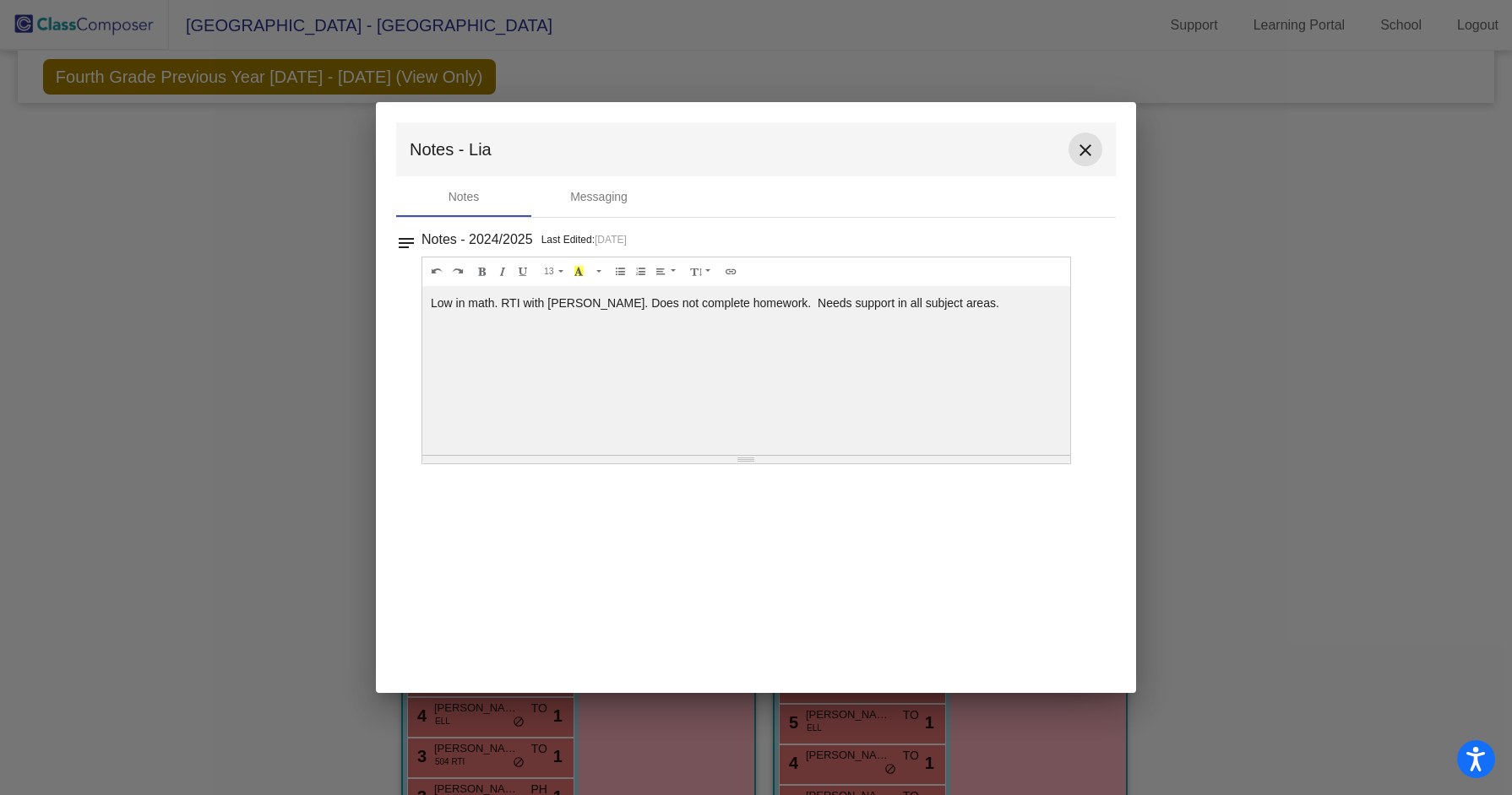
click at [1081, 155] on mat-icon "close" at bounding box center [1085, 150] width 20 height 20
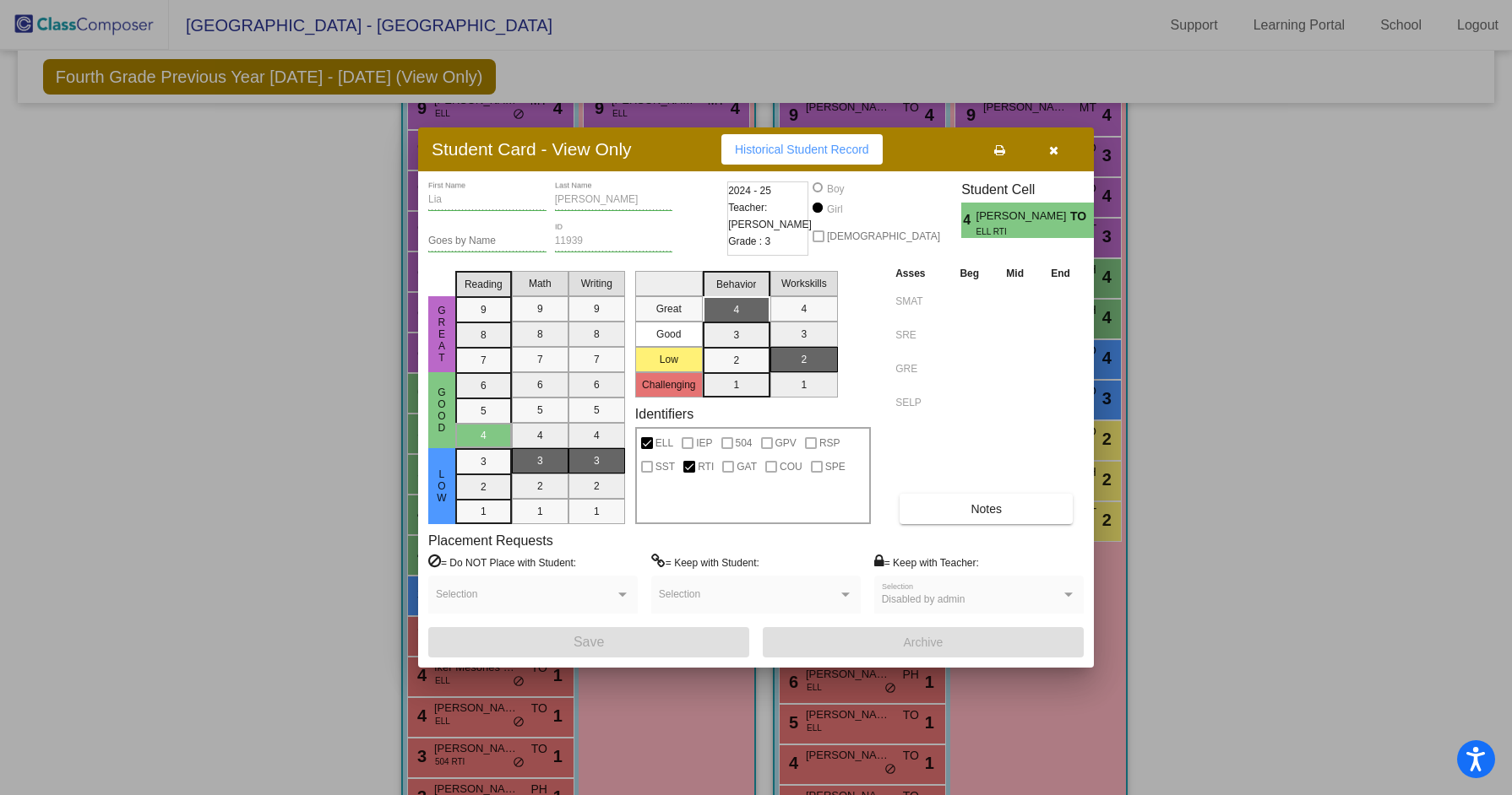
click at [1055, 157] on button "button" at bounding box center [1053, 149] width 54 height 30
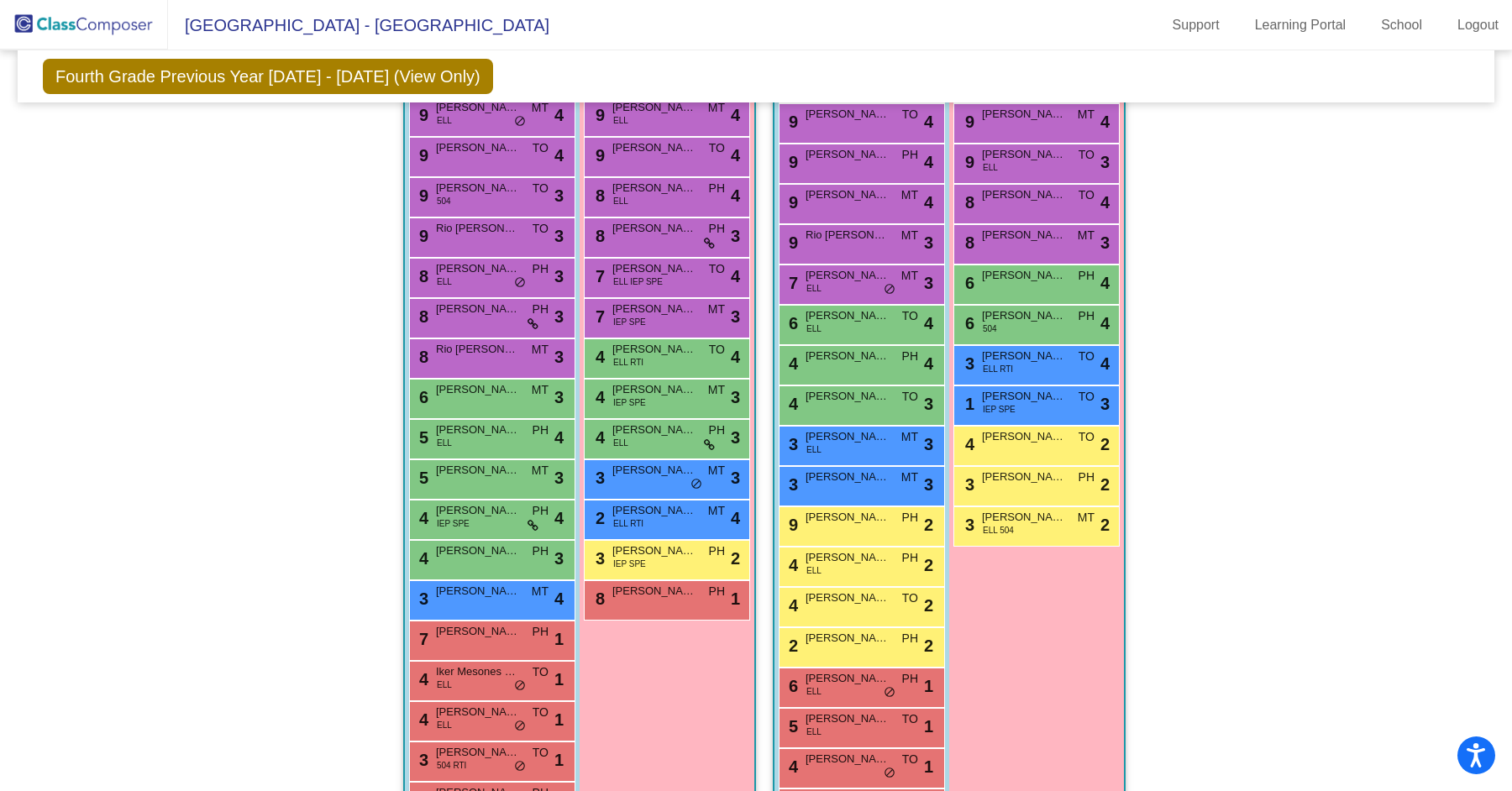
scroll to position [248, 0]
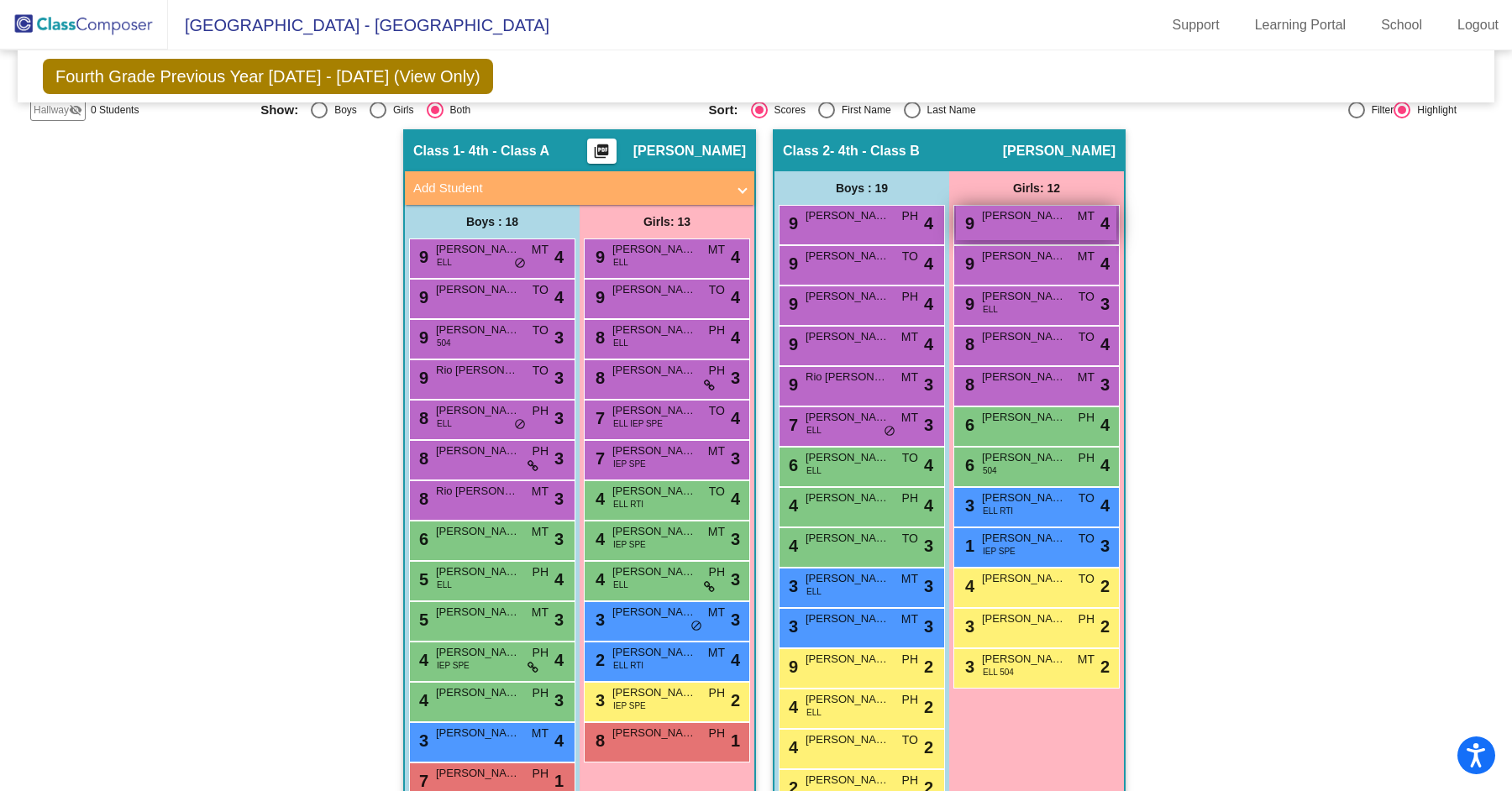
click at [1011, 225] on div "9 [PERSON_NAME] MT lock do_not_disturb_alt 4" at bounding box center [1036, 223] width 161 height 35
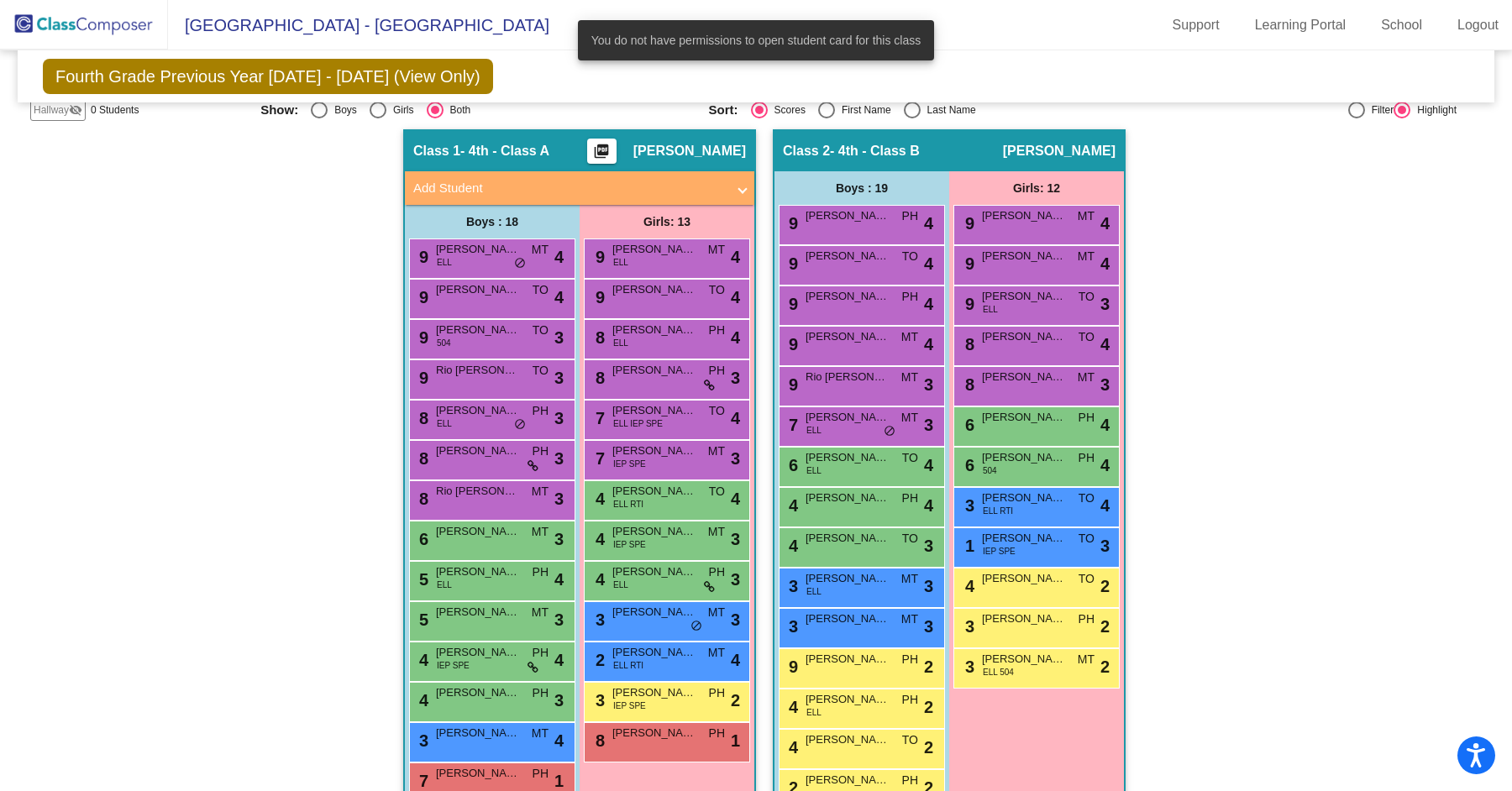
click at [1175, 201] on div "Hallway - Hallway Class picture_as_pdf Add Student First Name Last Name Student…" at bounding box center [756, 563] width 1452 height 869
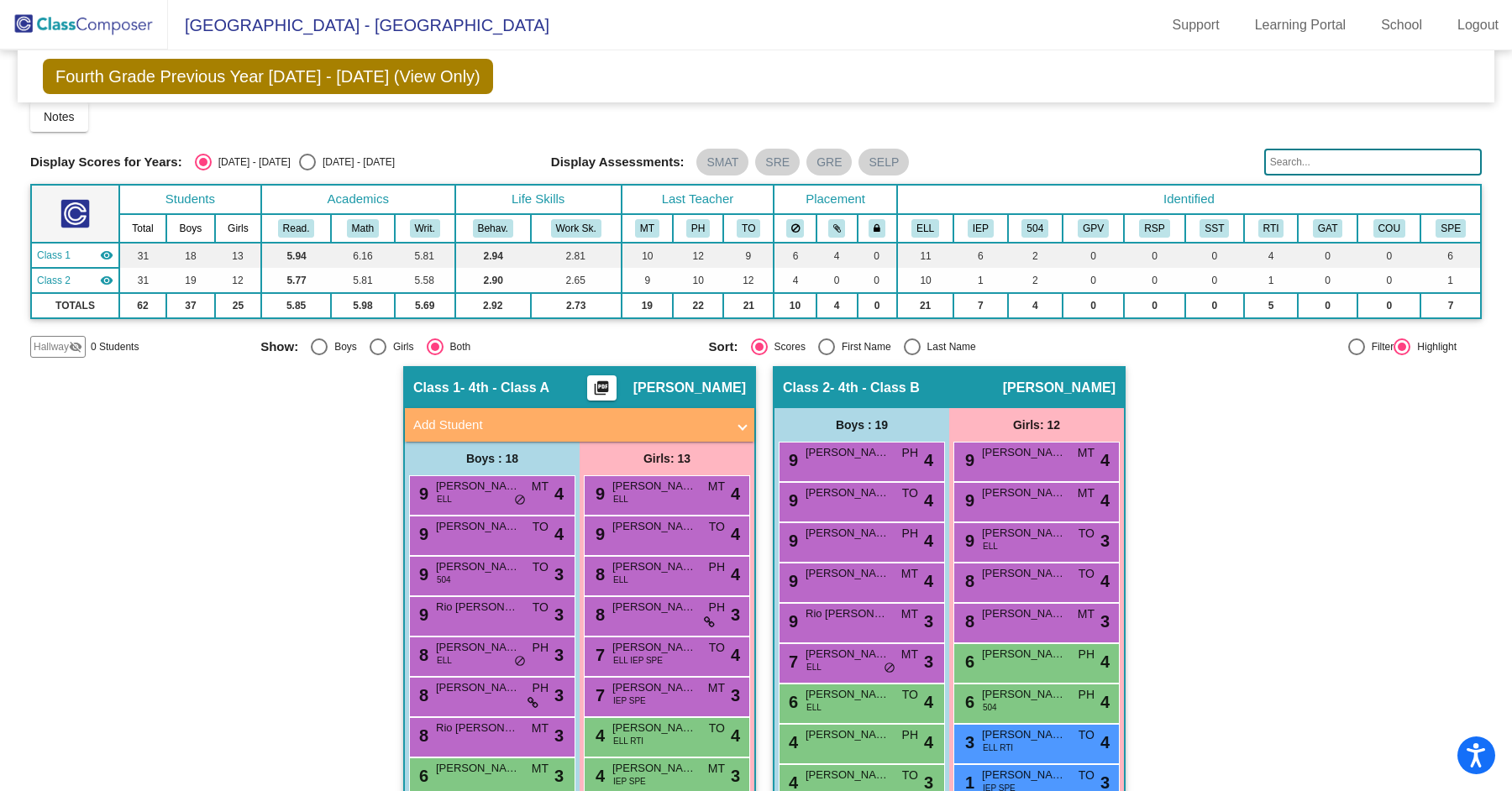
scroll to position [0, 0]
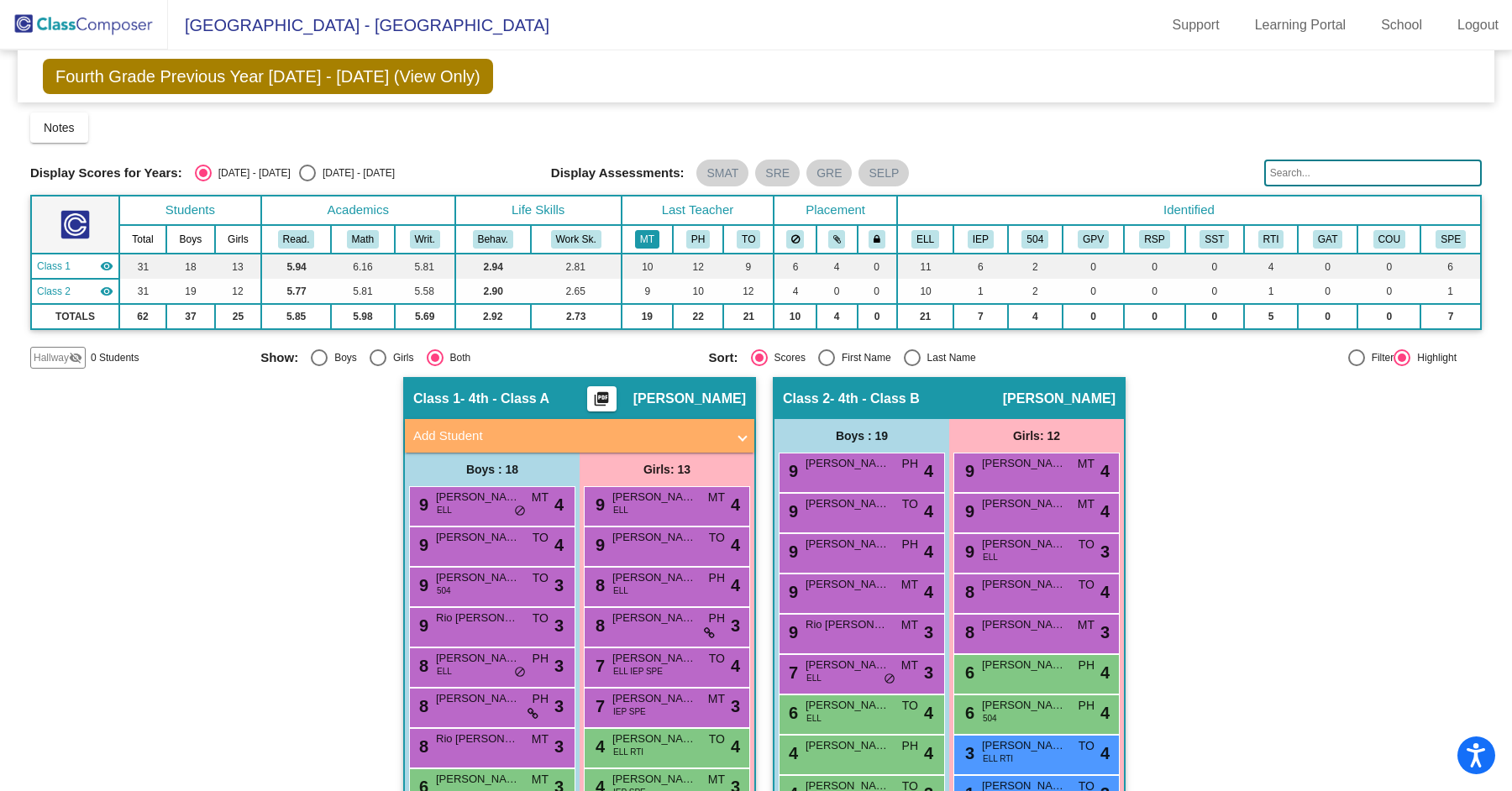
click at [643, 230] on button "MT" at bounding box center [646, 238] width 24 height 18
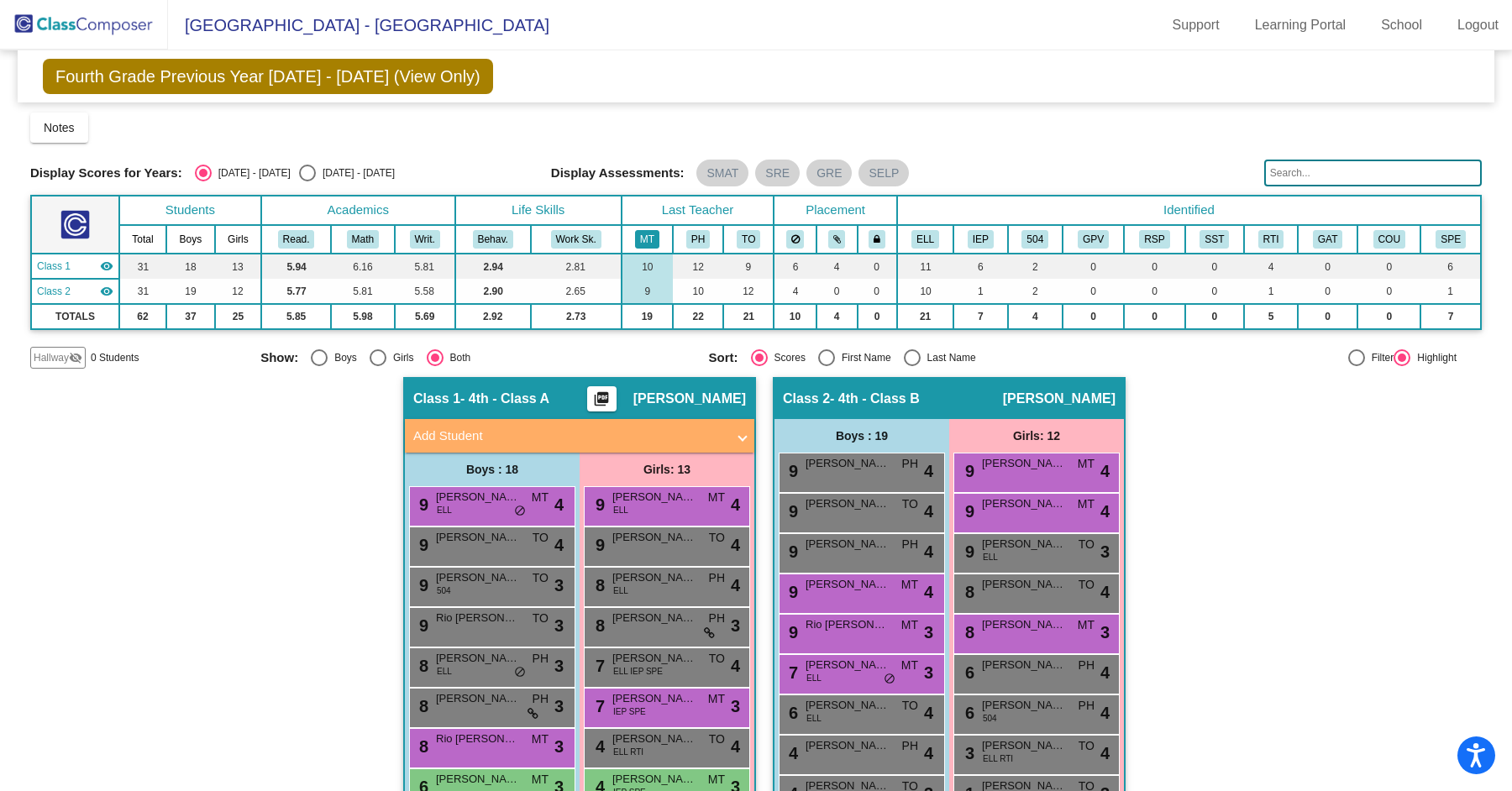
click at [643, 230] on button "MT" at bounding box center [646, 238] width 24 height 18
